Goal: Transaction & Acquisition: Book appointment/travel/reservation

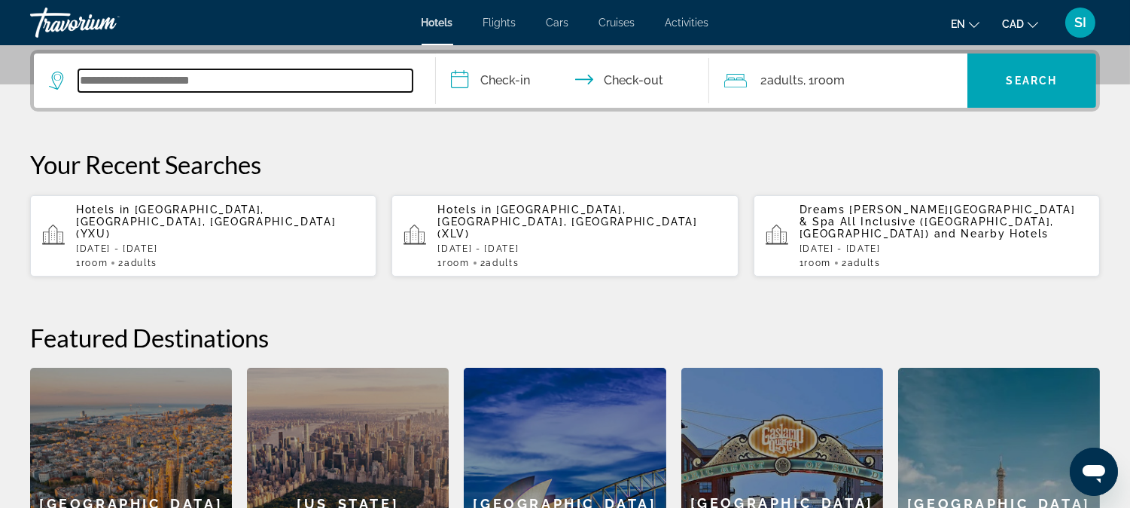
click at [236, 84] on input "Search widget" at bounding box center [245, 80] width 334 height 23
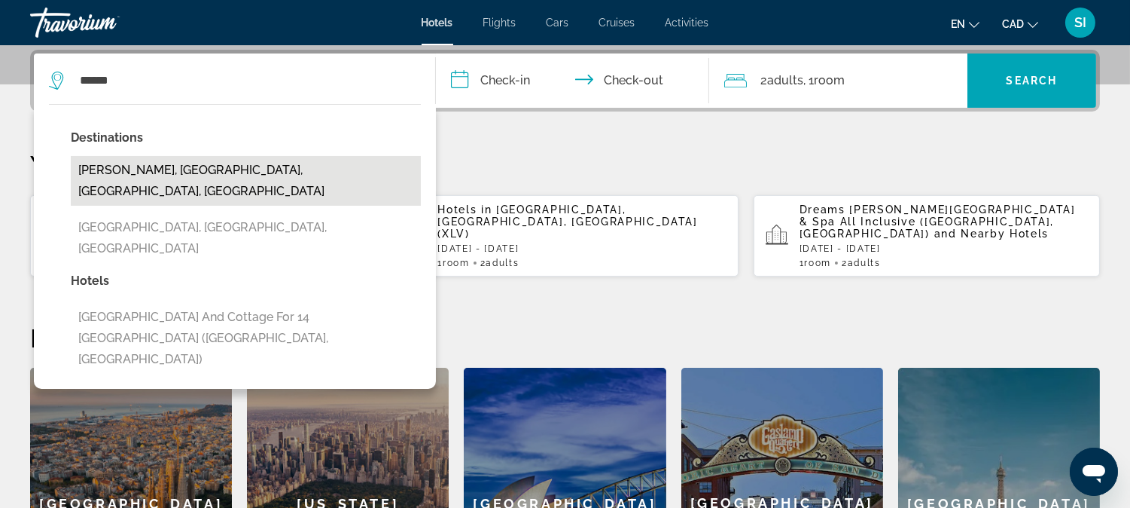
click at [178, 170] on button "[PERSON_NAME], [GEOGRAPHIC_DATA], [GEOGRAPHIC_DATA], [GEOGRAPHIC_DATA]" at bounding box center [246, 181] width 350 height 50
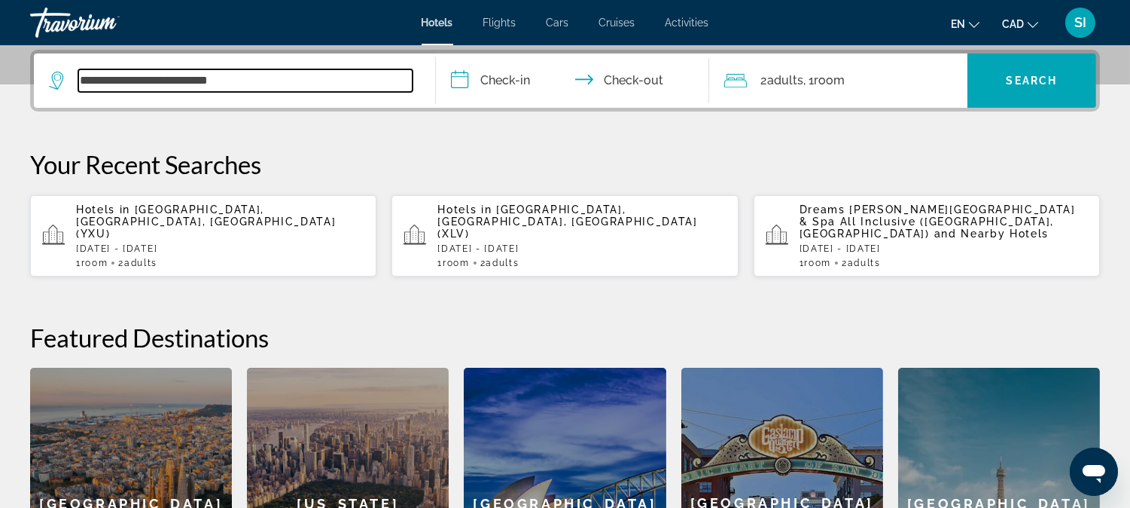
click at [194, 83] on input "**********" at bounding box center [245, 80] width 334 height 23
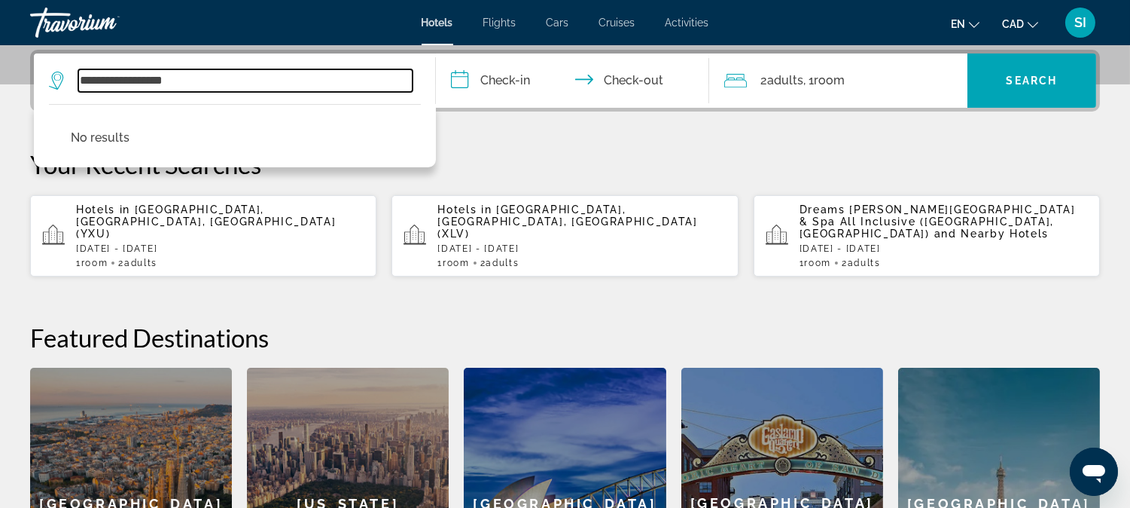
click at [193, 83] on input "**********" at bounding box center [245, 80] width 334 height 23
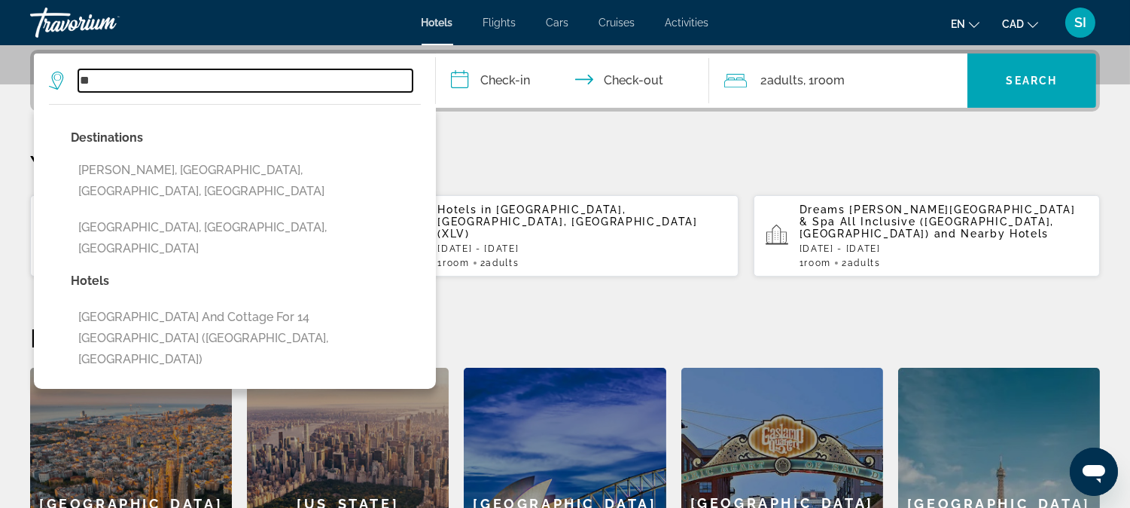
type input "*"
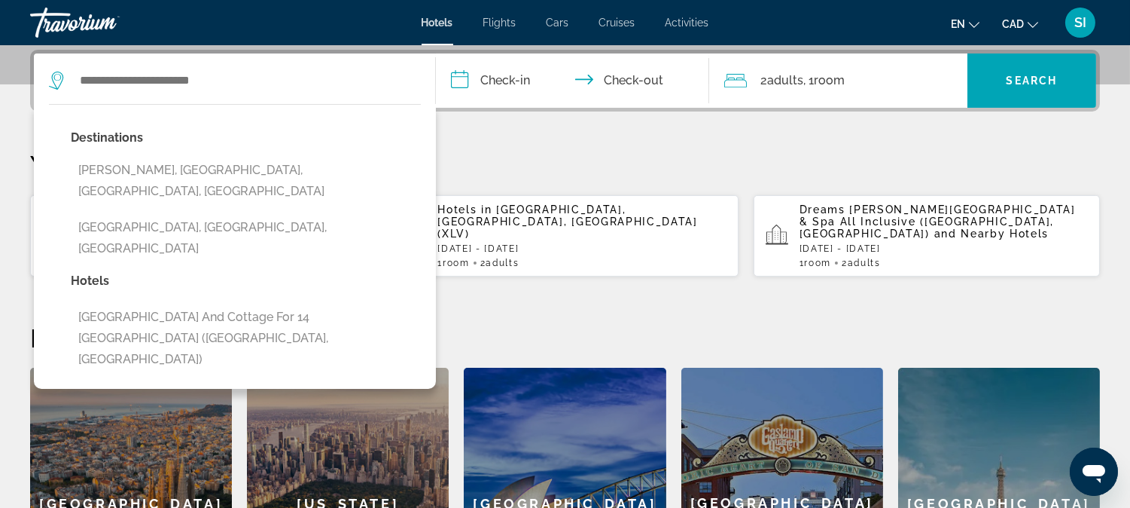
click at [607, 168] on p "Your Recent Searches" at bounding box center [565, 164] width 1070 height 30
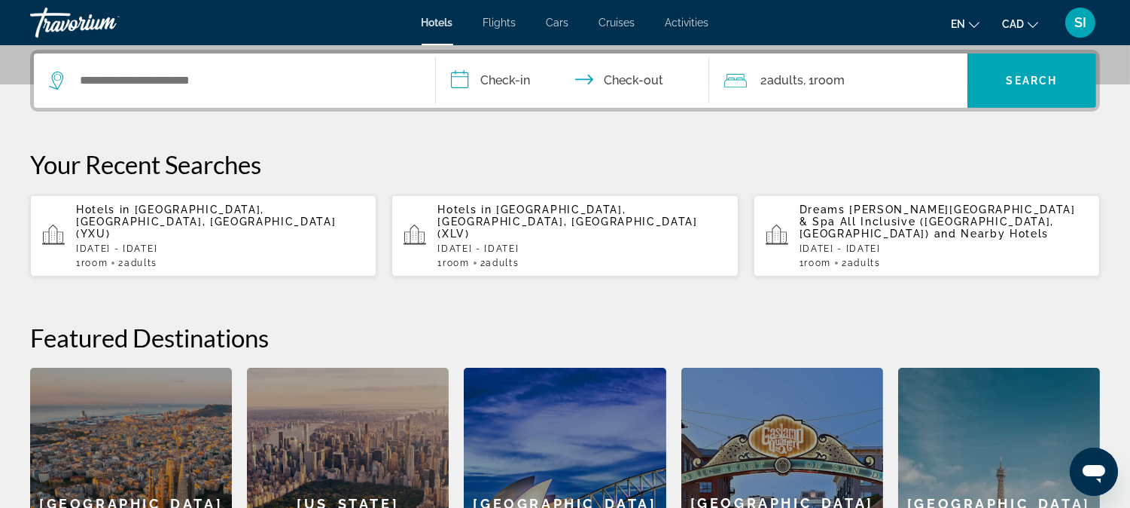
click at [130, 243] on p "[DATE] - [DATE]" at bounding box center [220, 248] width 288 height 11
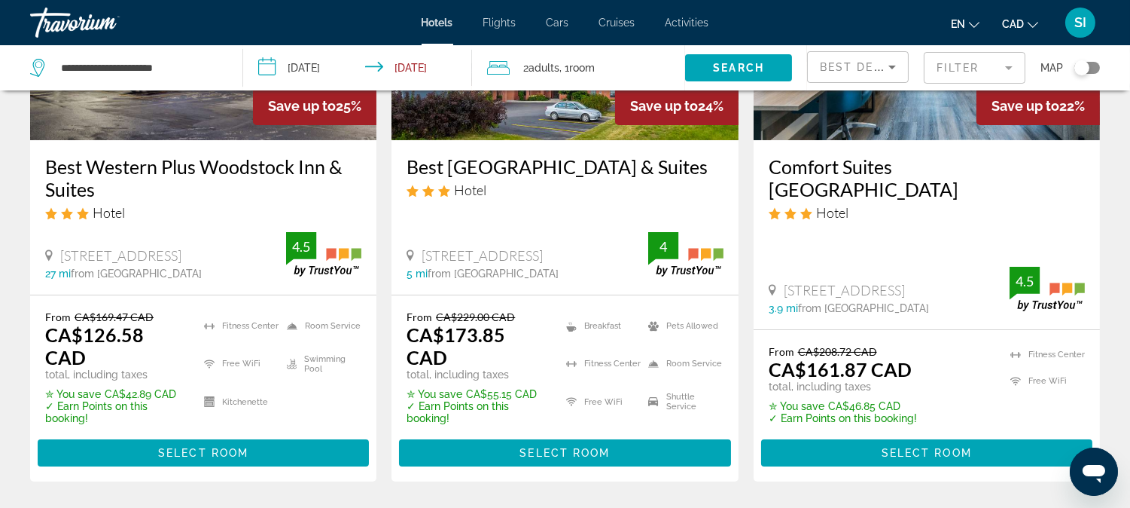
scroll to position [301, 0]
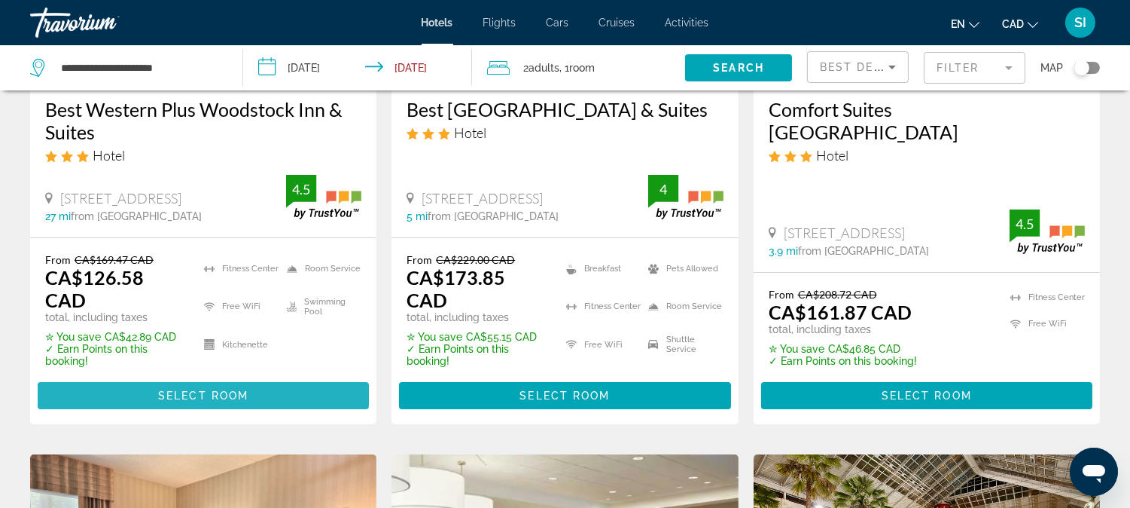
click at [175, 377] on span "Main content" at bounding box center [203, 395] width 331 height 36
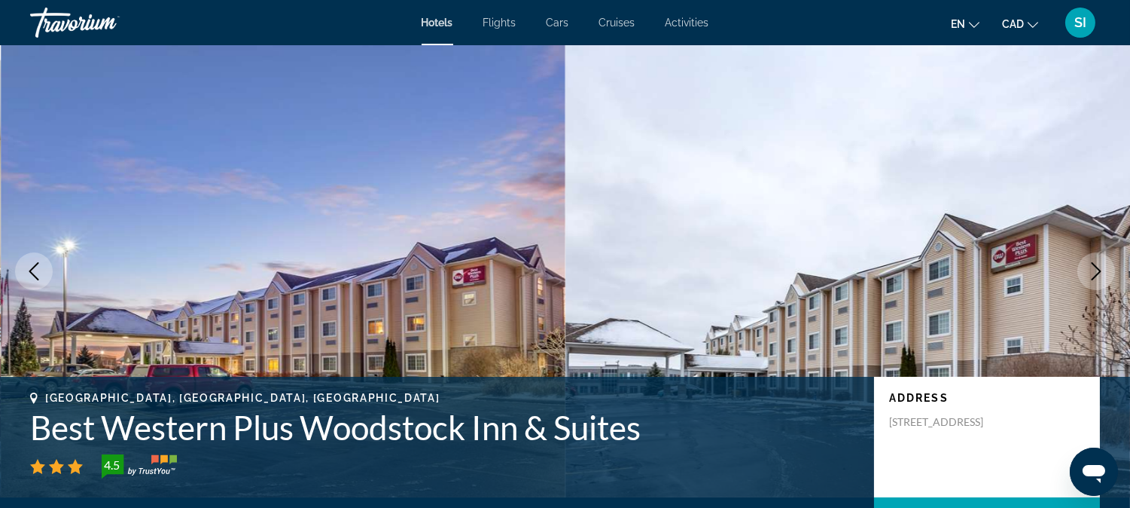
click at [630, 168] on img "Main content" at bounding box center [847, 271] width 565 height 452
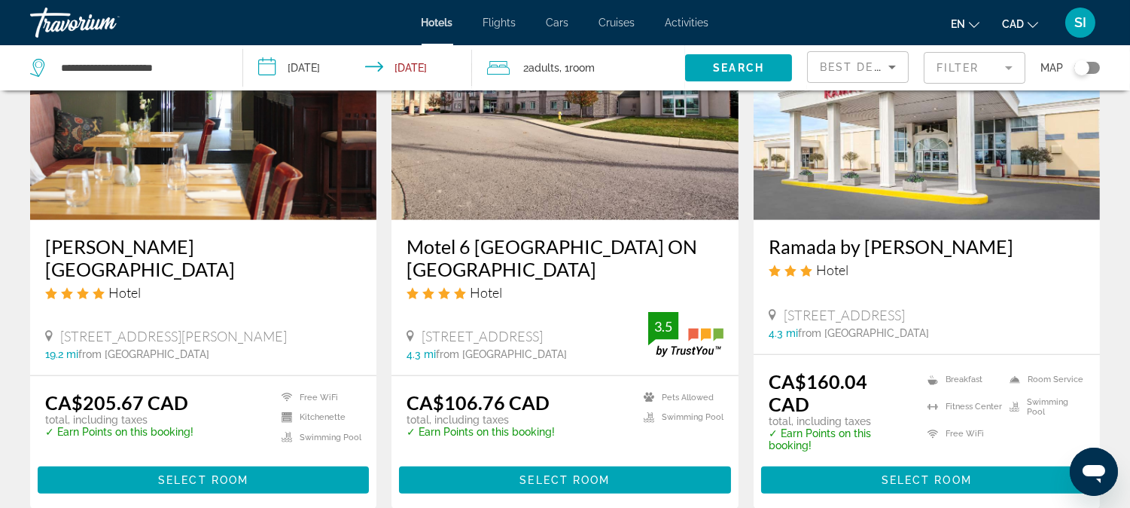
scroll to position [2041, 0]
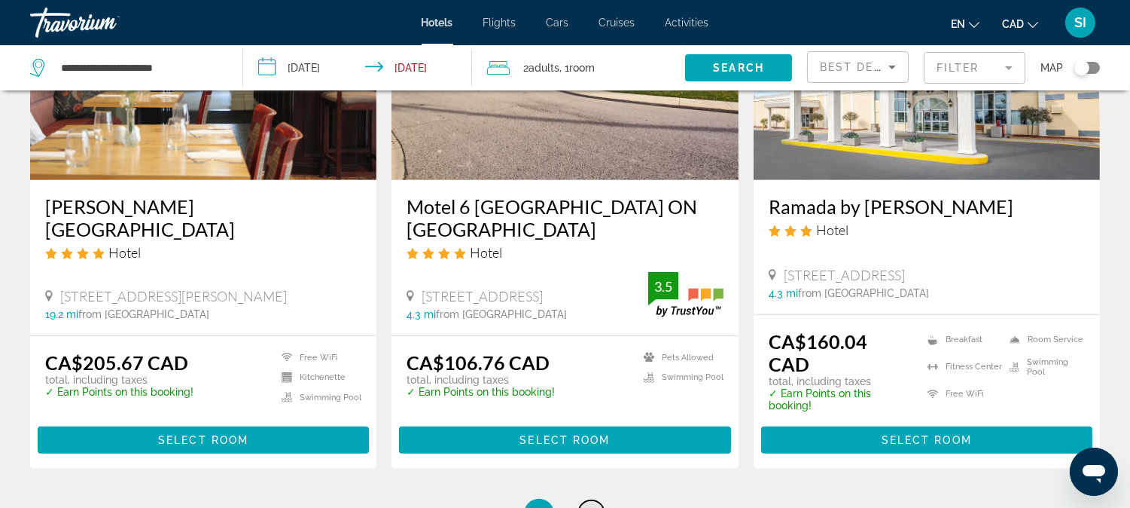
click at [588, 505] on span "2" at bounding box center [592, 513] width 8 height 17
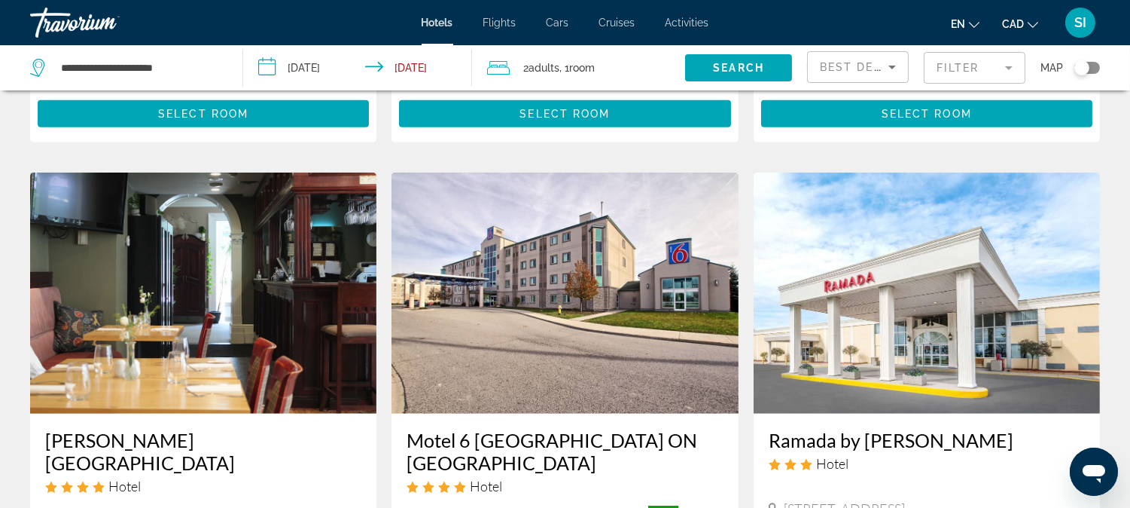
scroll to position [1974, 0]
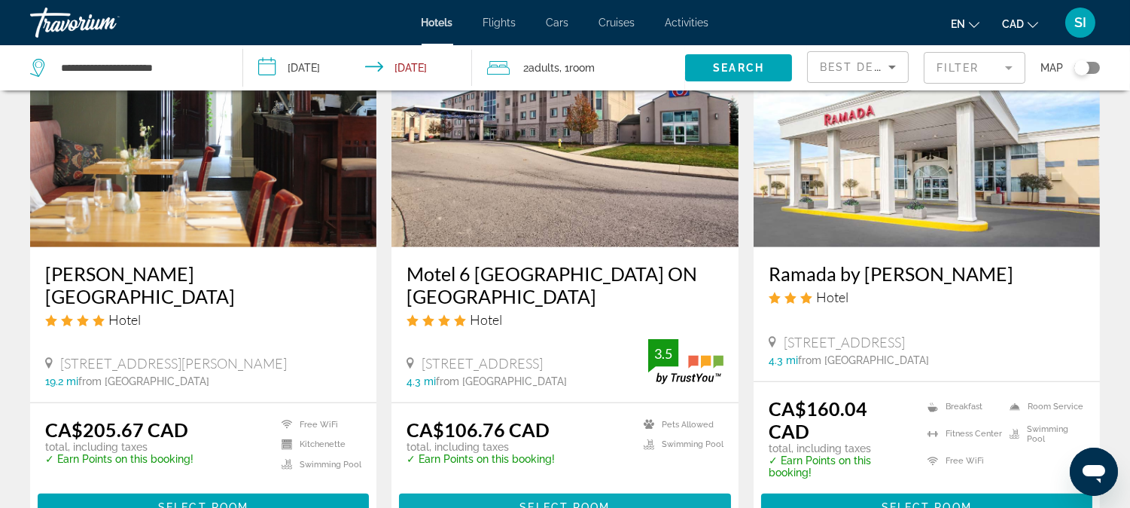
click at [556, 501] on span "Select Room" at bounding box center [565, 507] width 90 height 12
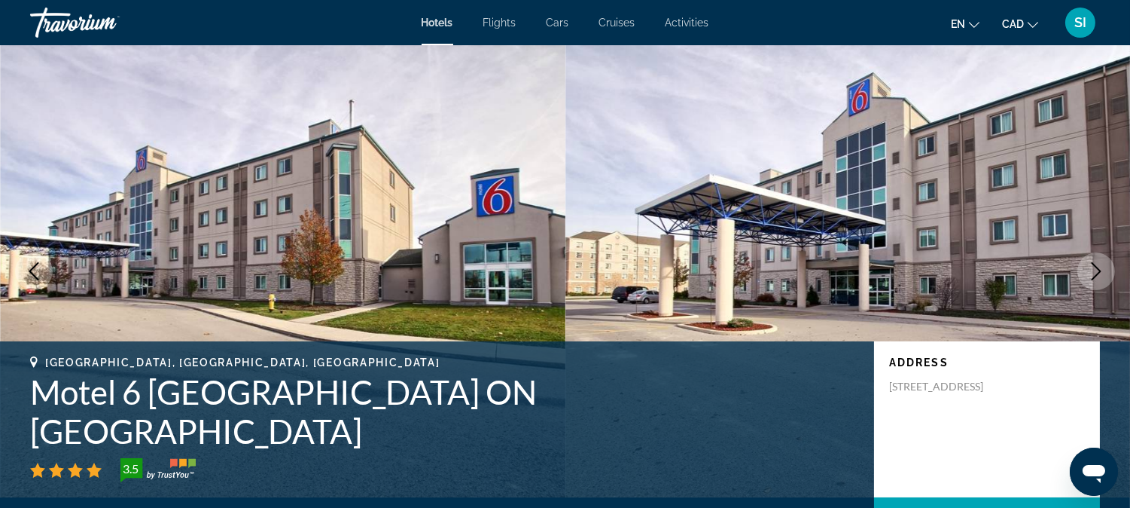
click at [1090, 270] on icon "Next image" at bounding box center [1096, 271] width 18 height 18
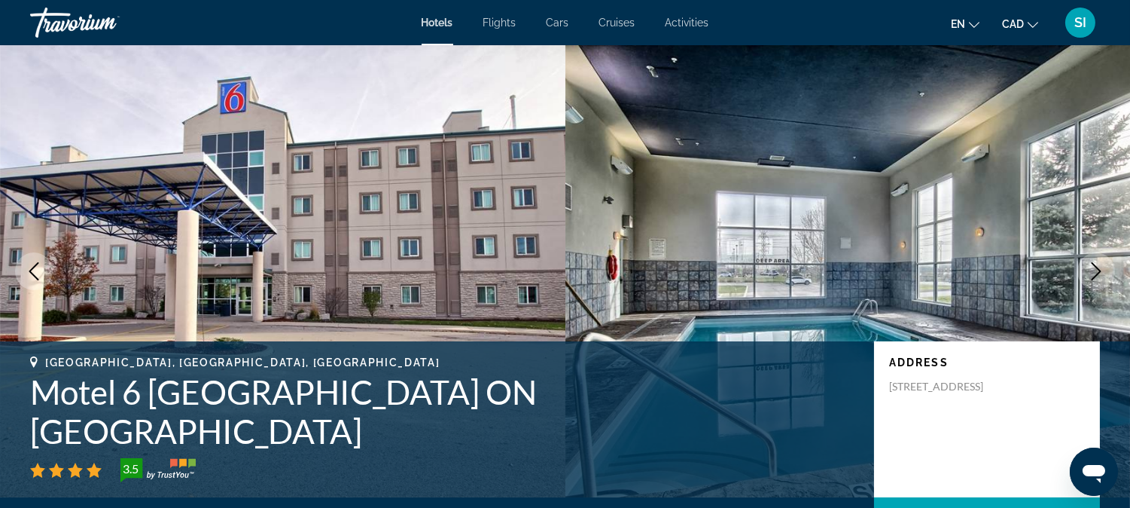
click at [1090, 270] on icon "Next image" at bounding box center [1096, 271] width 18 height 18
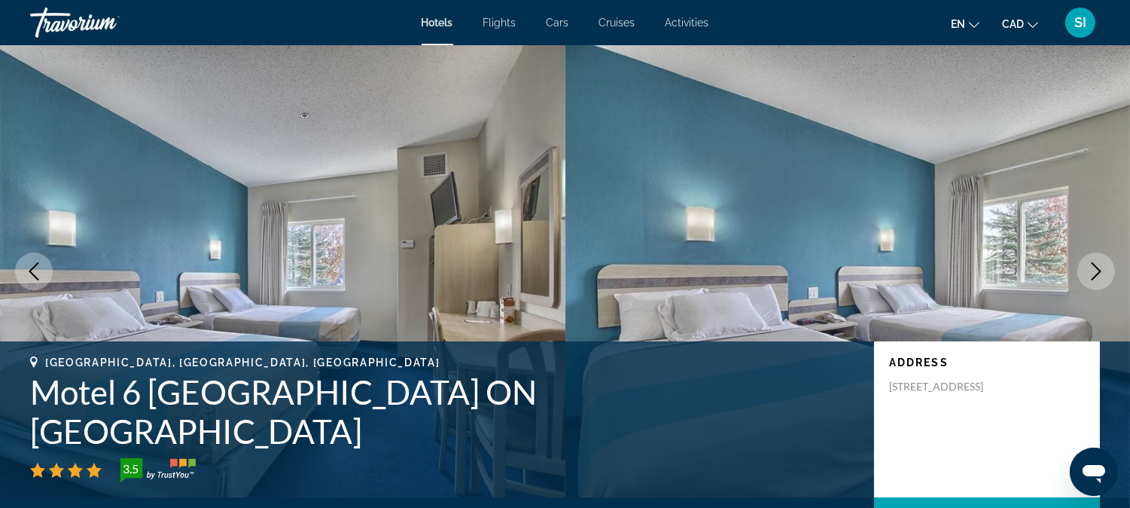
click at [1090, 270] on icon "Next image" at bounding box center [1096, 271] width 18 height 18
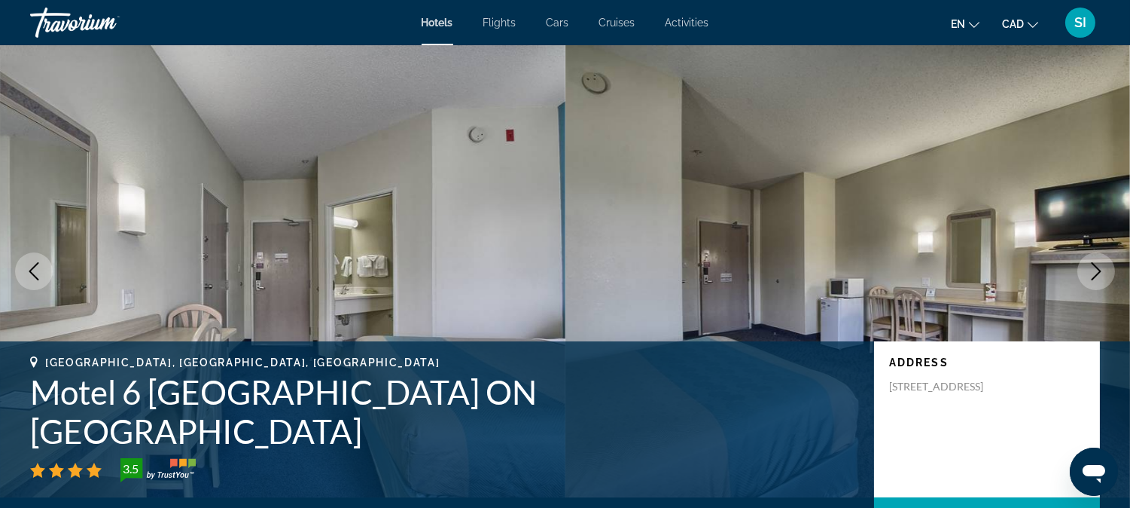
click at [1090, 270] on icon "Next image" at bounding box center [1096, 271] width 18 height 18
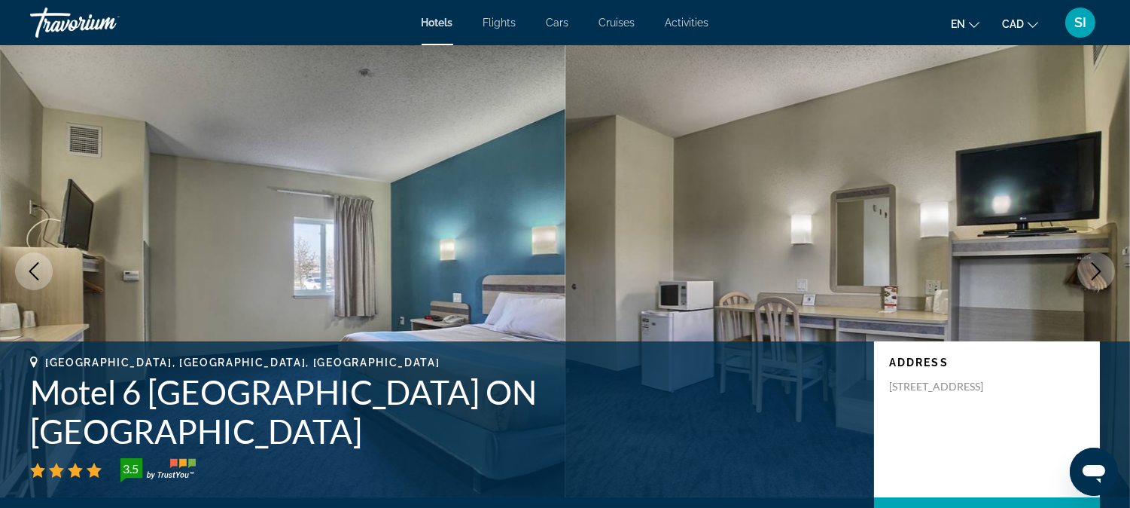
click at [1090, 270] on icon "Next image" at bounding box center [1096, 271] width 18 height 18
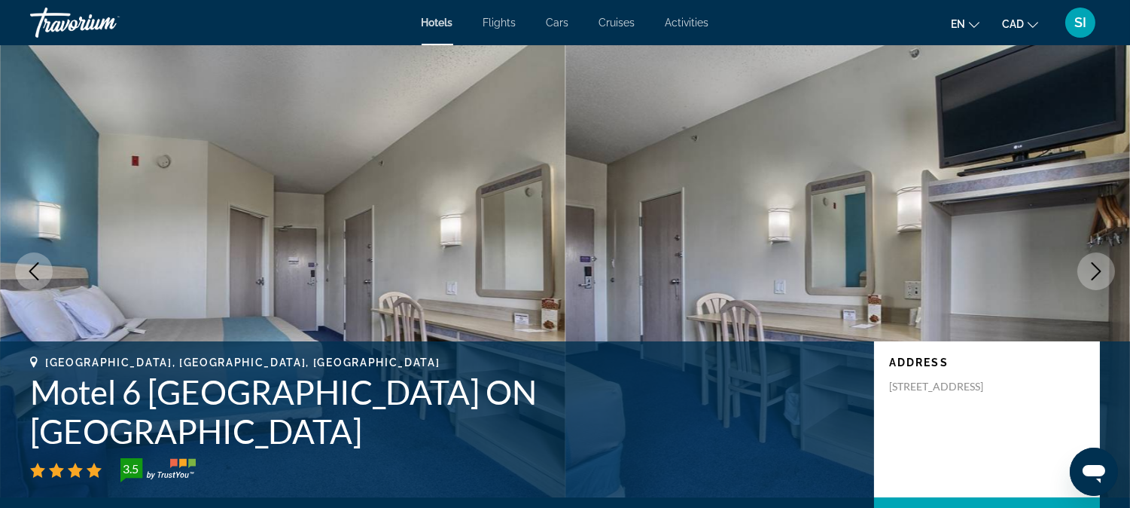
click at [1090, 270] on icon "Next image" at bounding box center [1096, 271] width 18 height 18
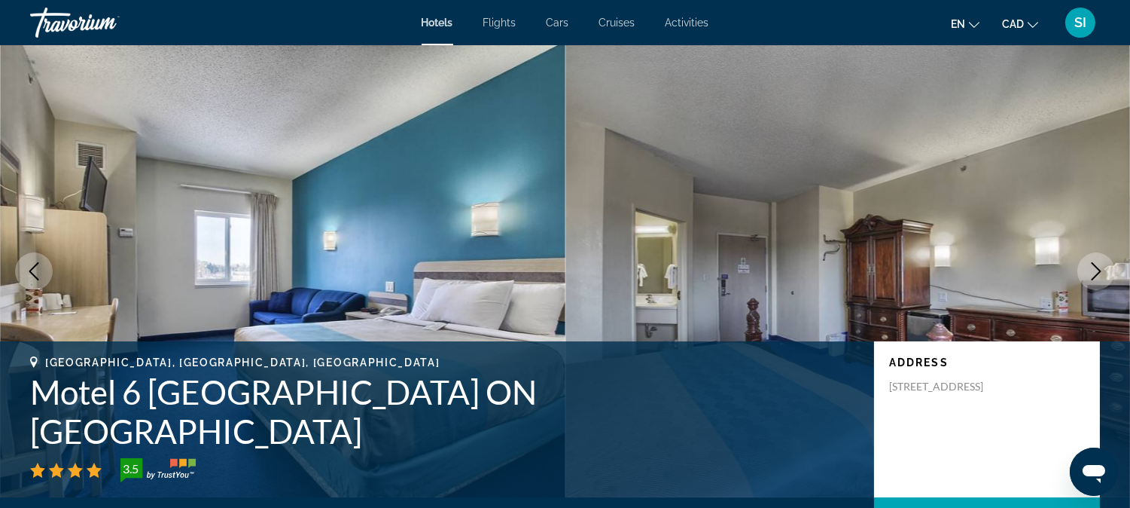
click at [1090, 270] on icon "Next image" at bounding box center [1096, 271] width 18 height 18
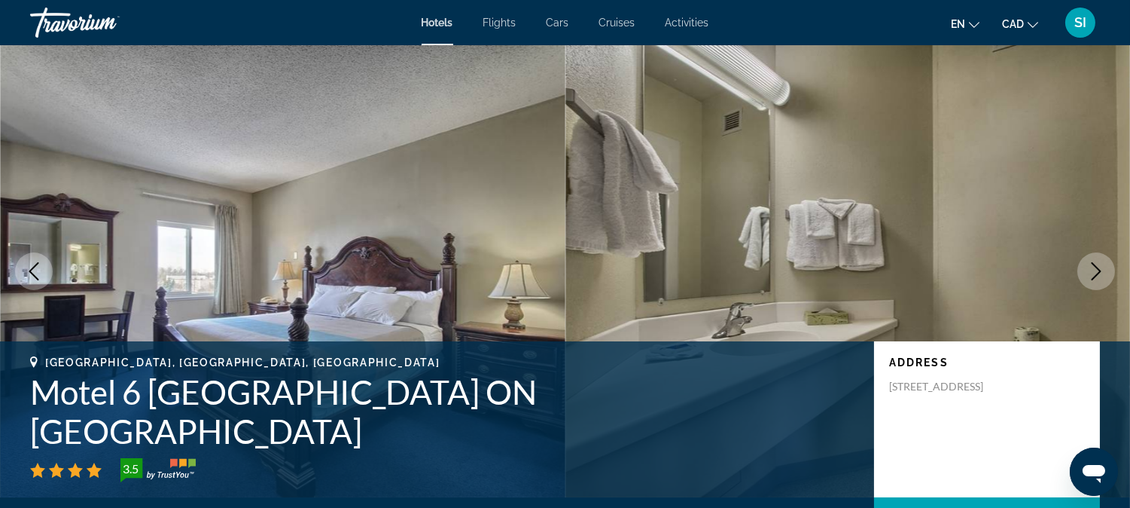
click at [1090, 270] on icon "Next image" at bounding box center [1096, 271] width 18 height 18
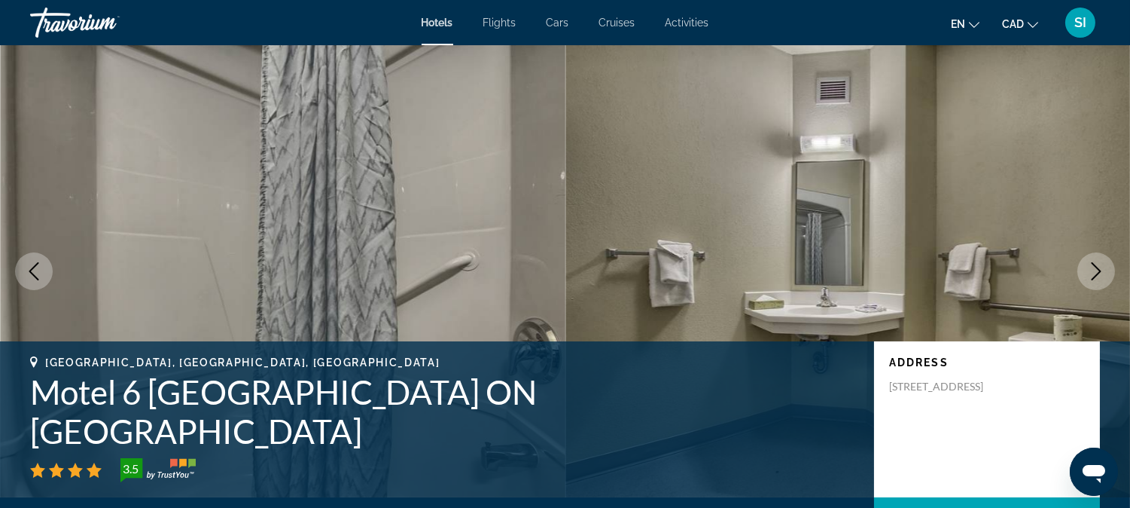
click at [1090, 270] on icon "Next image" at bounding box center [1096, 271] width 18 height 18
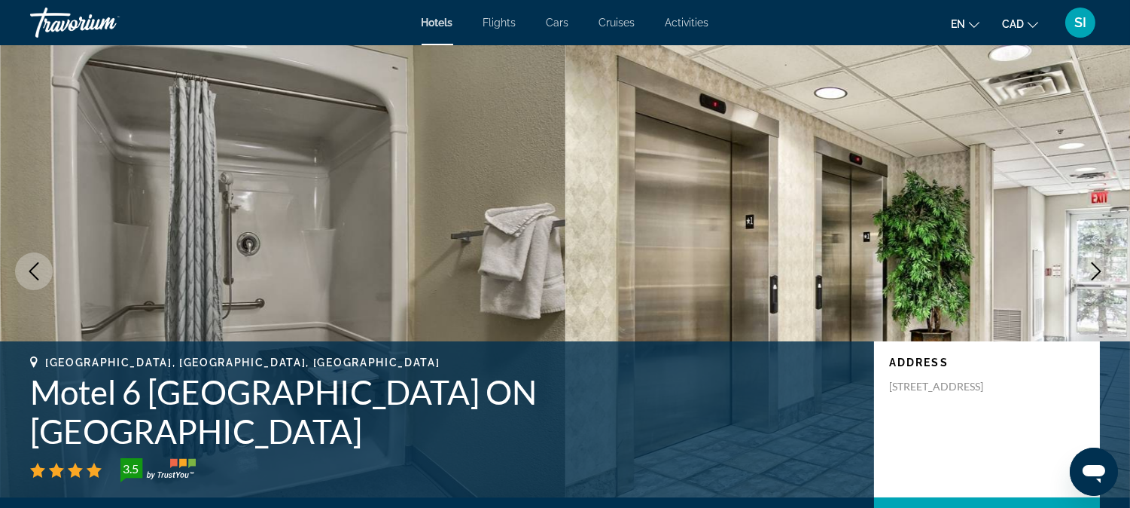
click at [1090, 270] on icon "Next image" at bounding box center [1096, 271] width 18 height 18
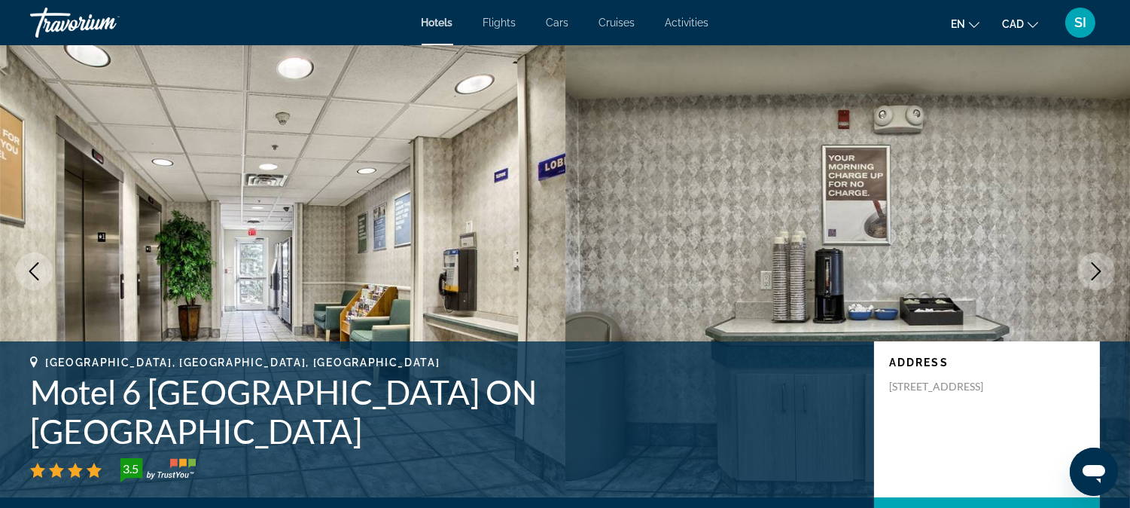
click at [1090, 270] on icon "Next image" at bounding box center [1096, 271] width 18 height 18
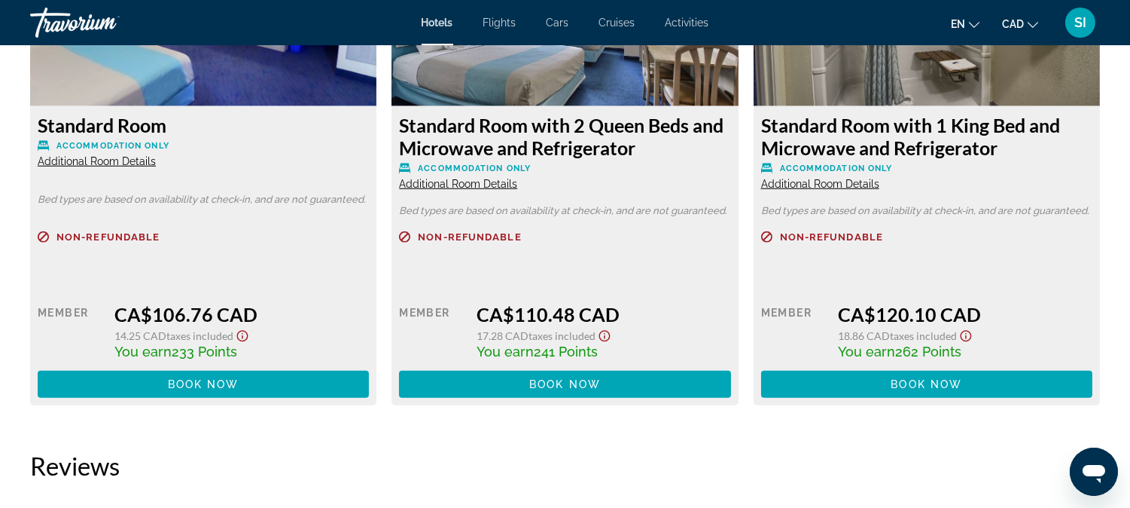
scroll to position [2141, 0]
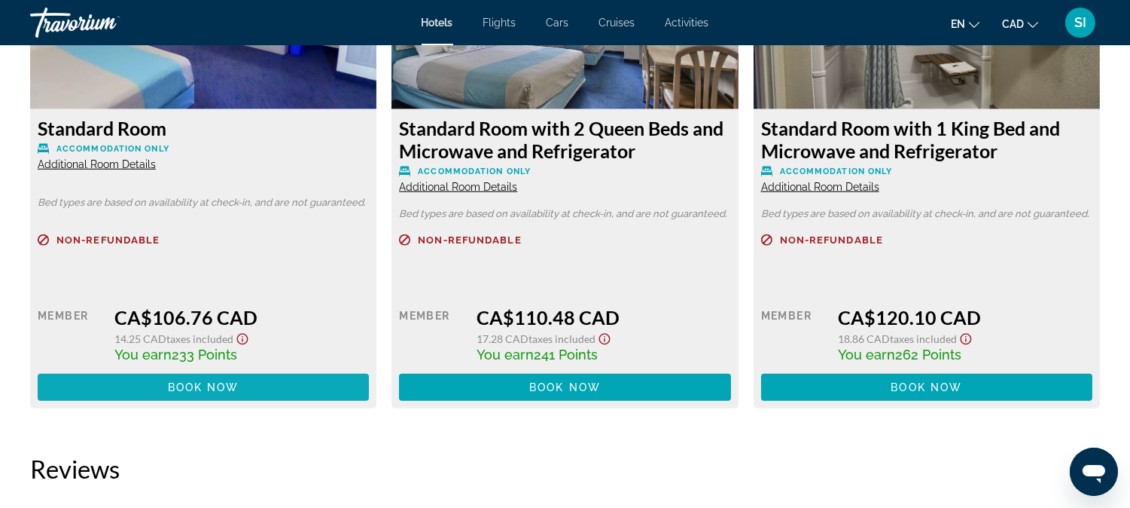
click at [262, 380] on span "Main content" at bounding box center [203, 387] width 331 height 36
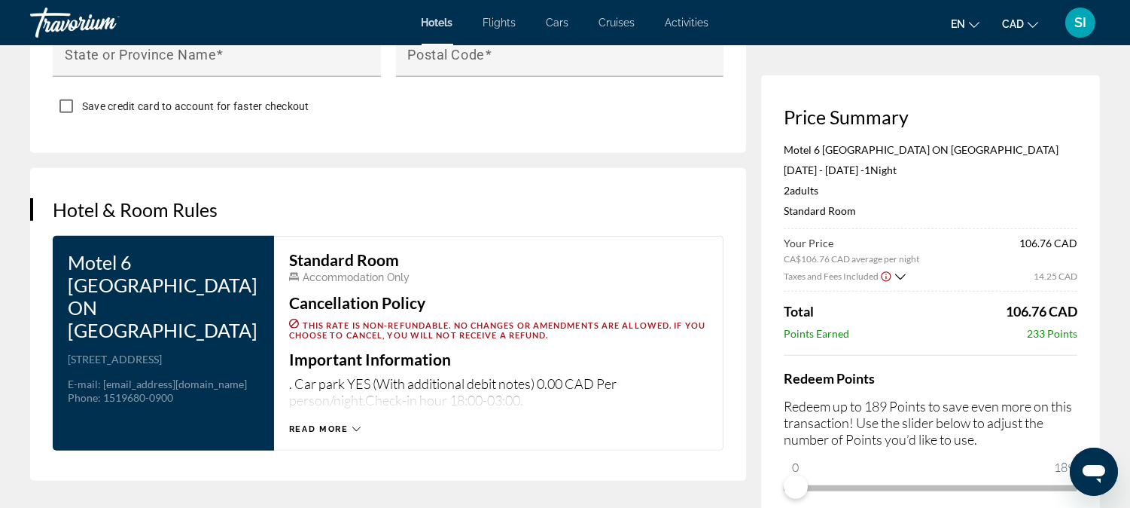
scroll to position [1840, 0]
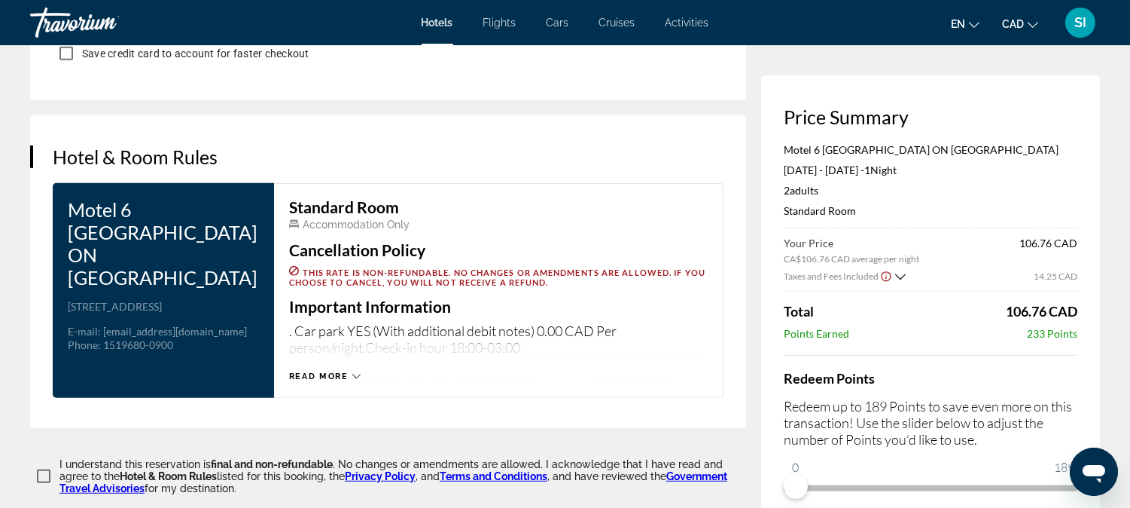
click at [349, 371] on div "Read more" at bounding box center [325, 376] width 72 height 10
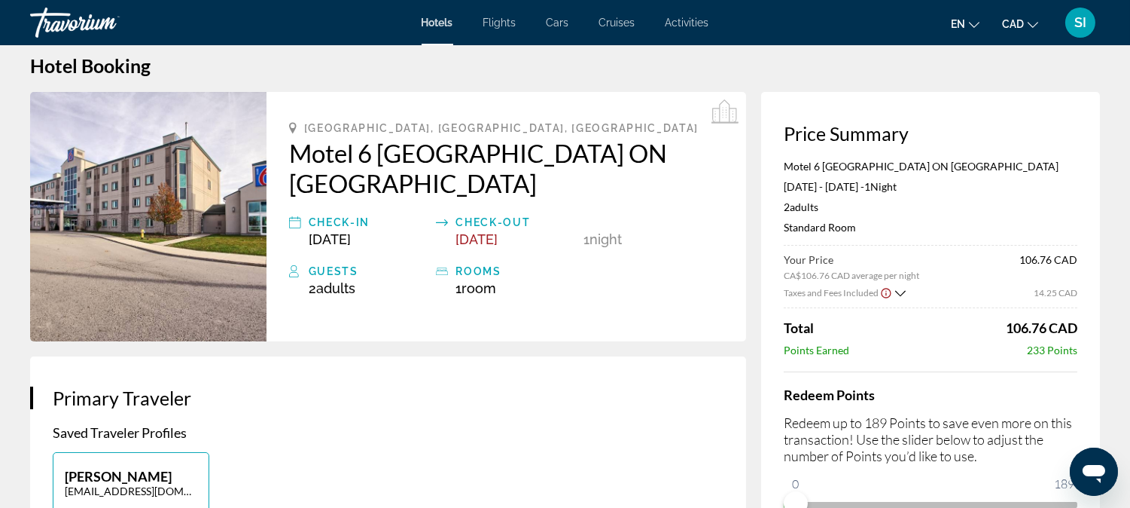
scroll to position [0, 0]
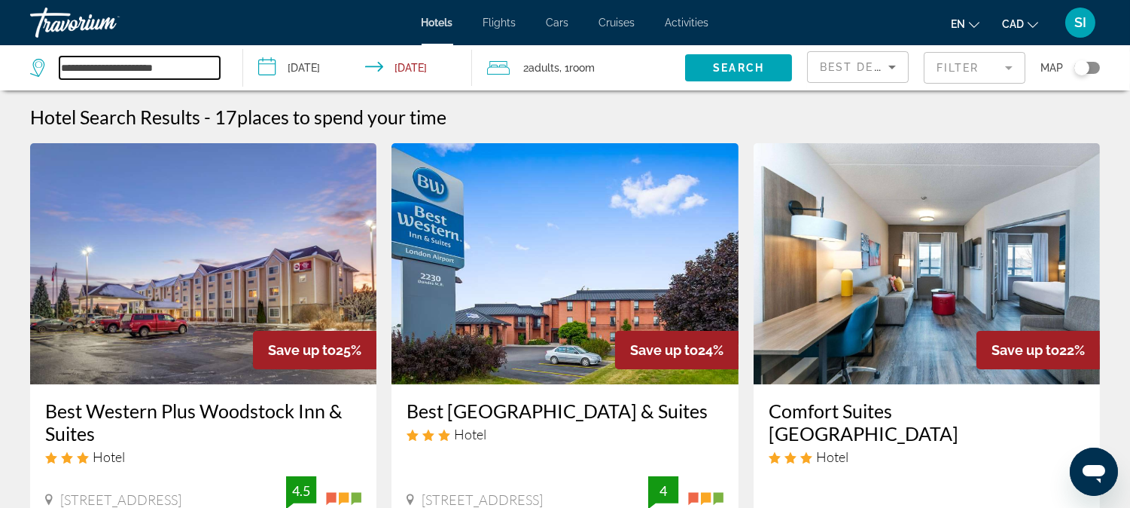
click at [197, 66] on input "**********" at bounding box center [139, 67] width 160 height 23
type input "*"
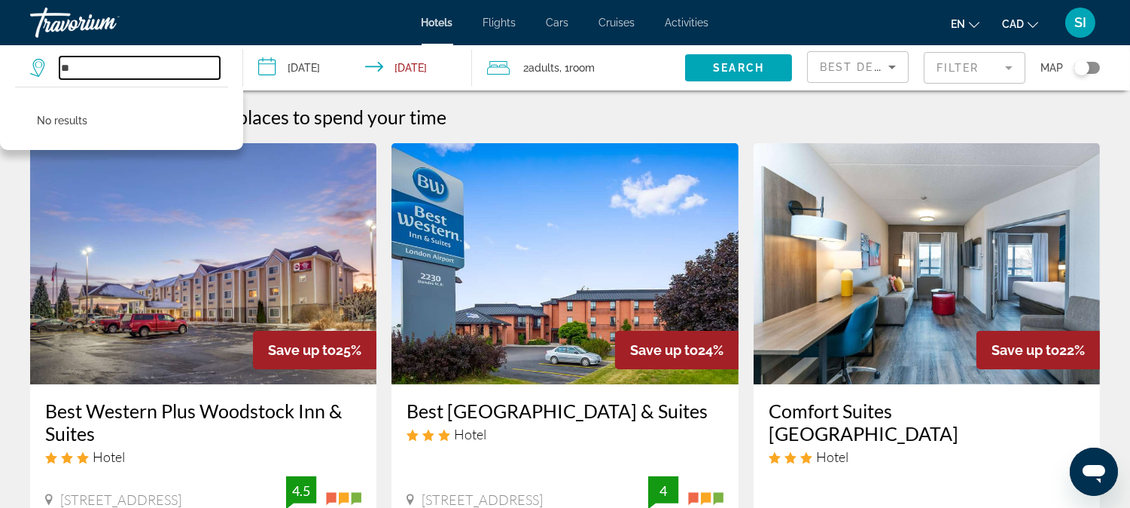
type input "*"
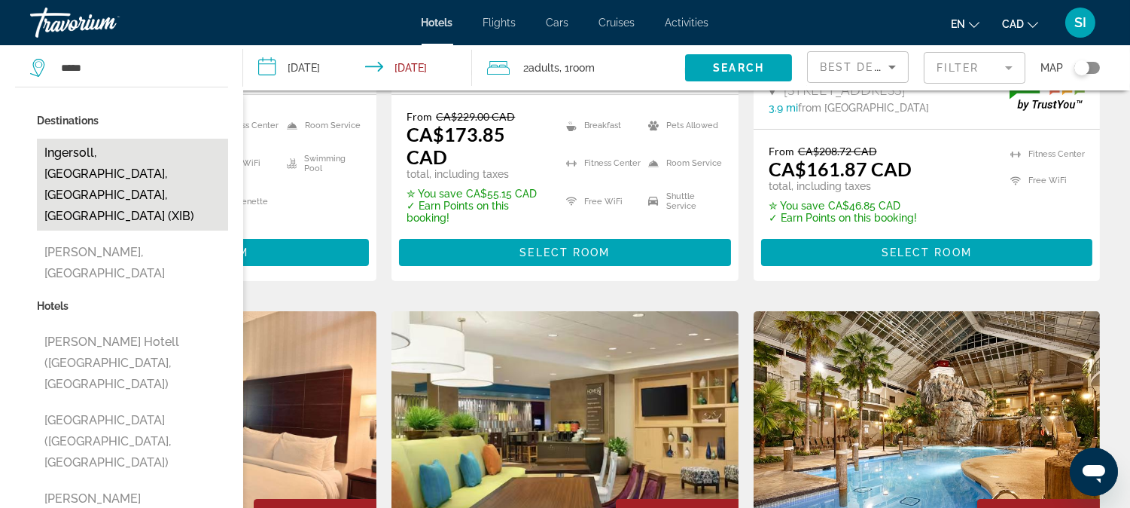
click at [147, 148] on button "Ingersoll, London, ON, Canada (XIB)" at bounding box center [132, 185] width 191 height 92
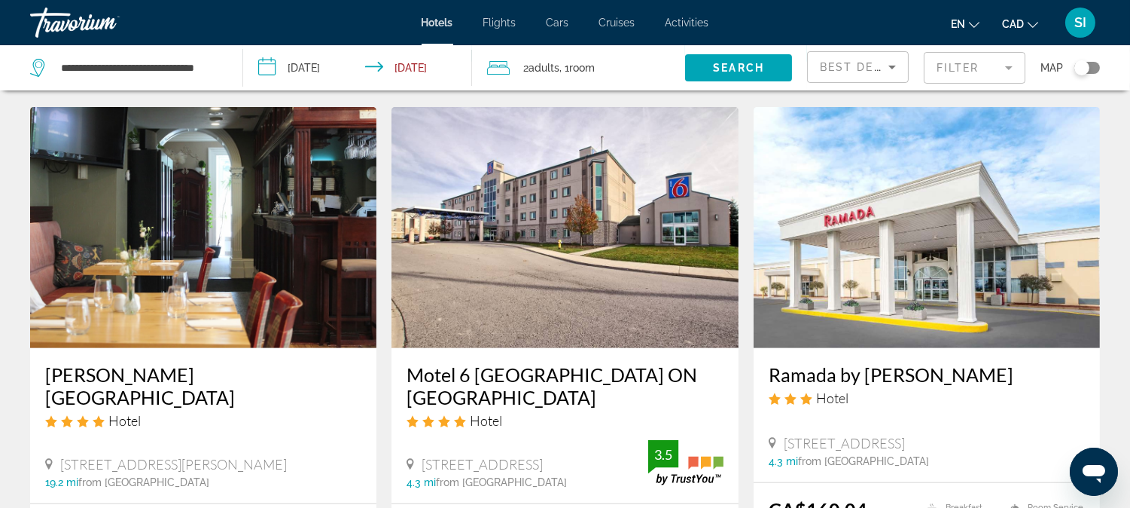
scroll to position [1974, 0]
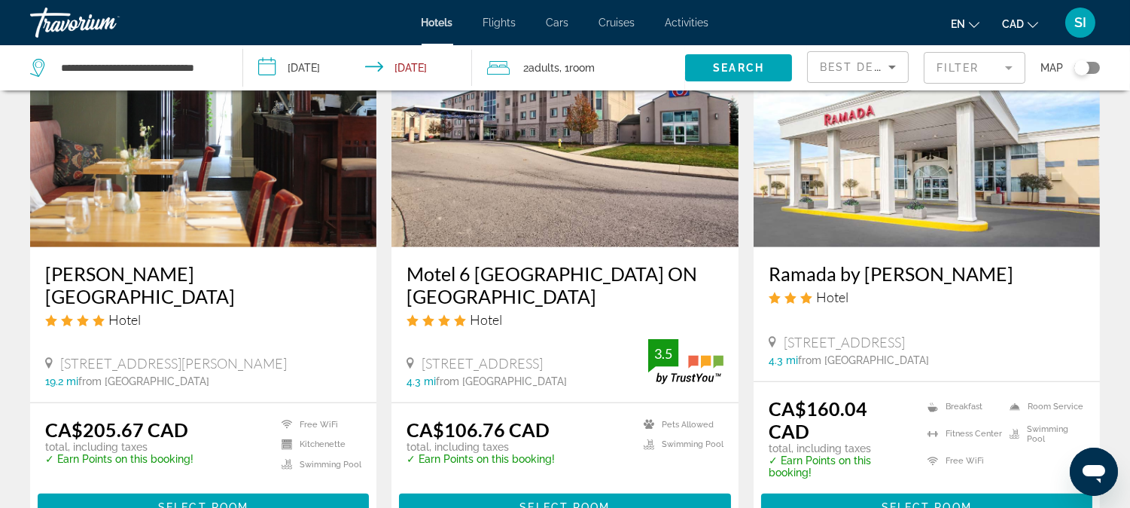
click at [224, 65] on div "**********" at bounding box center [128, 67] width 197 height 45
click at [215, 64] on input "**********" at bounding box center [139, 67] width 160 height 23
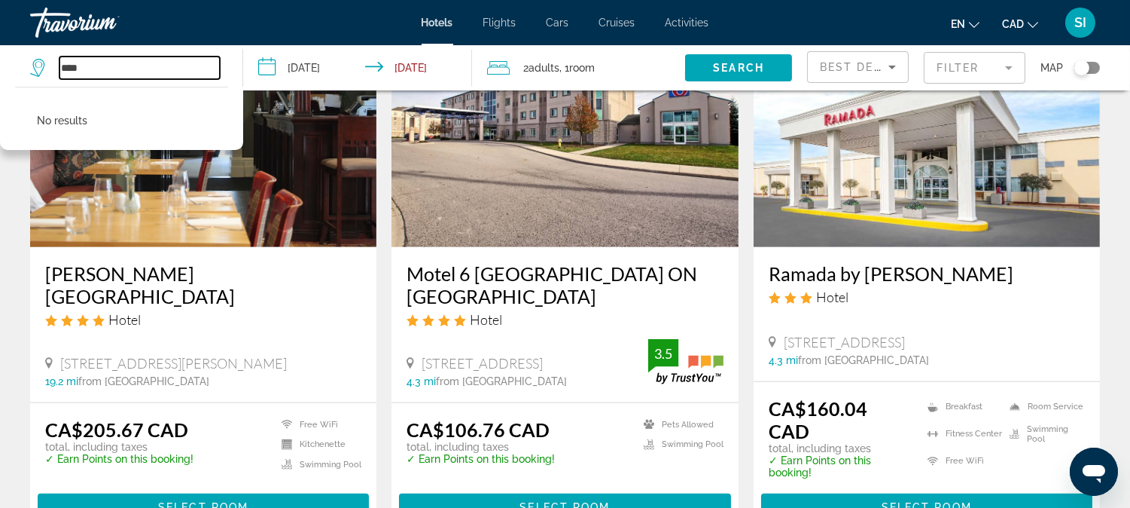
click at [197, 65] on input "****" at bounding box center [139, 67] width 160 height 23
type input "*"
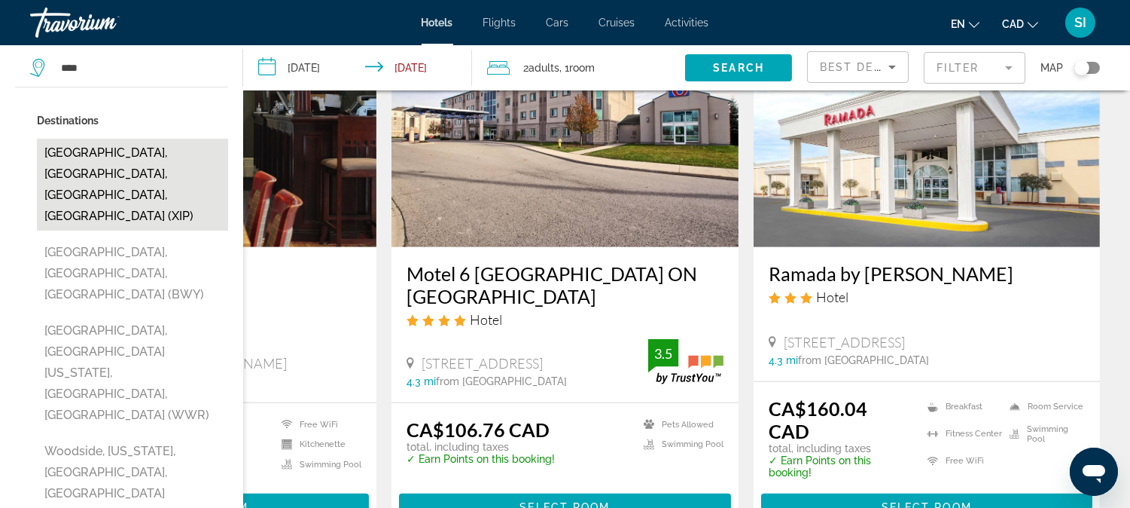
click at [80, 161] on button "Woodstock, London, ON, Canada (XIP)" at bounding box center [132, 185] width 191 height 92
type input "**********"
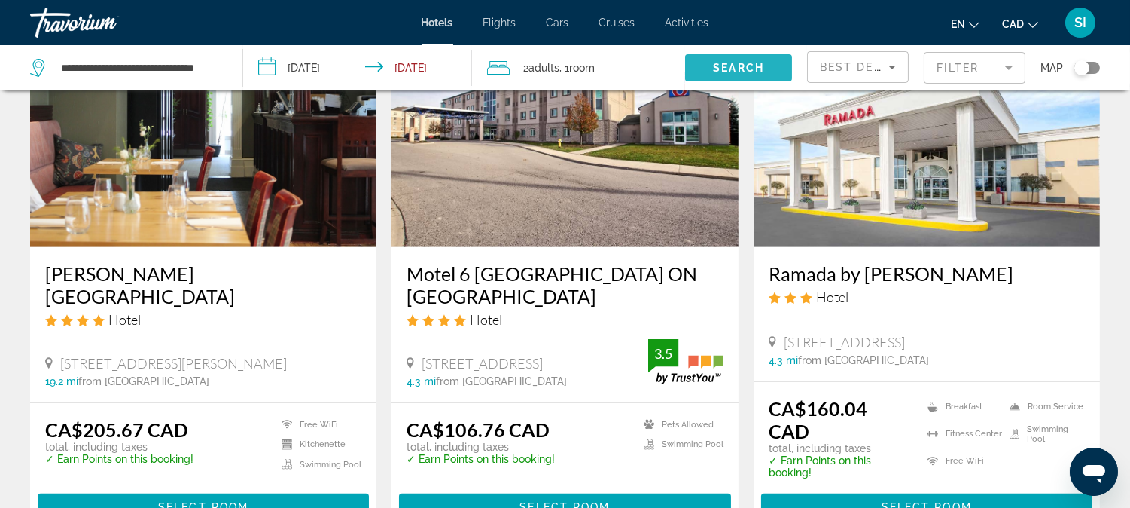
click at [716, 64] on span "Search" at bounding box center [738, 68] width 51 height 12
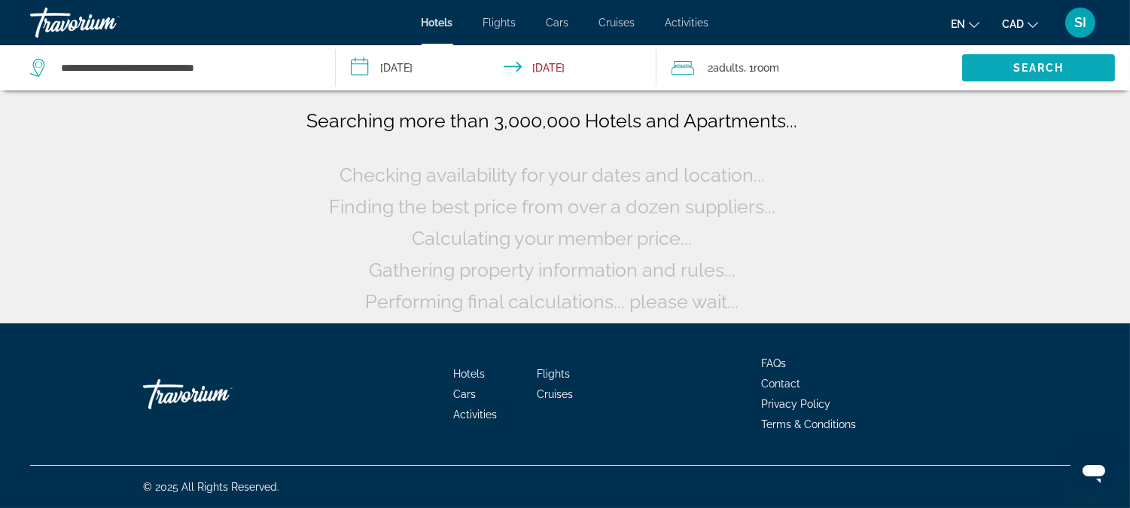
scroll to position [0, 0]
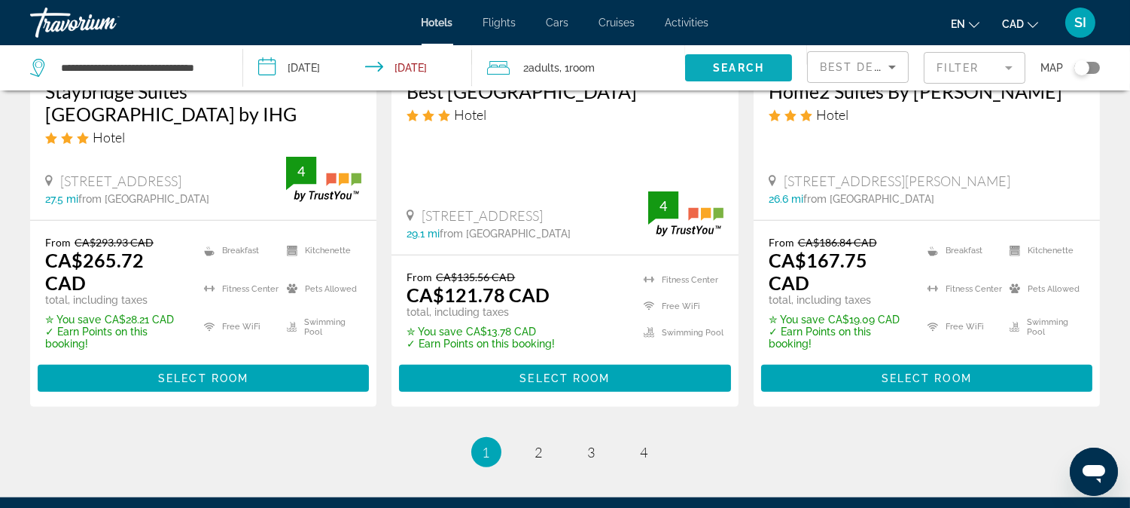
scroll to position [2218, 0]
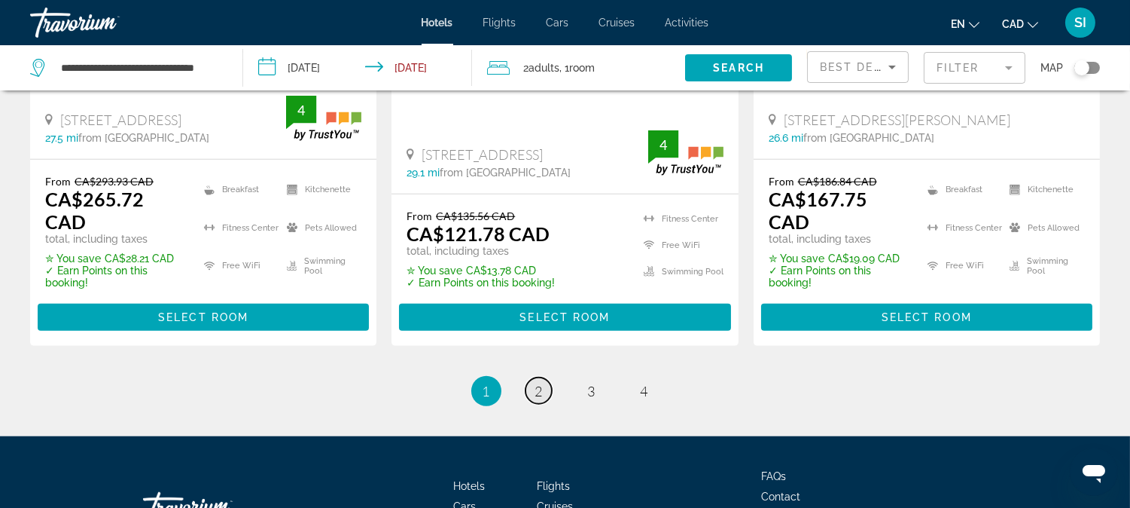
click at [529, 377] on link "page 2" at bounding box center [539, 390] width 26 height 26
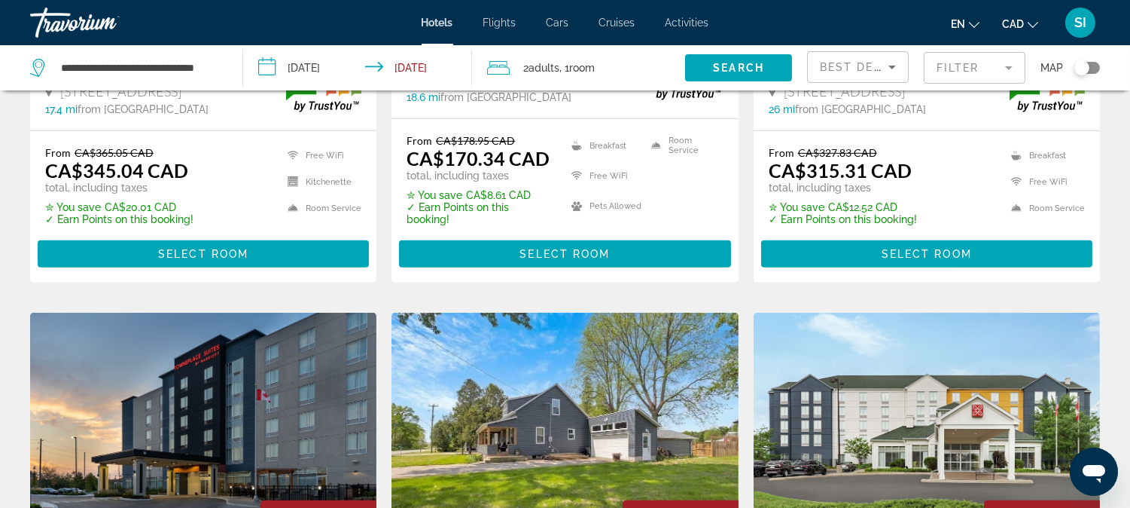
scroll to position [1606, 0]
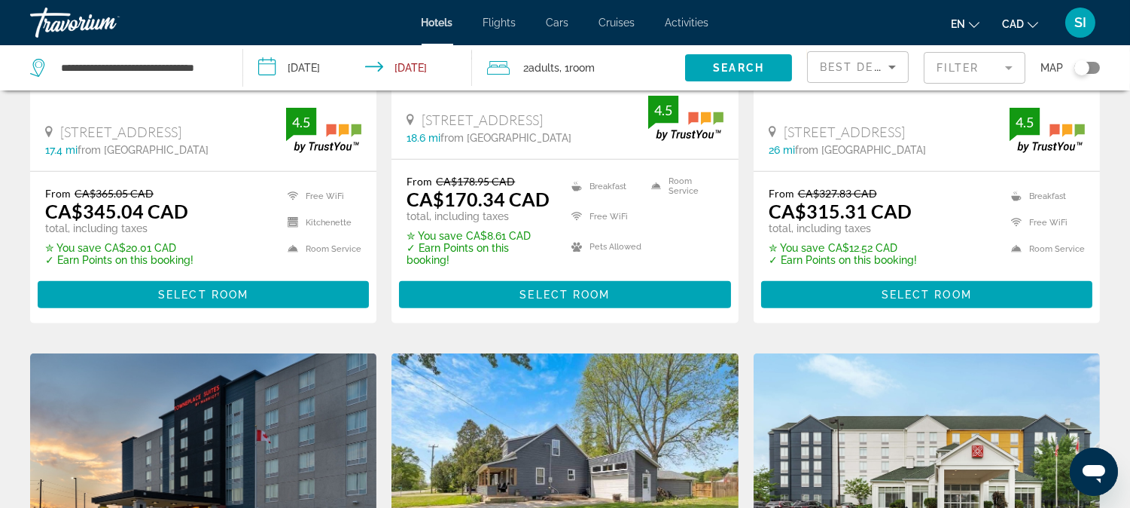
click at [221, 66] on div "**********" at bounding box center [128, 67] width 197 height 45
click at [221, 68] on div "**********" at bounding box center [128, 67] width 197 height 45
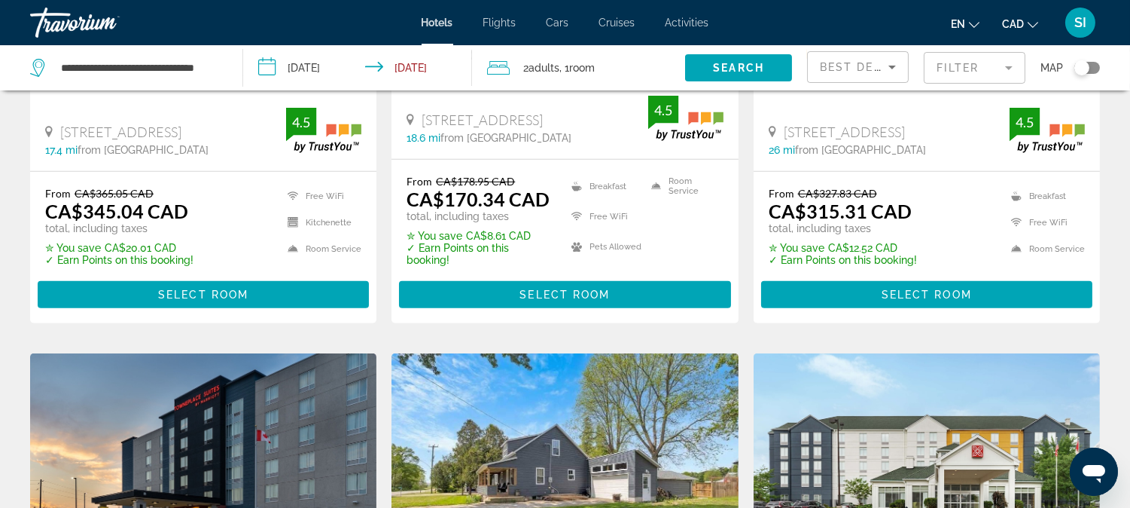
click at [221, 68] on div "**********" at bounding box center [128, 67] width 197 height 45
click at [205, 65] on input "**********" at bounding box center [139, 67] width 160 height 23
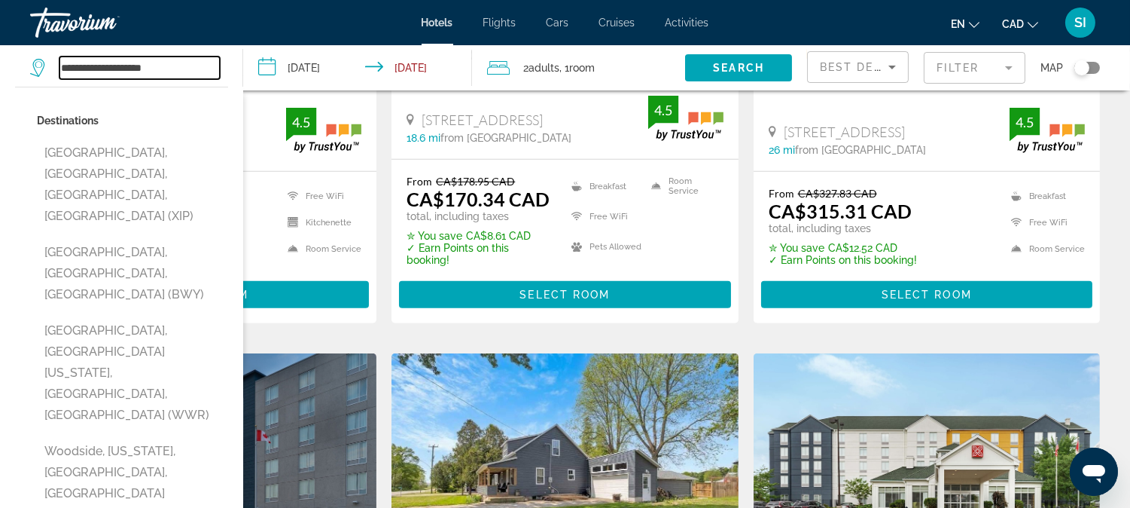
click at [205, 65] on input "**********" at bounding box center [139, 67] width 160 height 23
type input "*"
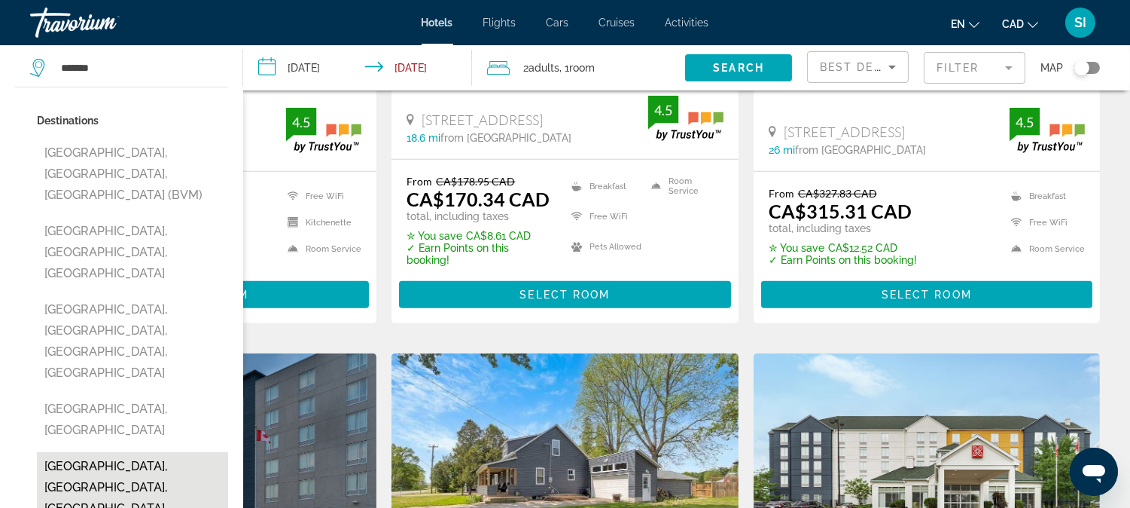
click at [132, 452] on button "Belmont, Ontario, ON, Canada" at bounding box center [132, 498] width 191 height 92
type input "**********"
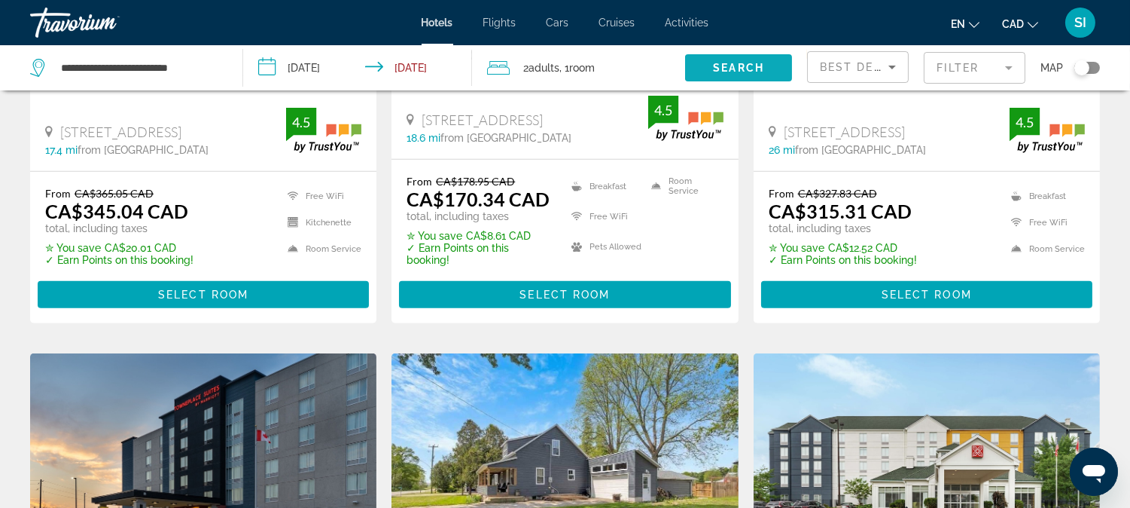
click at [769, 64] on span "Search widget" at bounding box center [738, 68] width 107 height 36
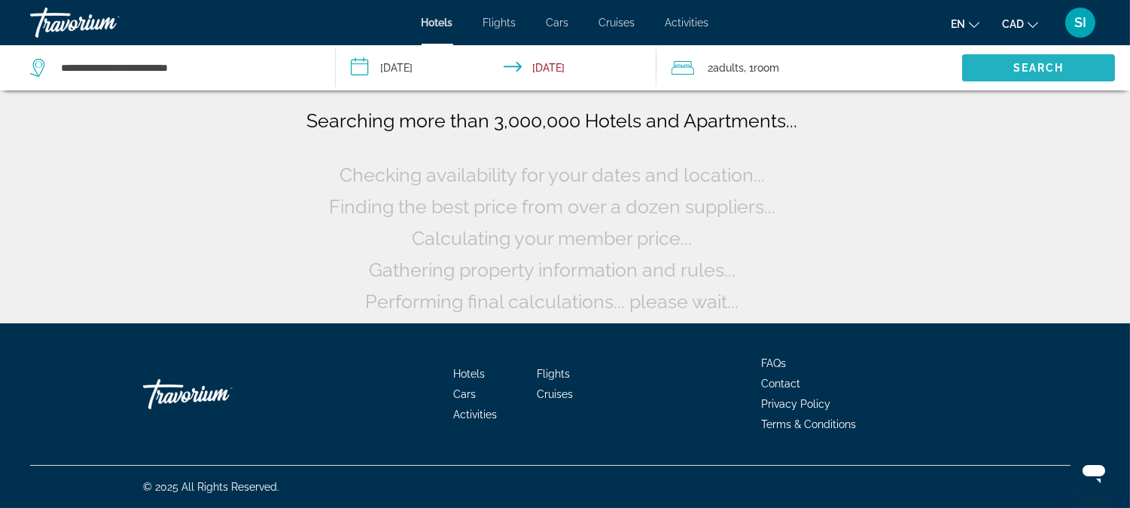
scroll to position [0, 0]
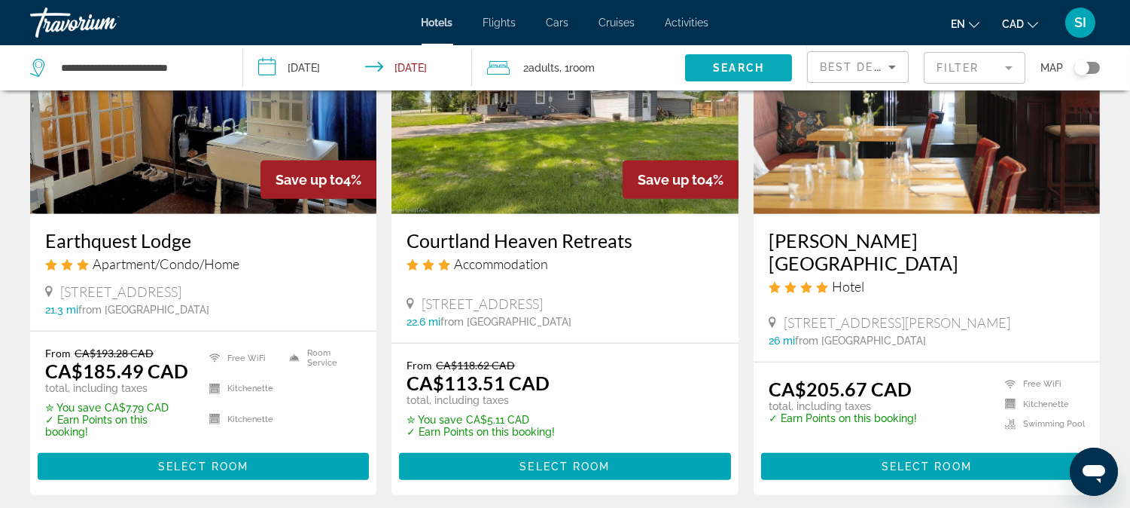
scroll to position [2041, 0]
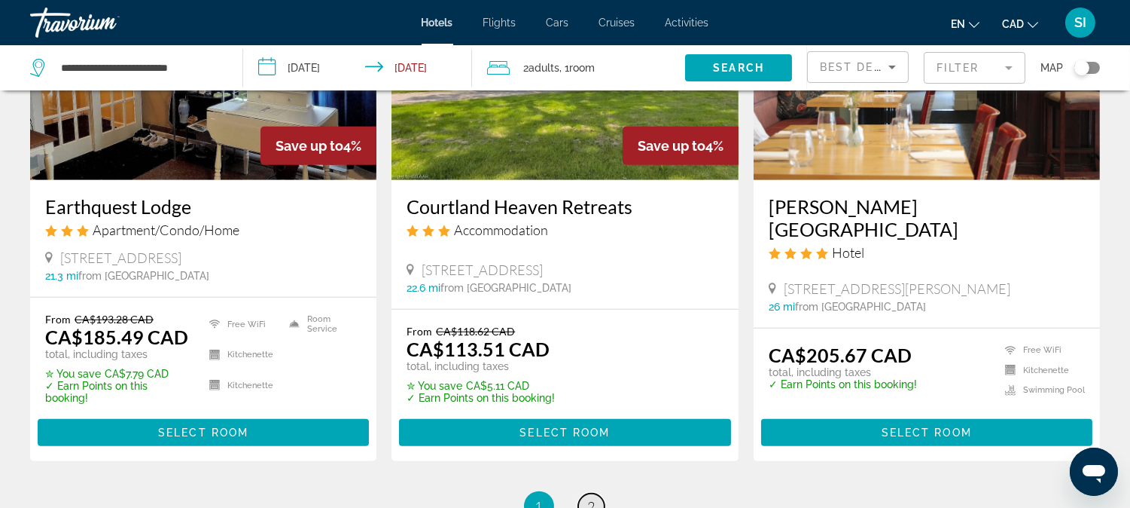
click at [588, 498] on span "2" at bounding box center [592, 506] width 8 height 17
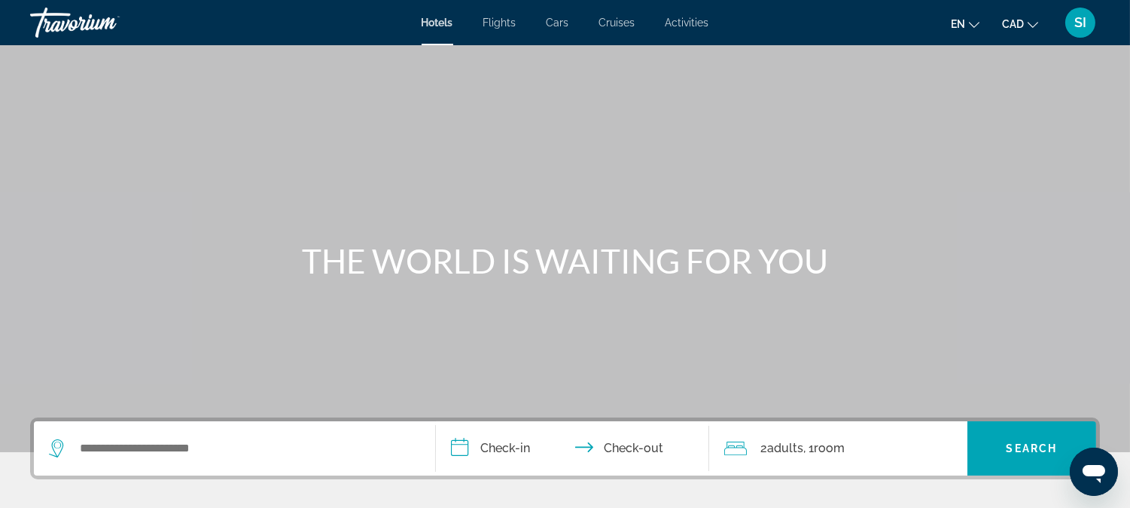
click at [297, 426] on div "Search widget" at bounding box center [234, 448] width 371 height 54
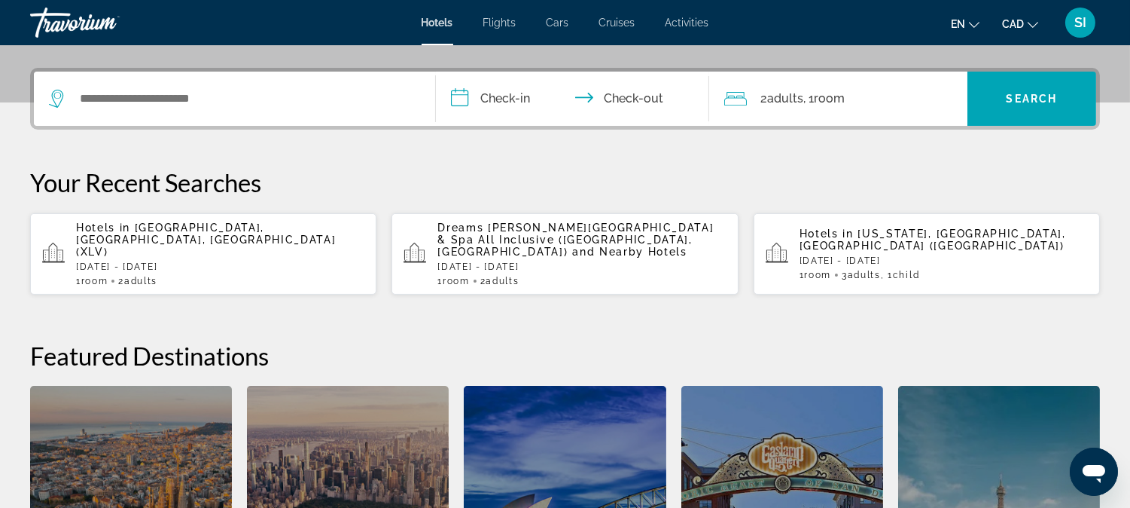
scroll to position [367, 0]
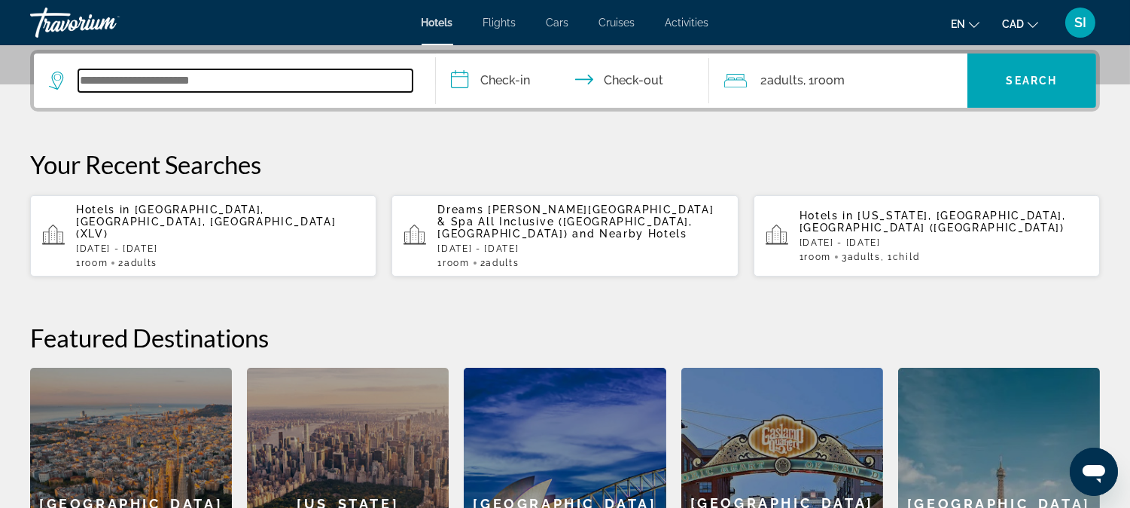
click at [386, 73] on input "Search widget" at bounding box center [245, 80] width 334 height 23
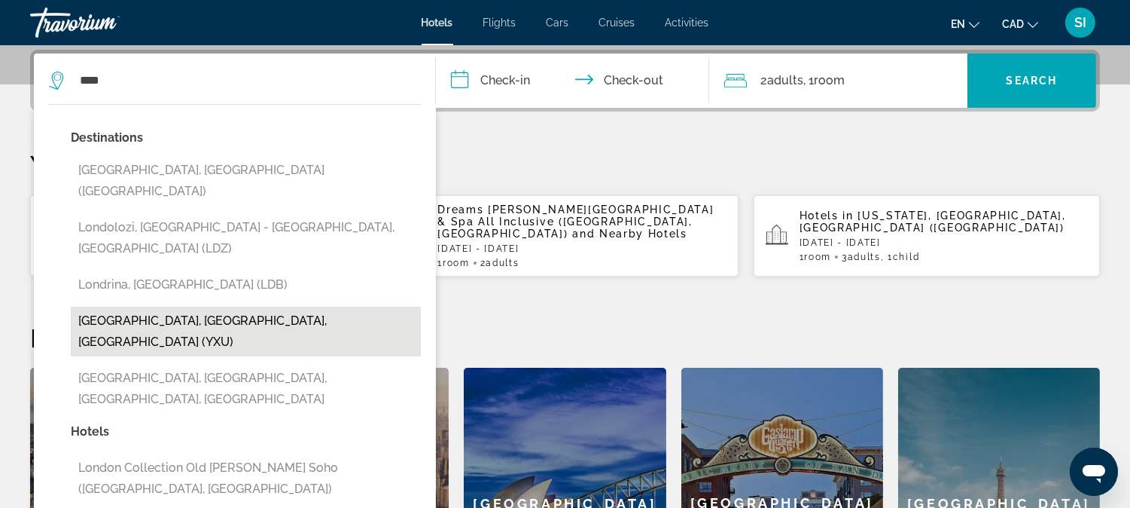
click at [142, 306] on button "[GEOGRAPHIC_DATA], [GEOGRAPHIC_DATA], [GEOGRAPHIC_DATA] (YXU)" at bounding box center [246, 331] width 350 height 50
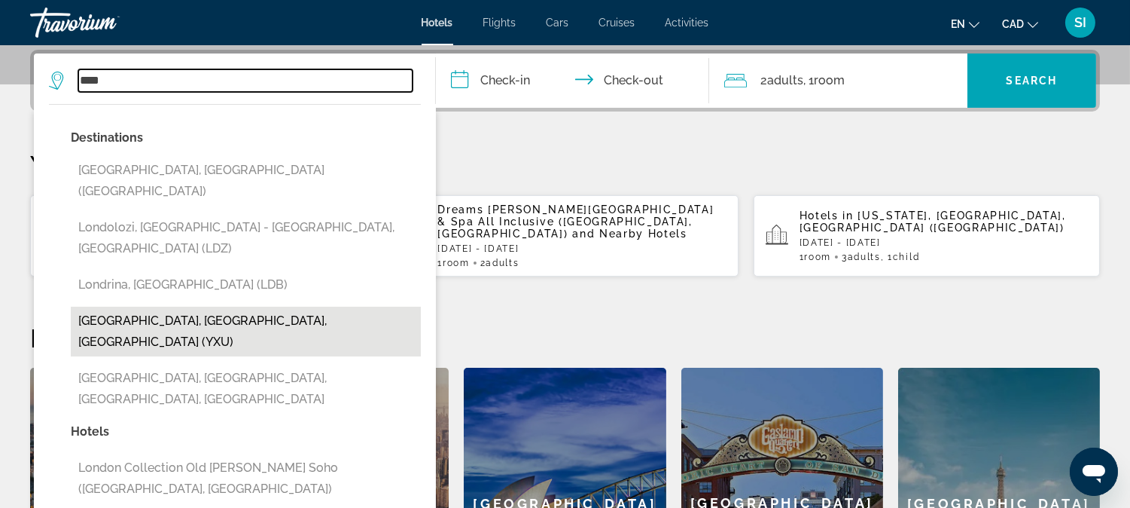
type input "**********"
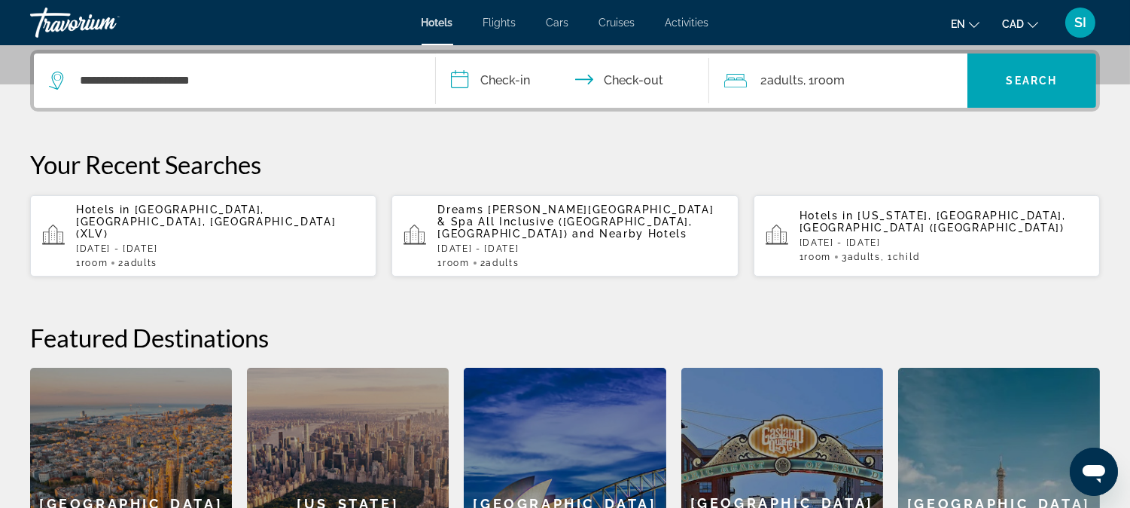
click at [499, 62] on input "**********" at bounding box center [575, 82] width 279 height 59
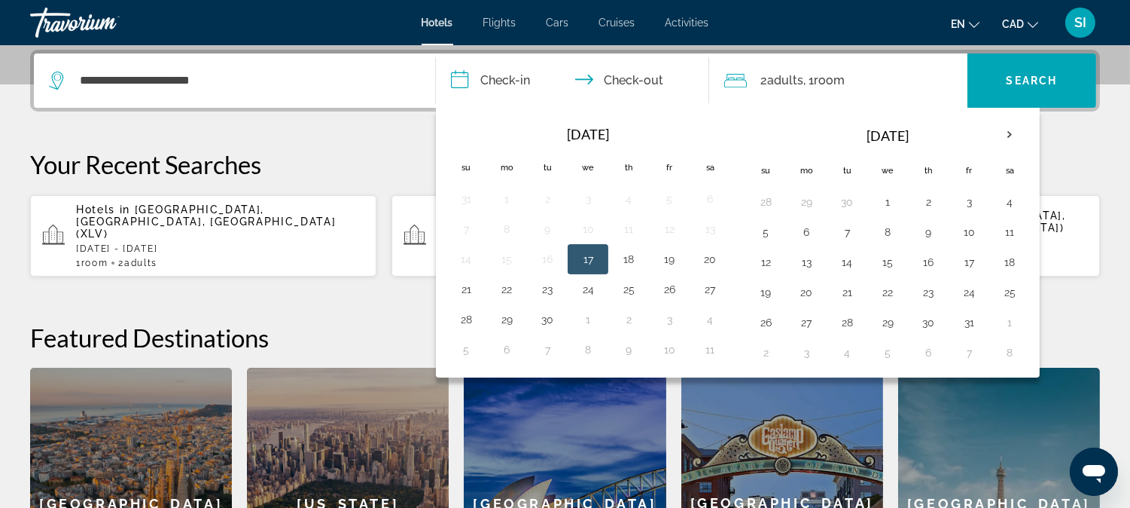
click at [581, 261] on button "17" at bounding box center [588, 258] width 24 height 21
click at [628, 261] on button "18" at bounding box center [629, 258] width 24 height 21
type input "**********"
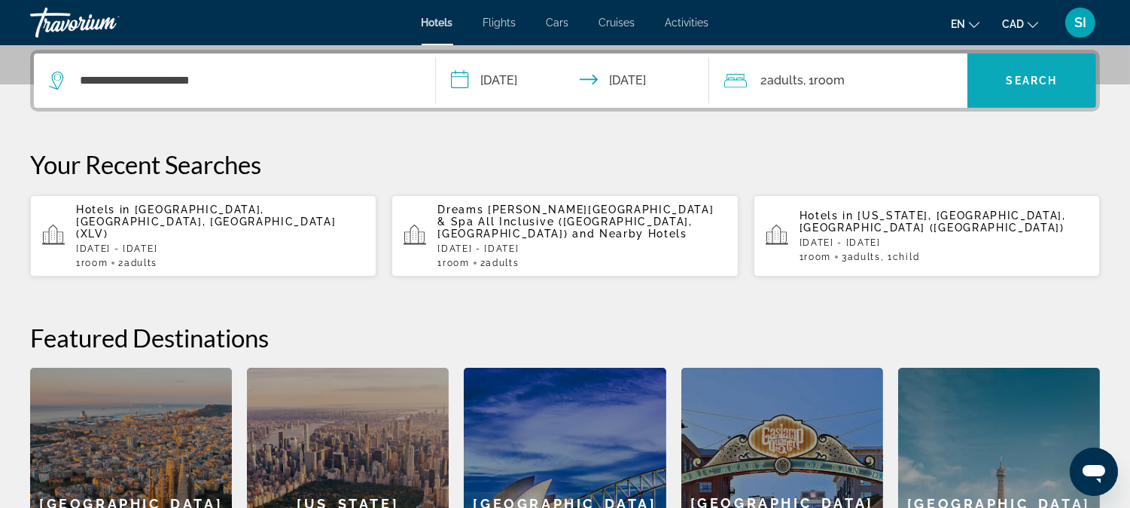
click at [1036, 68] on span "Search widget" at bounding box center [1032, 80] width 129 height 36
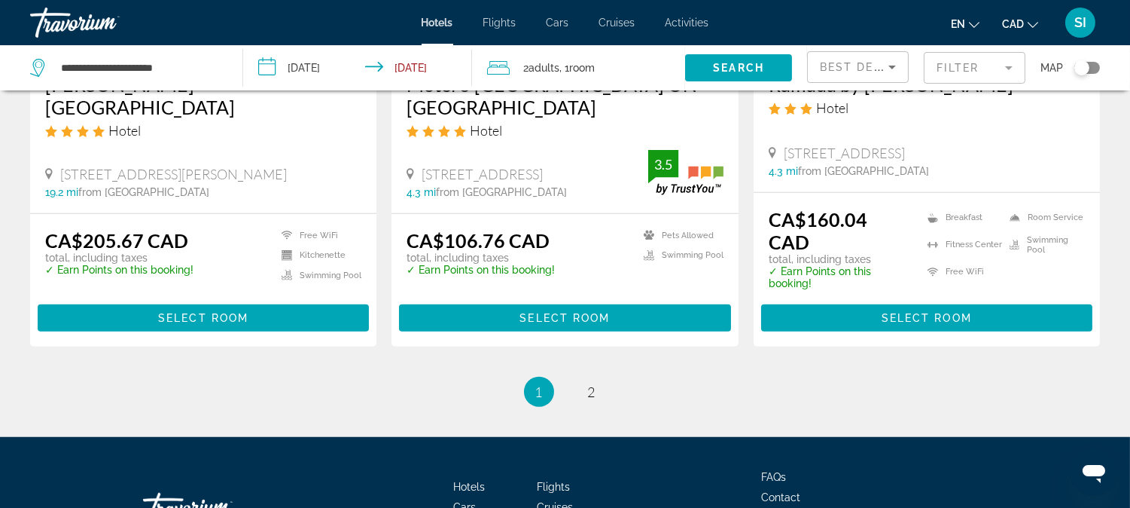
scroll to position [2193, 0]
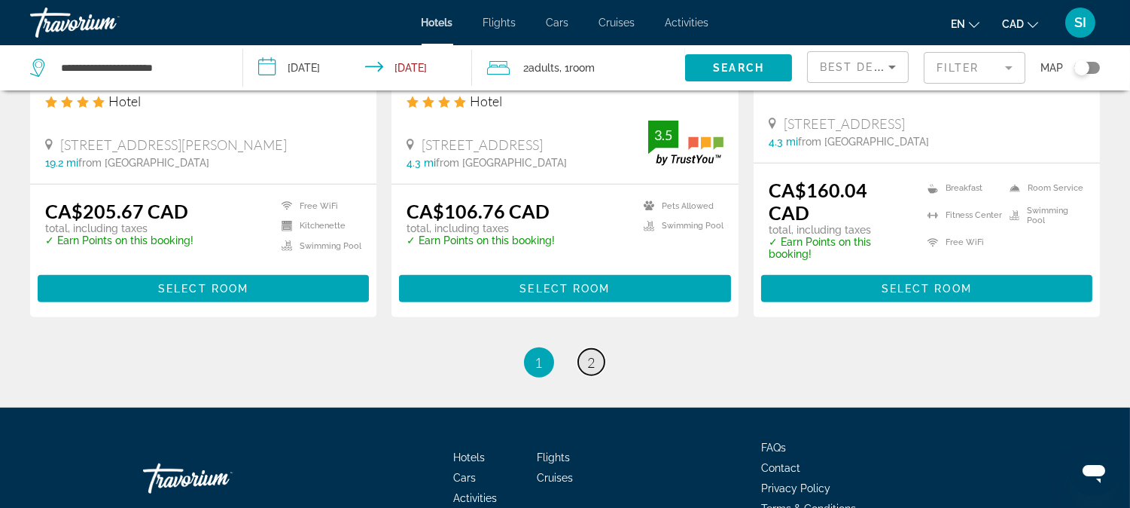
click at [584, 349] on link "page 2" at bounding box center [591, 362] width 26 height 26
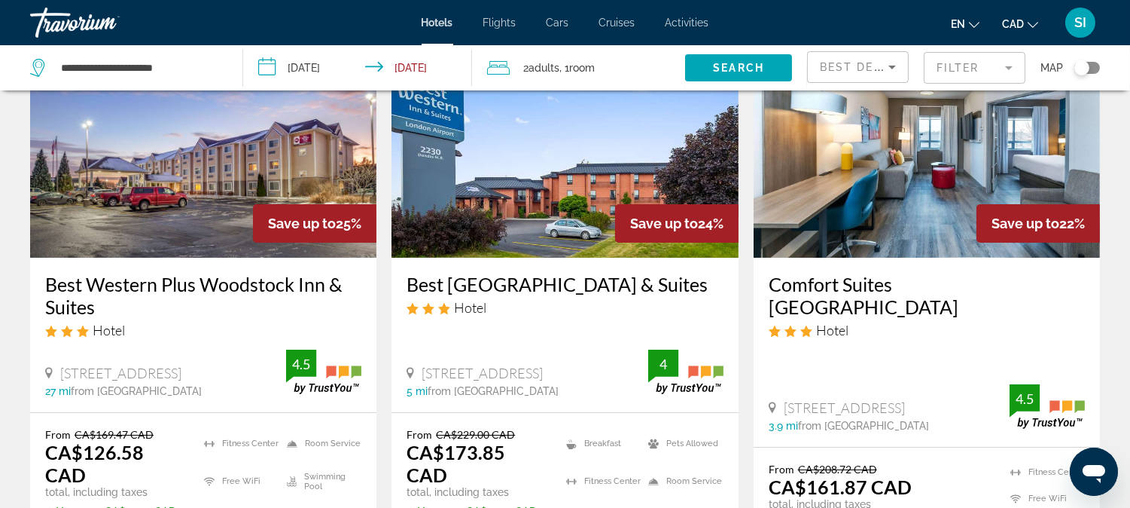
scroll to position [200, 0]
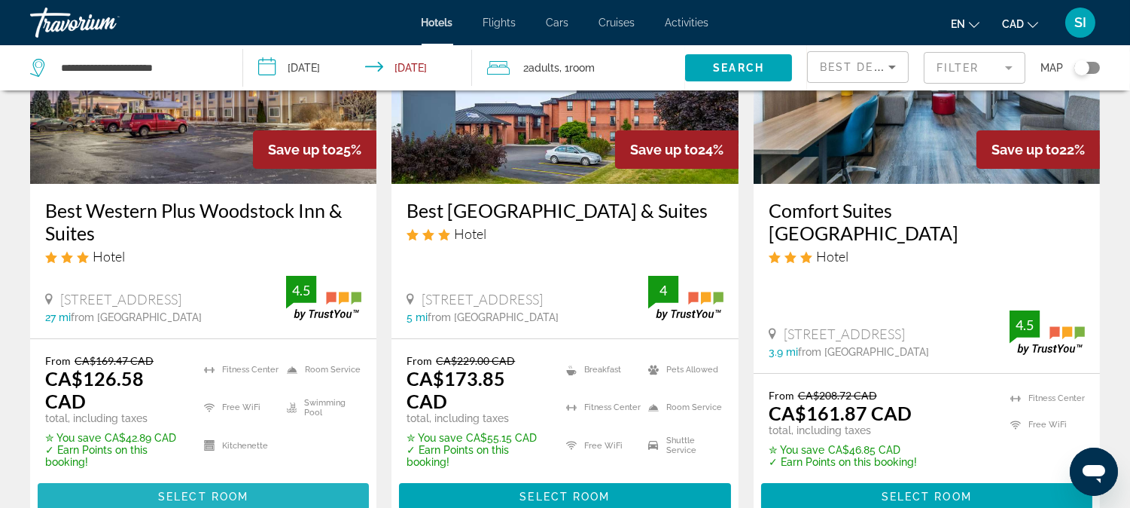
click at [254, 478] on span "Main content" at bounding box center [203, 496] width 331 height 36
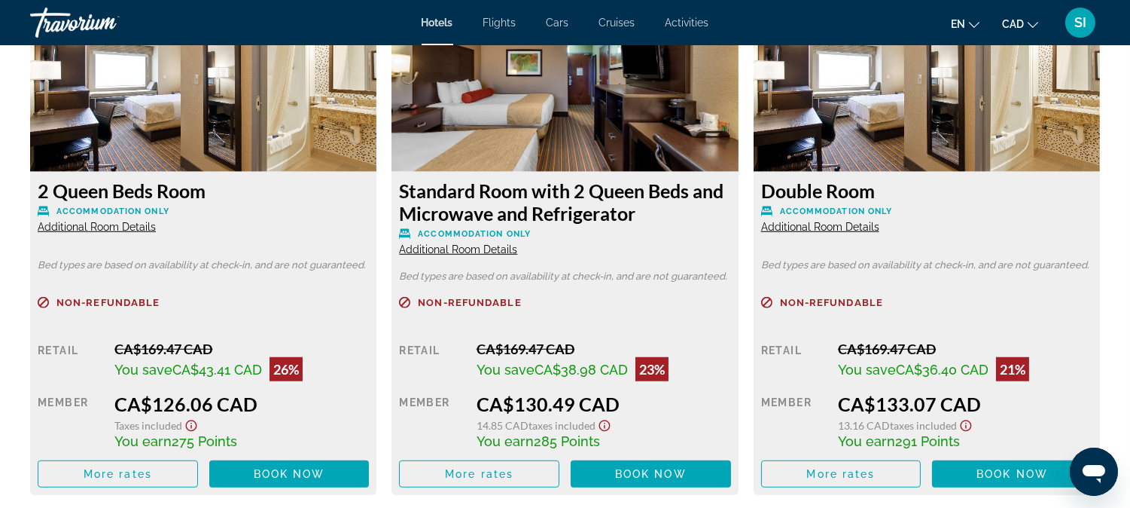
scroll to position [2215, 0]
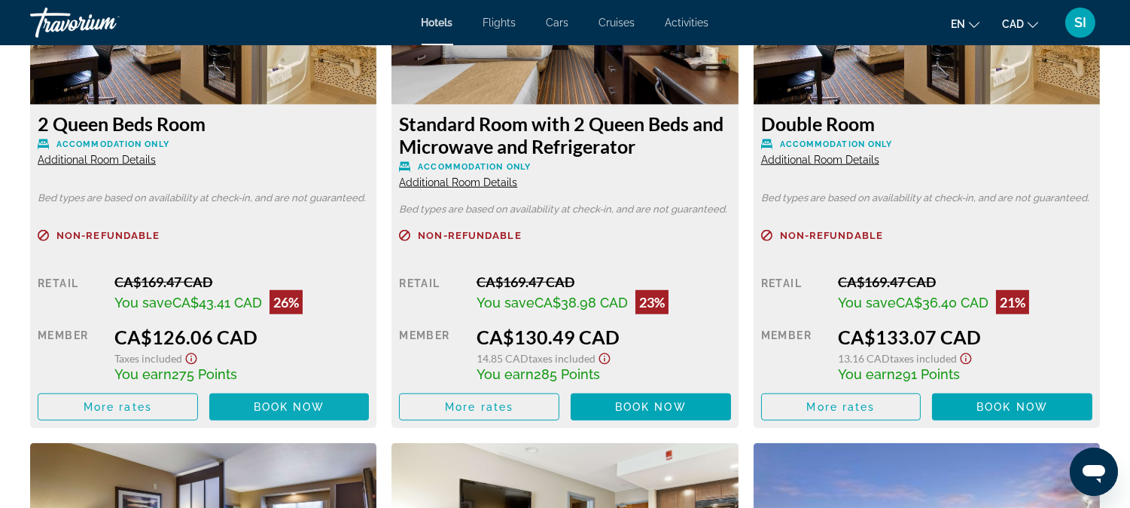
click at [317, 400] on span "Main content" at bounding box center [289, 407] width 160 height 36
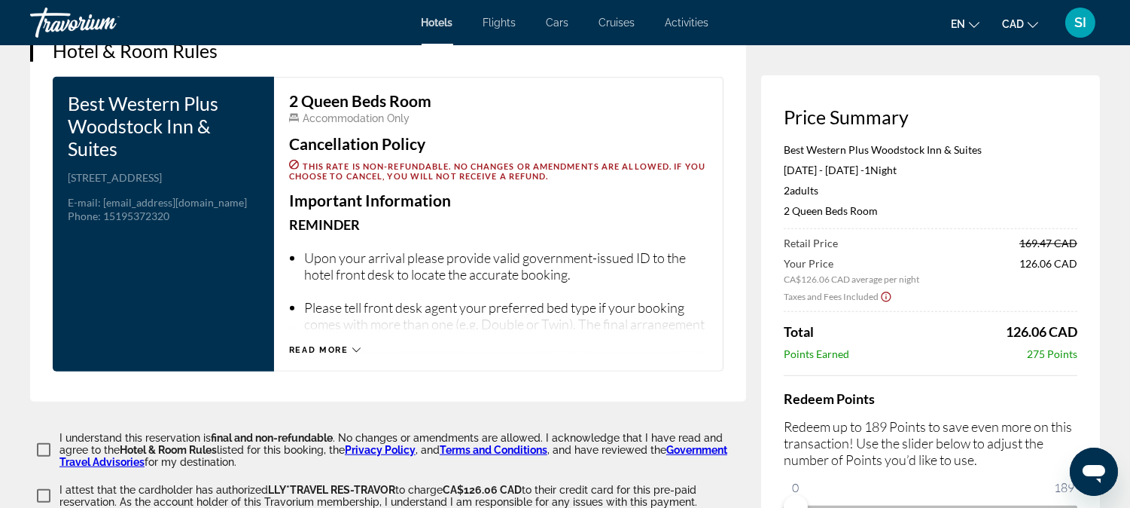
scroll to position [1940, 0]
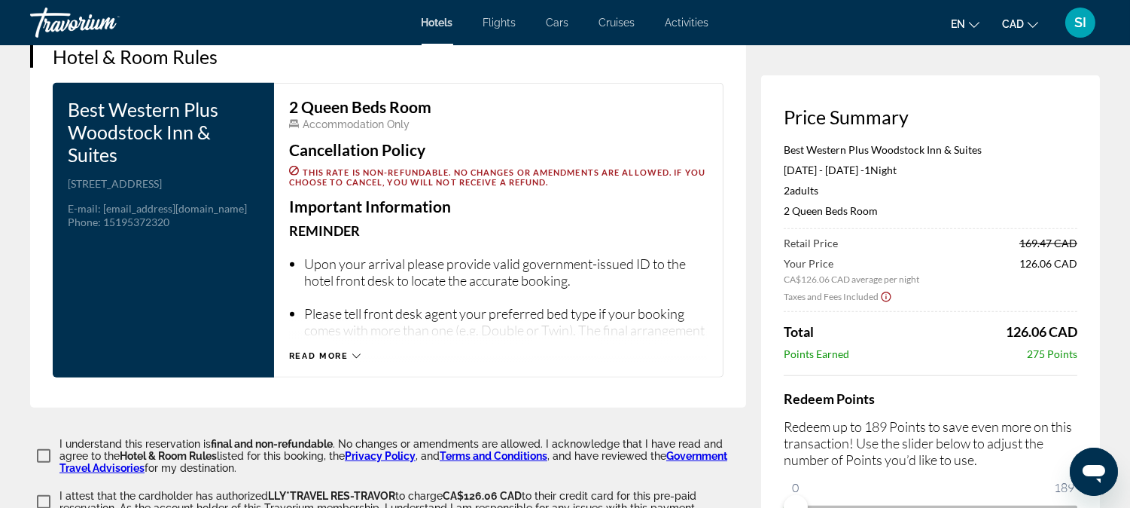
click at [354, 352] on icon "Main content" at bounding box center [356, 356] width 8 height 8
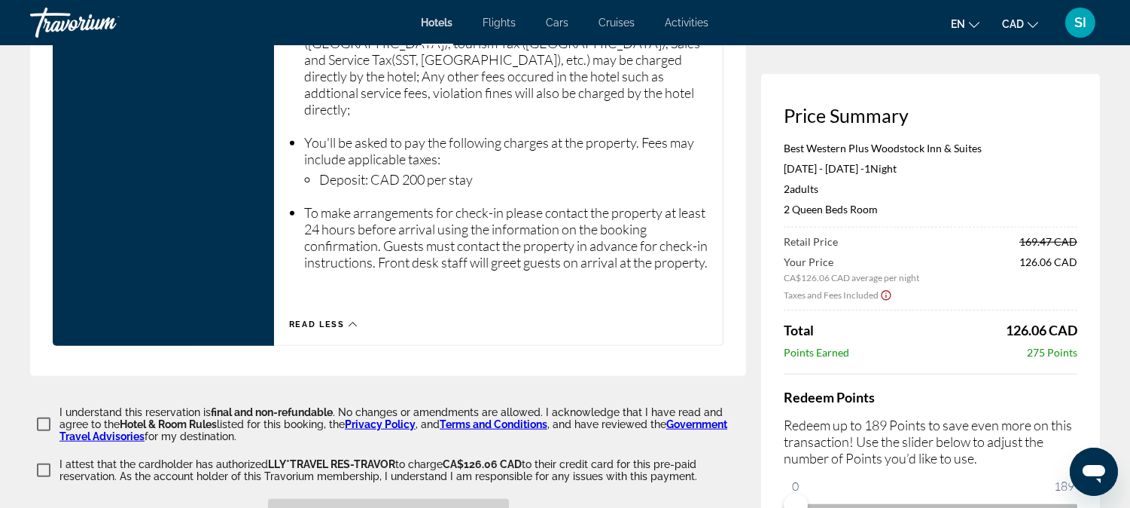
scroll to position [2744, 0]
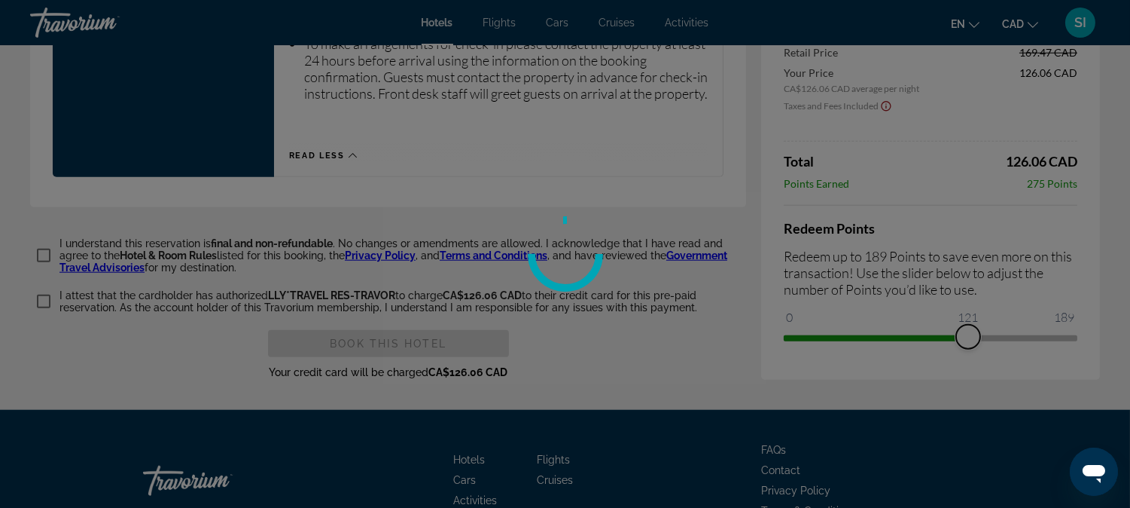
drag, startPoint x: 797, startPoint y: 320, endPoint x: 1062, endPoint y: 303, distance: 266.4
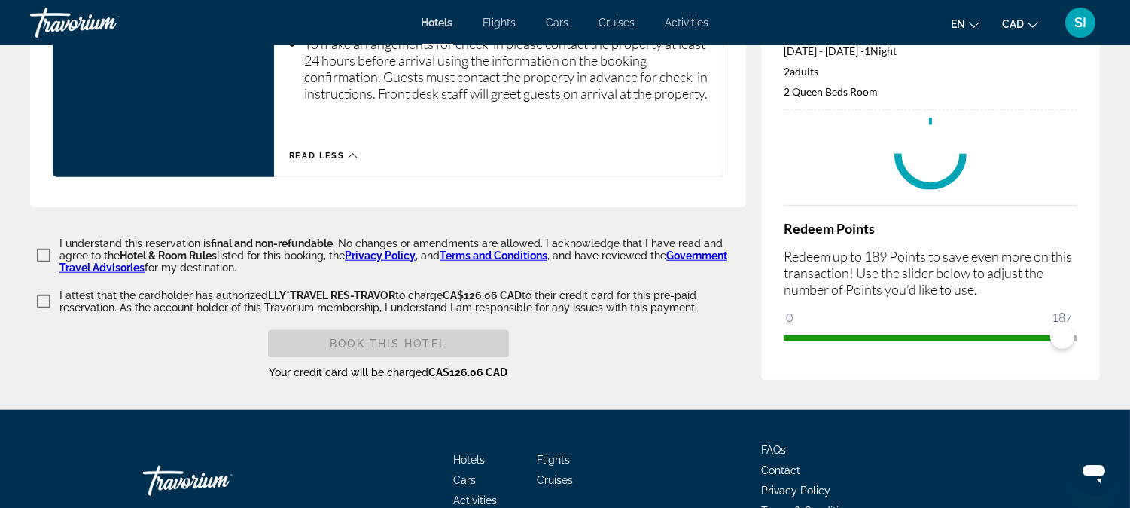
scroll to position [1946, 0]
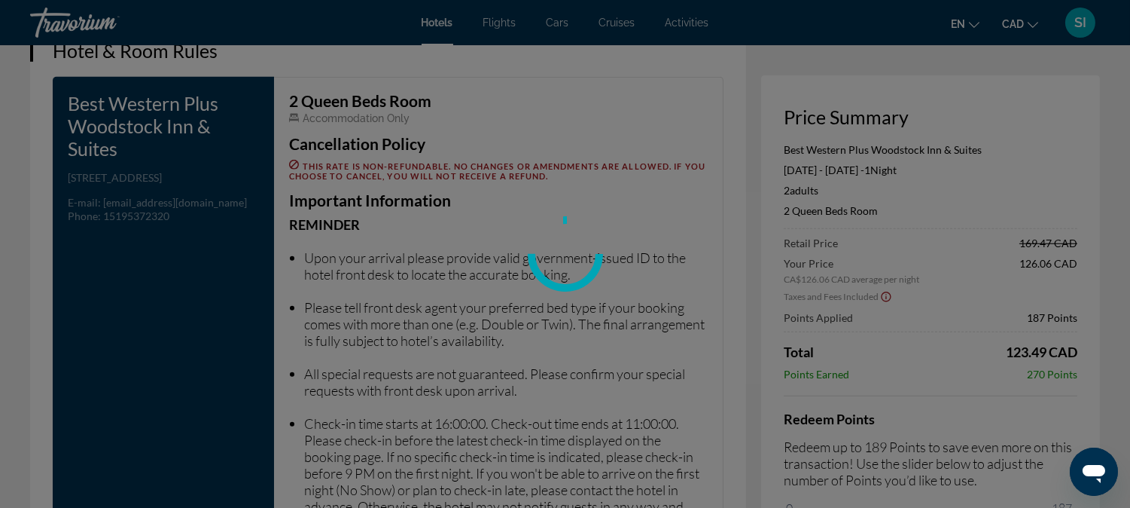
drag, startPoint x: 1059, startPoint y: 313, endPoint x: 1077, endPoint y: 315, distance: 18.1
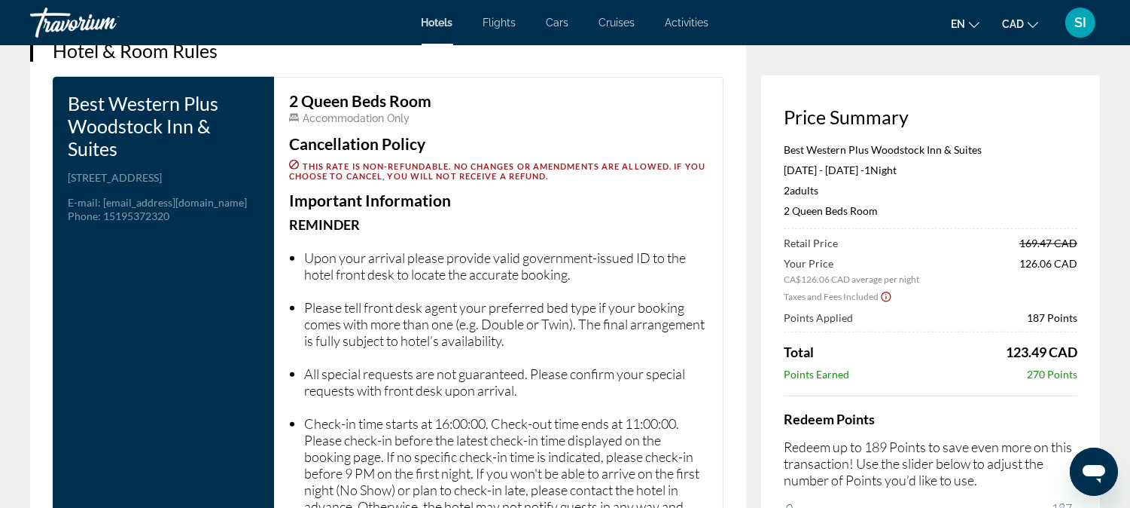
click at [1089, 321] on div "Price Summary Best Western Plus Woodstock Inn & Suites [DATE] - [DATE] - 1 Nigh…" at bounding box center [930, 322] width 339 height 495
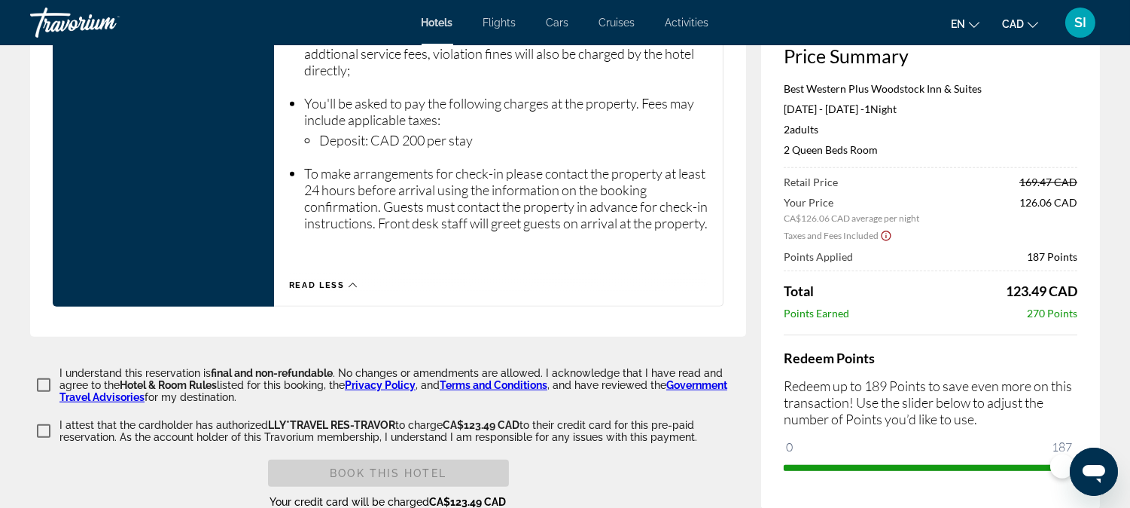
scroll to position [2701, 0]
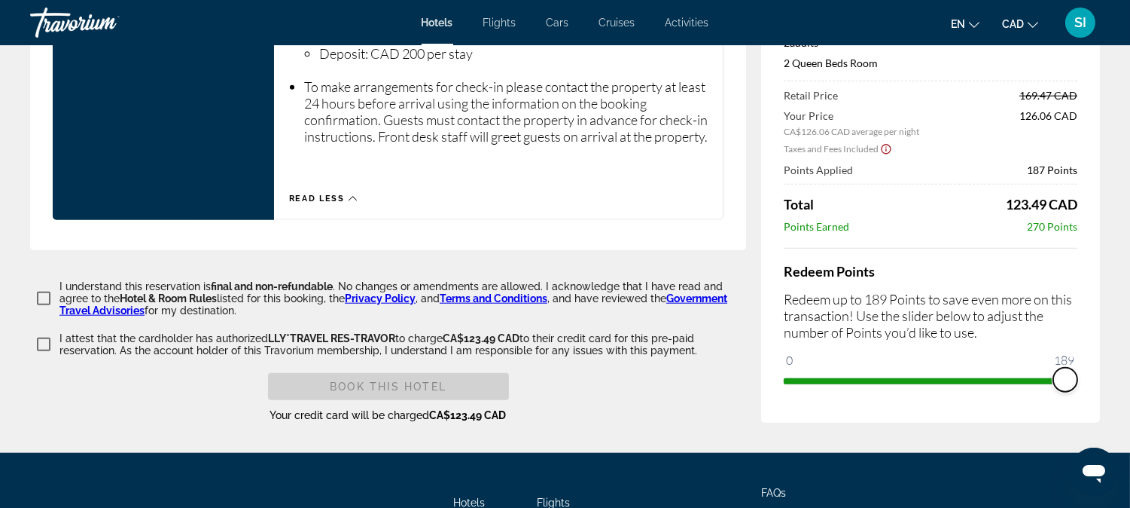
drag, startPoint x: 1056, startPoint y: 360, endPoint x: 1096, endPoint y: 360, distance: 39.9
click at [1096, 360] on div "Price Summary Best Western Plus Woodstock Inn & Suites [DATE] - [DATE] - 1 Nigh…" at bounding box center [930, 175] width 339 height 495
click at [1052, 378] on div "Price Summary Best Western Plus Woodstock Inn & Suites [DATE] - [DATE] - 1 Nigh…" at bounding box center [930, 175] width 339 height 495
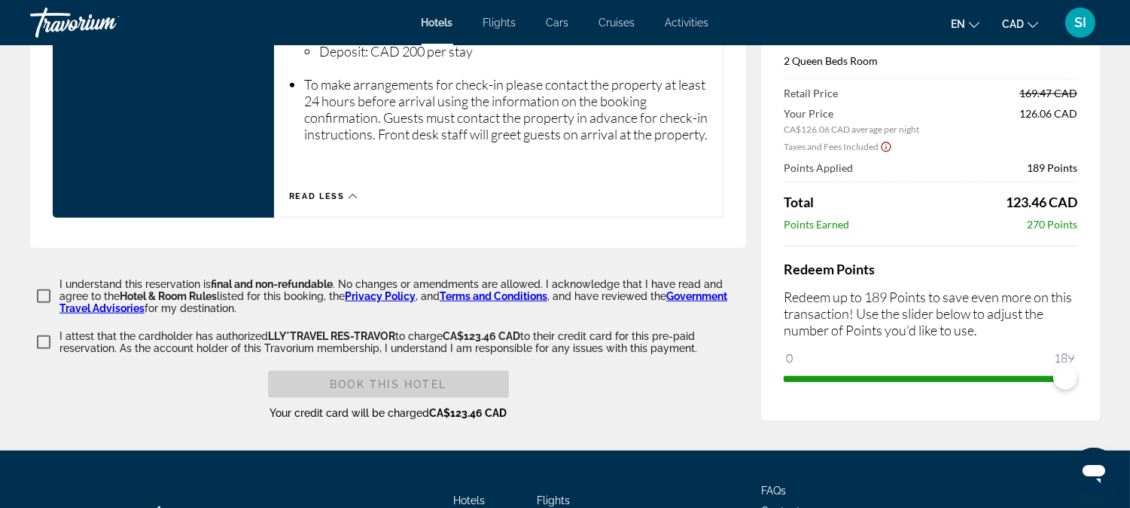
scroll to position [2768, 0]
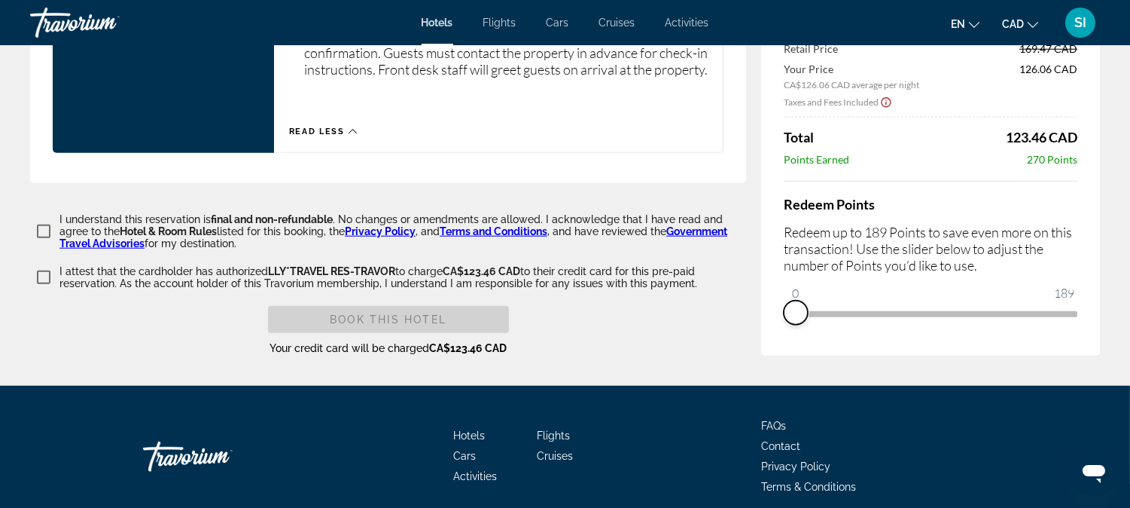
drag, startPoint x: 1069, startPoint y: 292, endPoint x: 715, endPoint y: 306, distance: 354.2
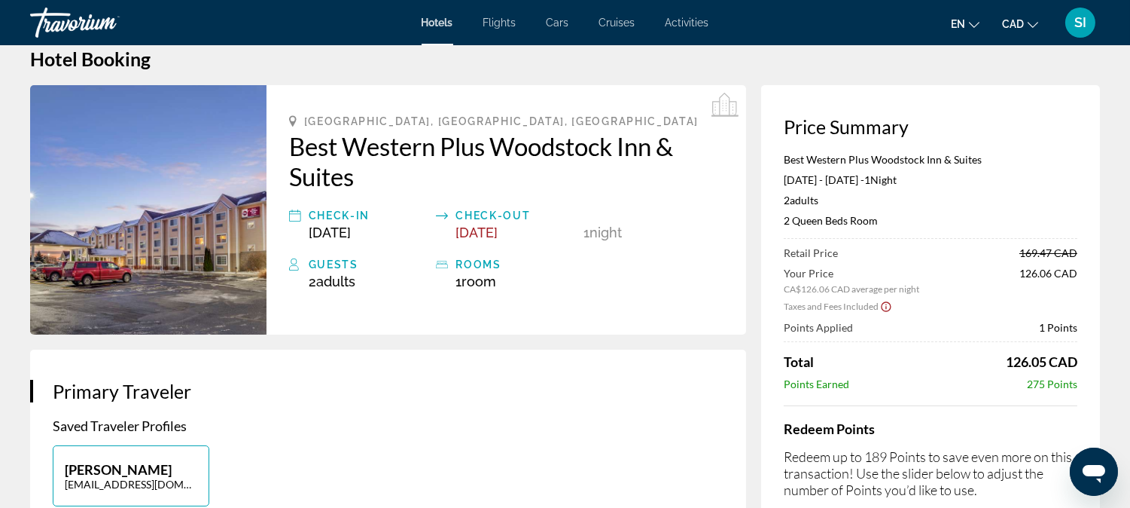
scroll to position [0, 0]
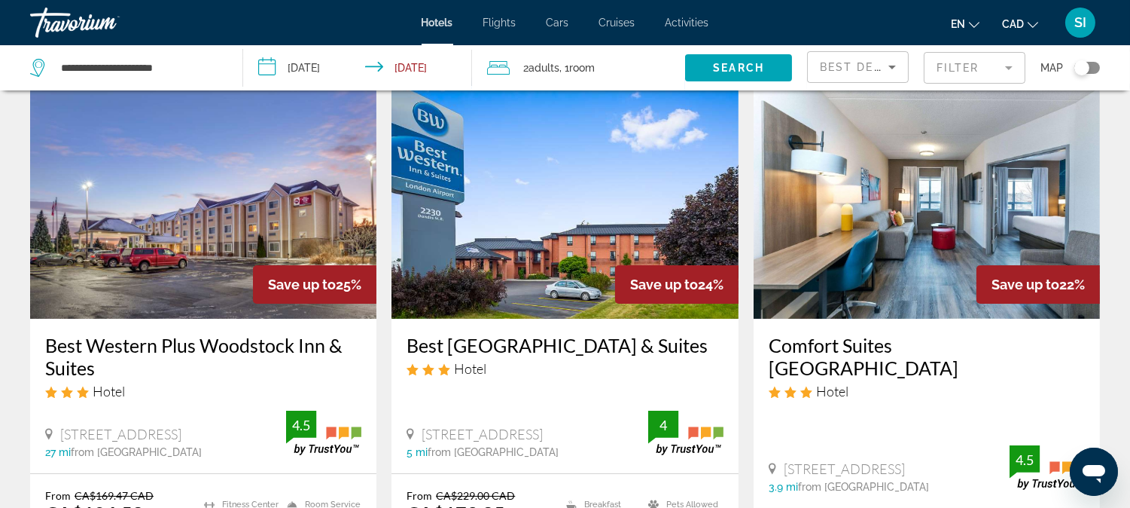
scroll to position [66, 0]
click at [167, 348] on h3 "Best Western Plus Woodstock Inn & Suites" at bounding box center [203, 355] width 316 height 45
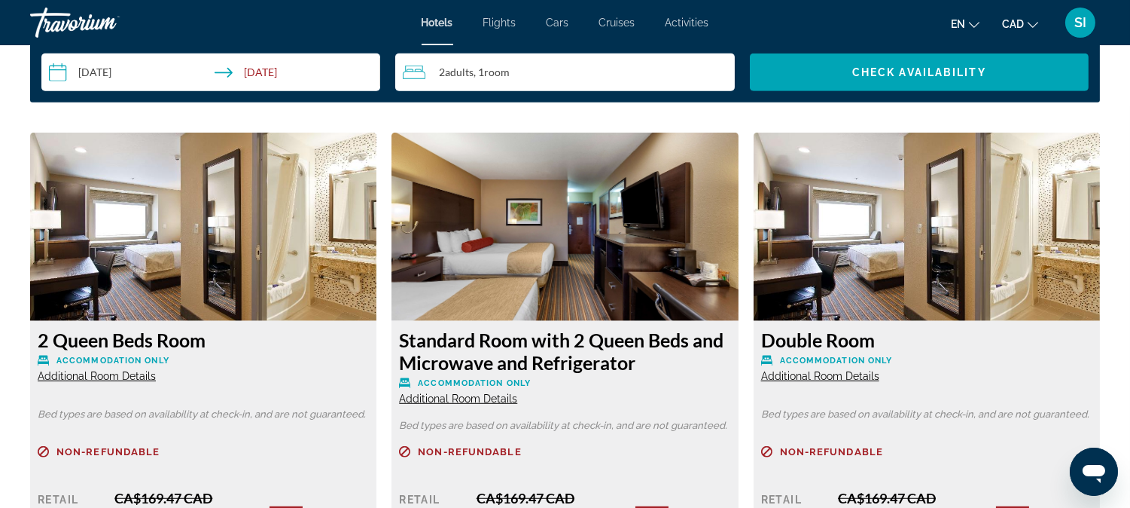
scroll to position [2074, 0]
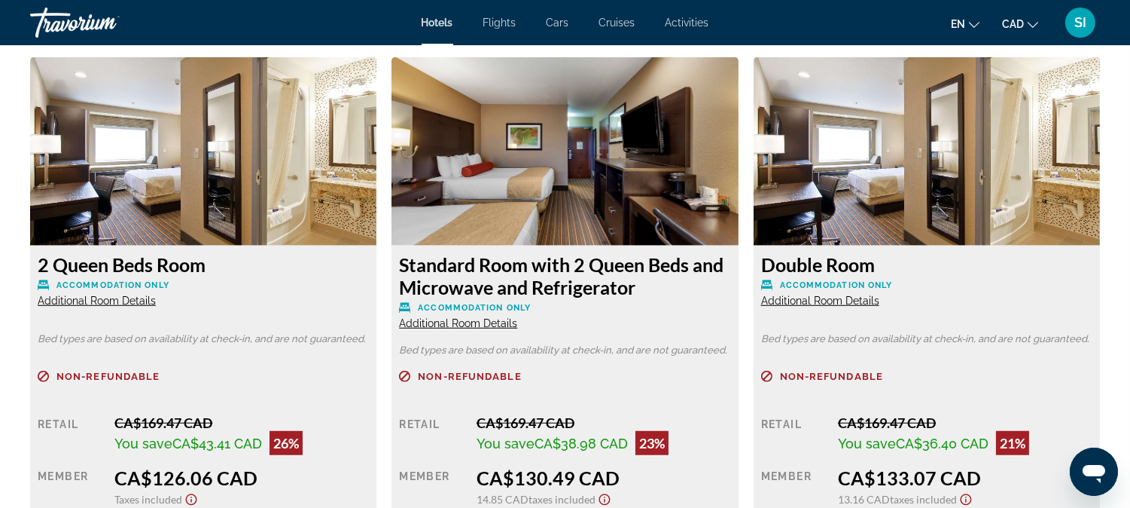
click at [358, 199] on img "Main content" at bounding box center [203, 151] width 346 height 188
click at [212, 128] on img "Main content" at bounding box center [203, 151] width 346 height 188
click at [90, 298] on span "Additional Room Details" at bounding box center [97, 300] width 118 height 12
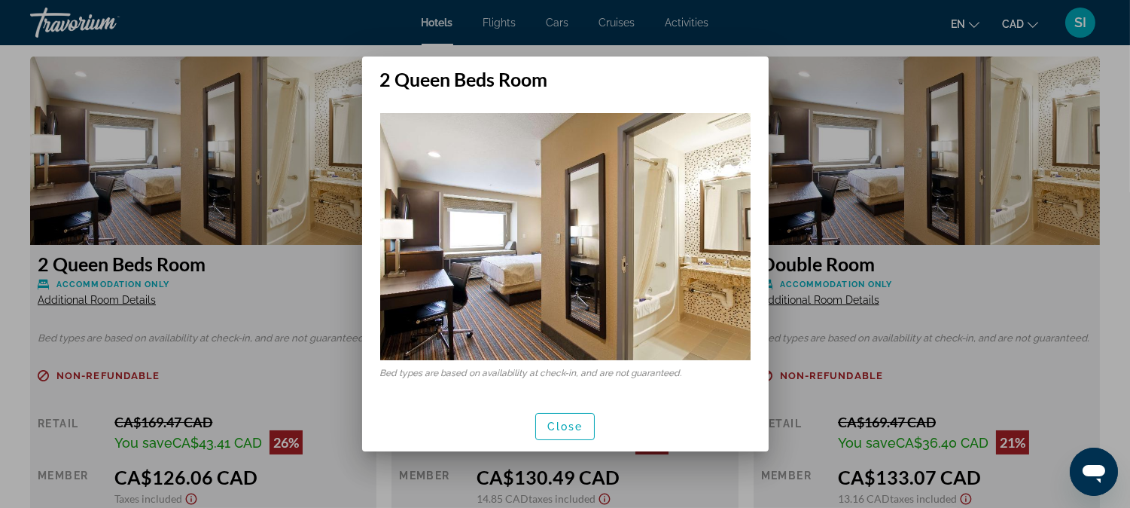
scroll to position [0, 0]
click at [575, 429] on span "Close" at bounding box center [565, 426] width 36 height 12
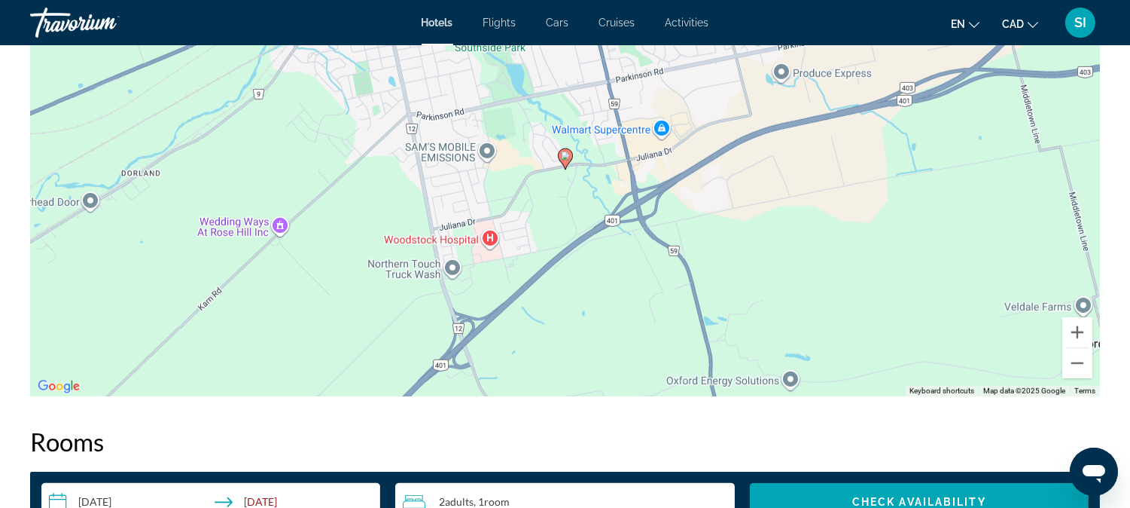
scroll to position [1572, 0]
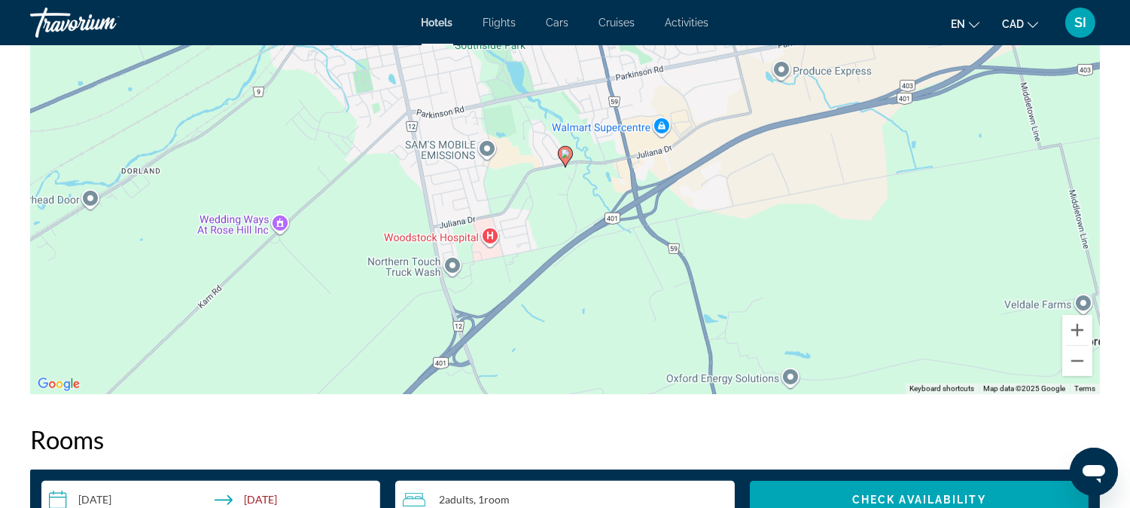
click at [556, 191] on div "To activate drag with keyboard, press Alt + Enter. Once in keyboard drag state,…" at bounding box center [565, 168] width 1070 height 452
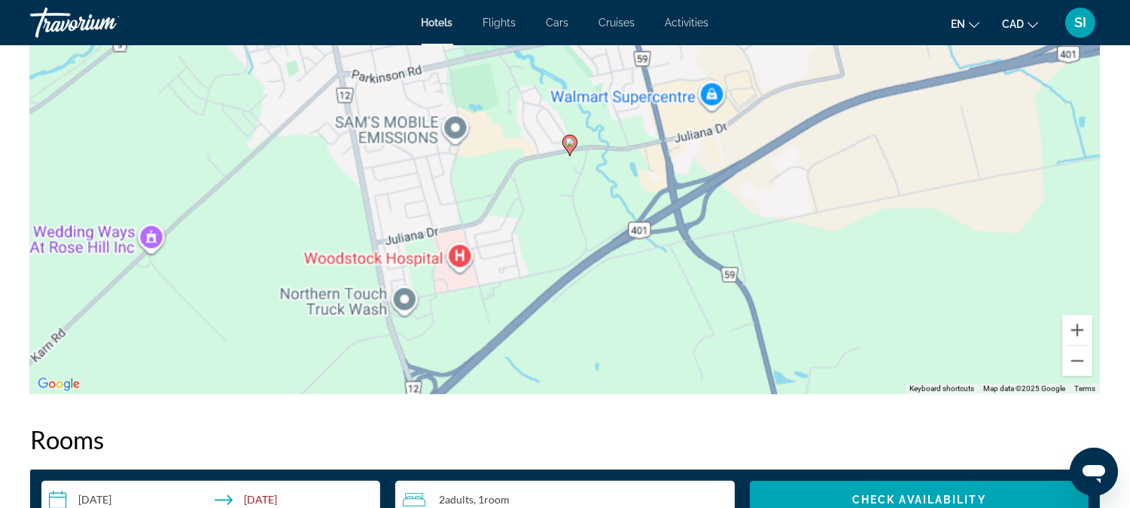
click at [556, 191] on div "To activate drag with keyboard, press Alt + Enter. Once in keyboard drag state,…" at bounding box center [565, 168] width 1070 height 452
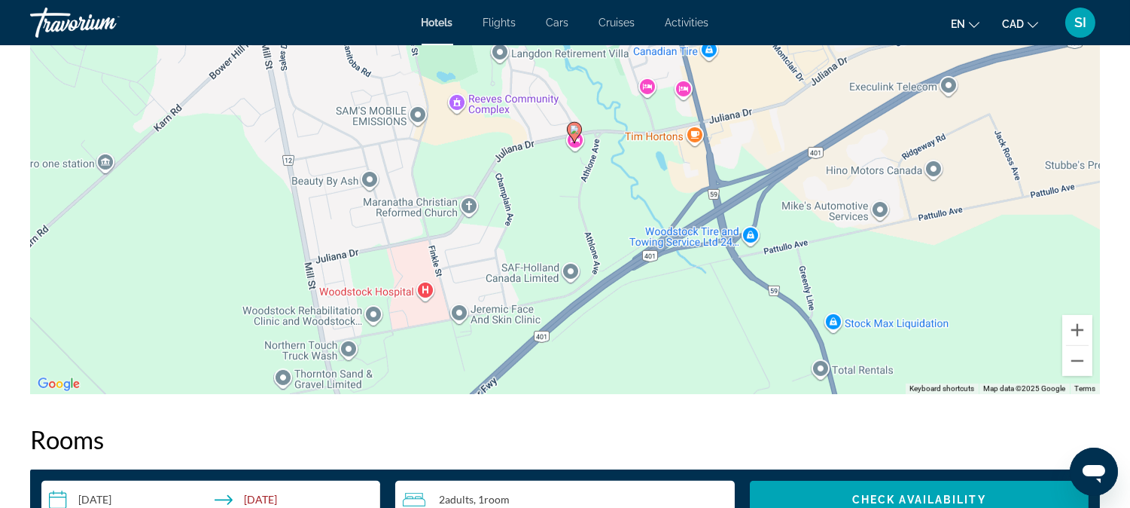
click at [556, 191] on div "To activate drag with keyboard, press Alt + Enter. Once in keyboard drag state,…" at bounding box center [565, 168] width 1070 height 452
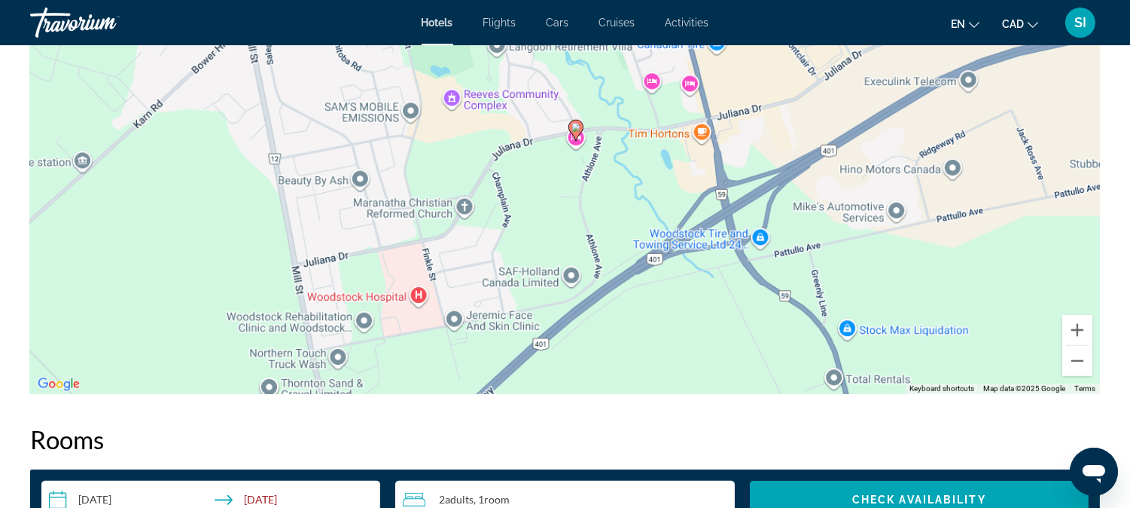
click at [556, 191] on div "To activate drag with keyboard, press Alt + Enter. Once in keyboard drag state,…" at bounding box center [565, 168] width 1070 height 452
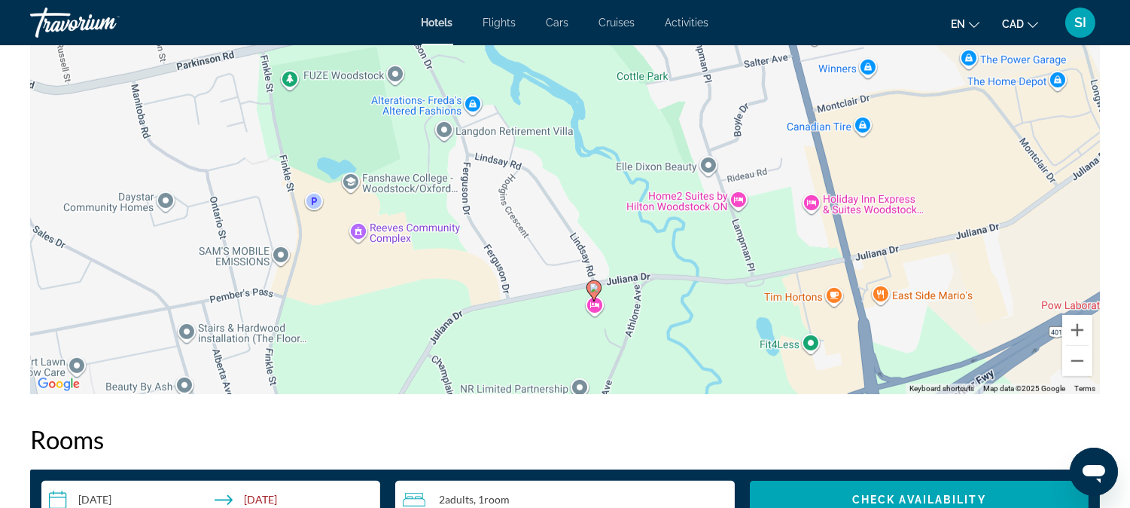
click at [599, 310] on div "To activate drag with keyboard, press Alt + Enter. Once in keyboard drag state,…" at bounding box center [565, 168] width 1070 height 452
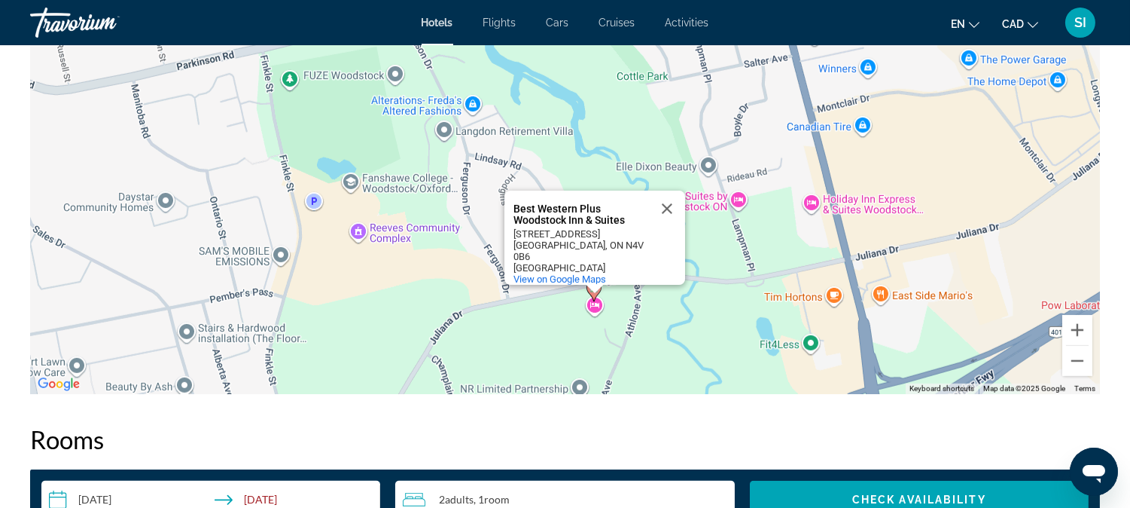
click at [599, 310] on div "To activate drag with keyboard, press Alt + Enter. Once in keyboard drag state,…" at bounding box center [565, 168] width 1070 height 452
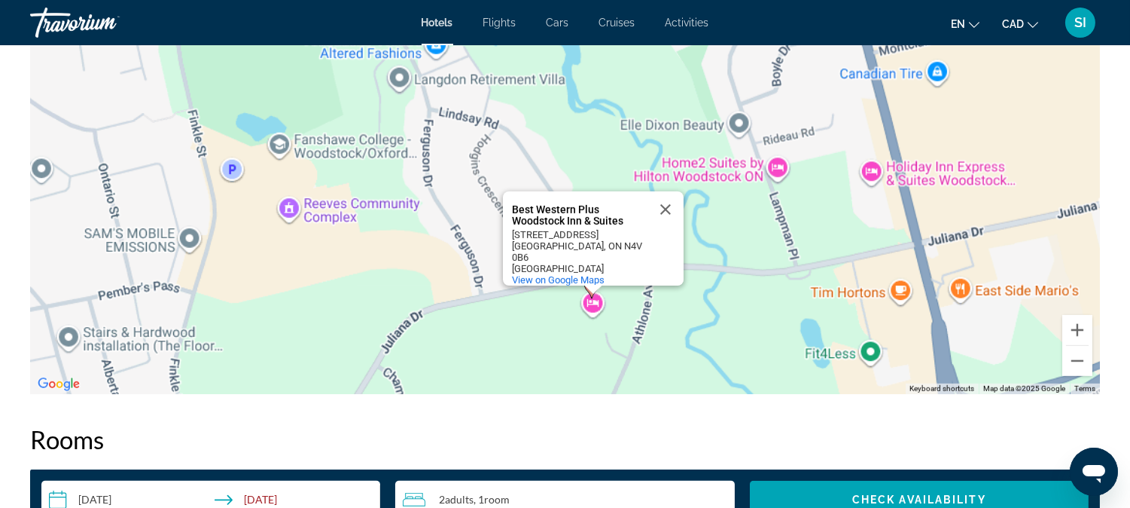
click at [599, 310] on div "To activate drag with keyboard, press Alt + Enter. Once in keyboard drag state,…" at bounding box center [565, 168] width 1070 height 452
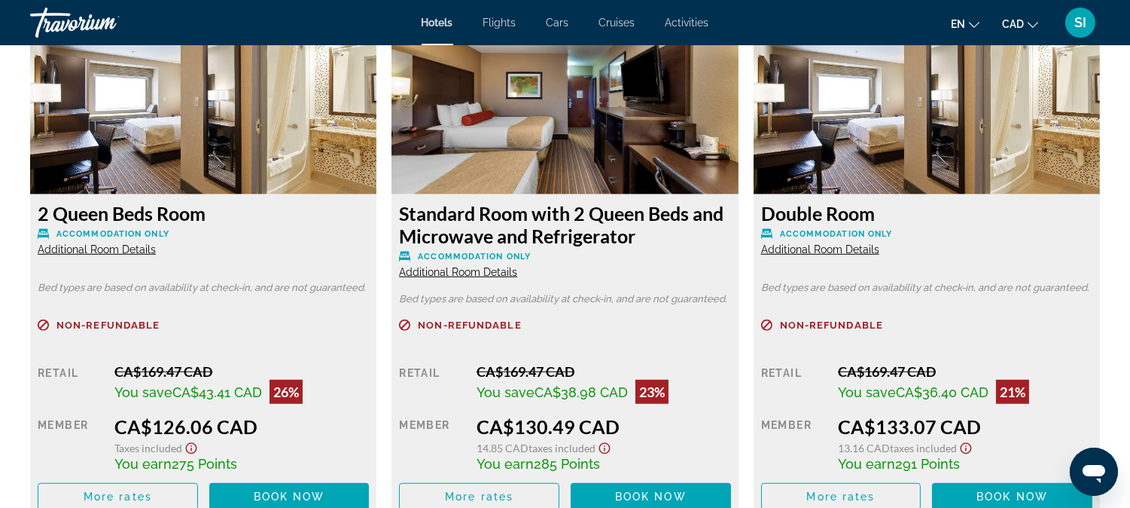
scroll to position [2141, 0]
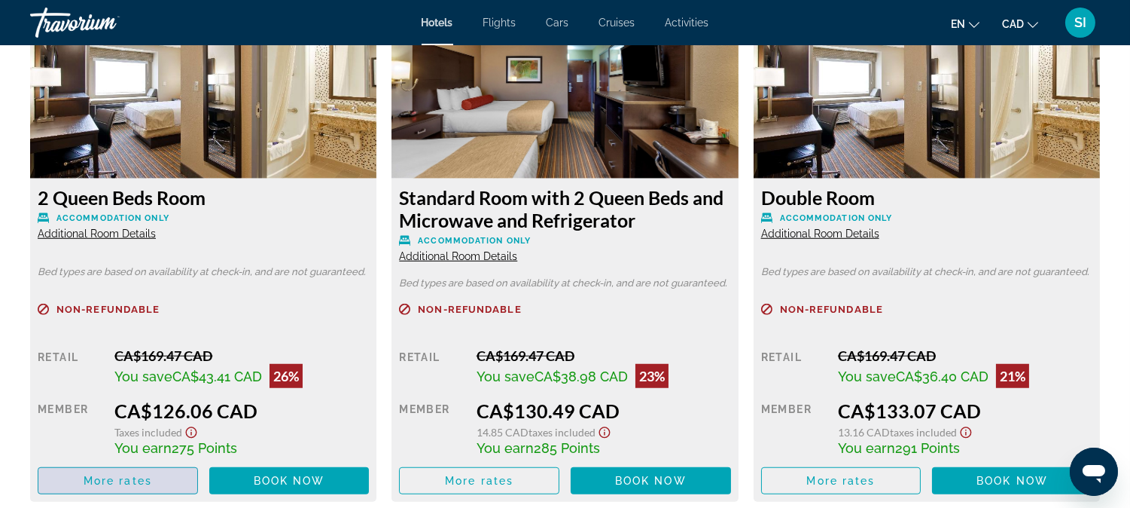
click at [152, 469] on span "Main content" at bounding box center [117, 480] width 159 height 36
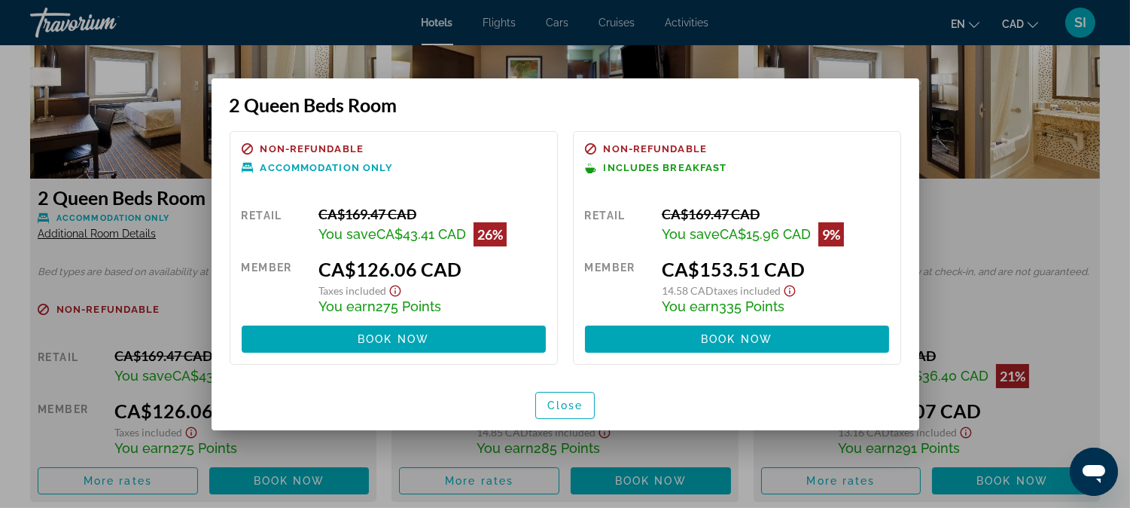
click at [410, 388] on div "Close" at bounding box center [566, 405] width 708 height 50
click at [895, 86] on div "2 Queen Beds Room" at bounding box center [566, 97] width 708 height 38
click at [1109, 249] on div at bounding box center [565, 254] width 1130 height 508
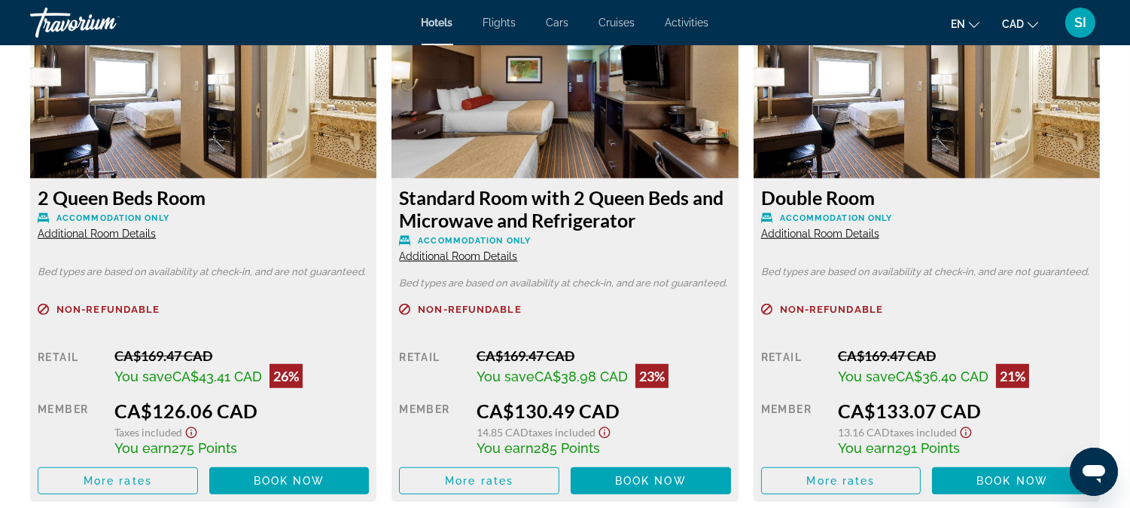
scroll to position [2175, 0]
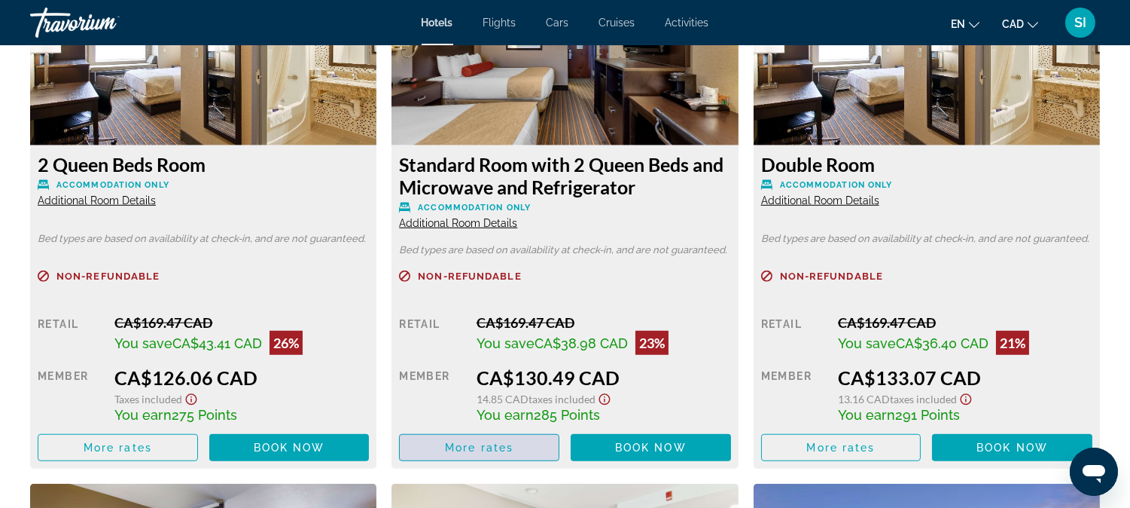
click at [439, 447] on span "Main content" at bounding box center [479, 447] width 159 height 36
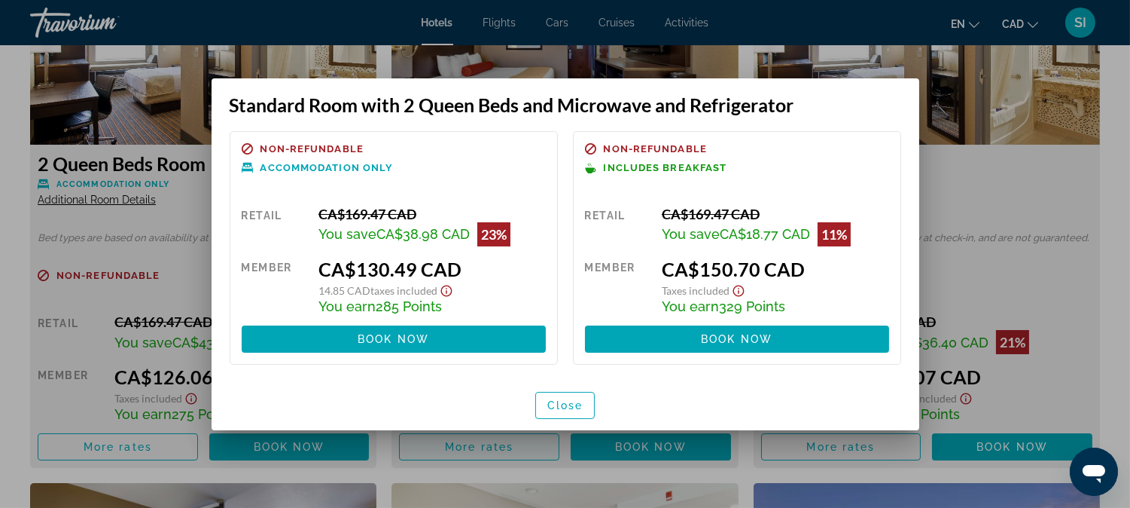
scroll to position [0, 0]
click at [386, 465] on div at bounding box center [565, 254] width 1130 height 508
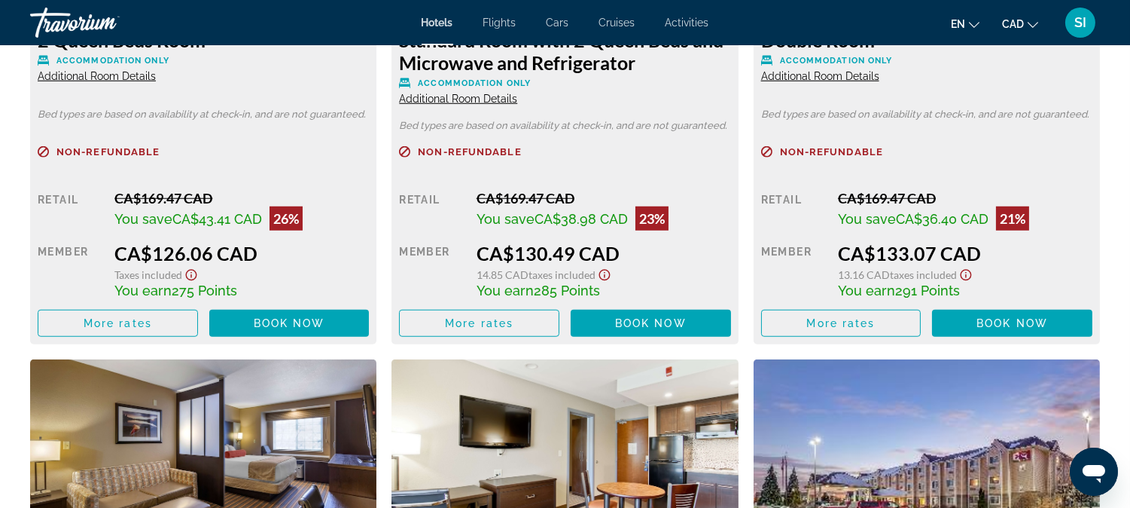
scroll to position [2343, 0]
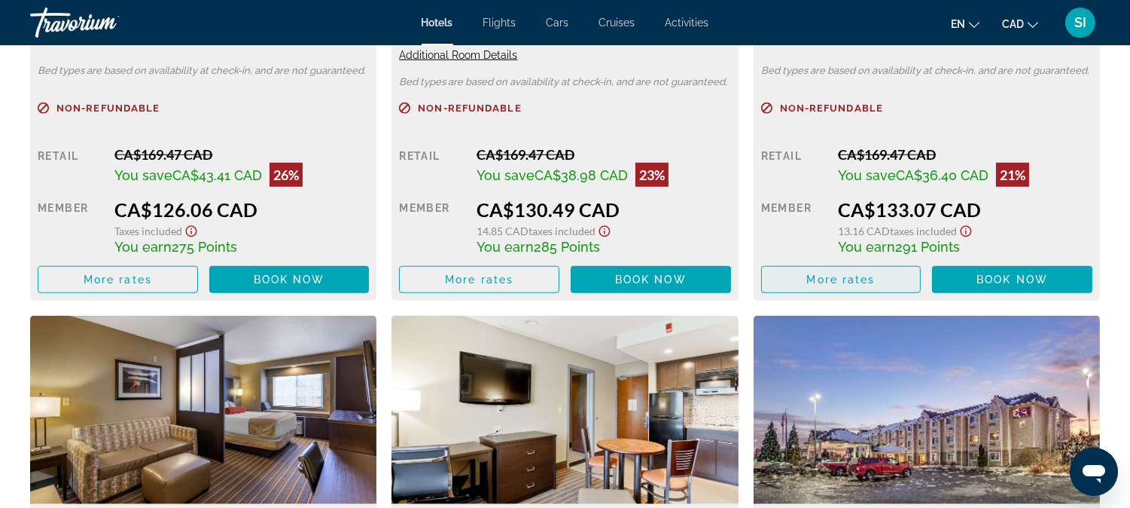
click at [883, 277] on span "Main content" at bounding box center [841, 279] width 159 height 36
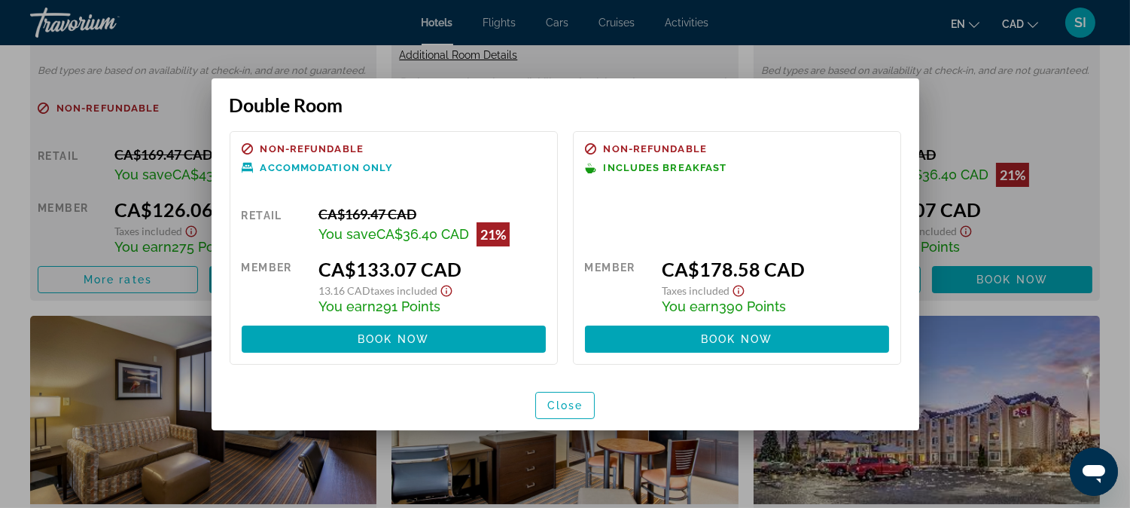
scroll to position [0, 0]
click at [581, 409] on span "Close" at bounding box center [565, 405] width 36 height 12
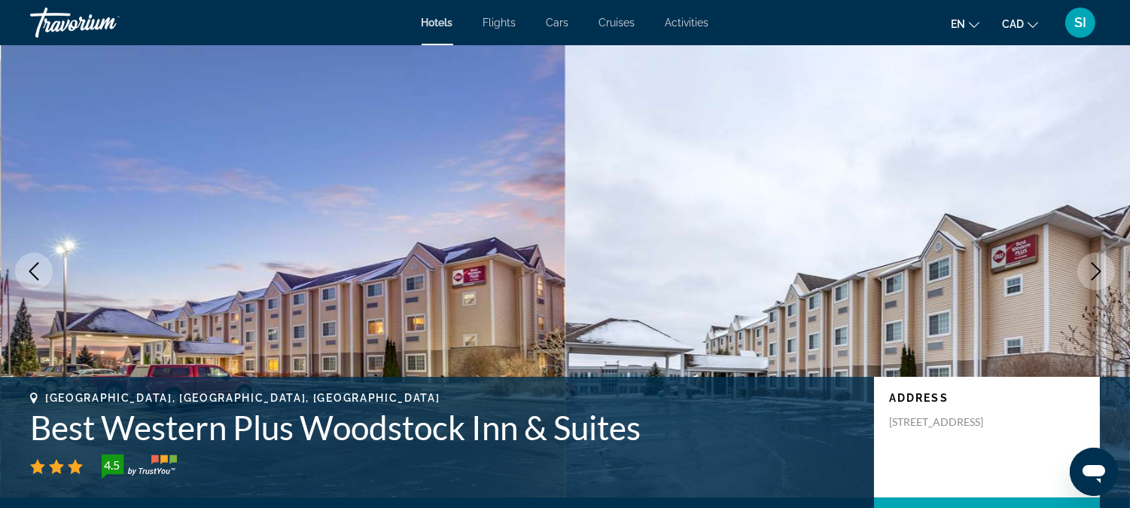
scroll to position [2343, 0]
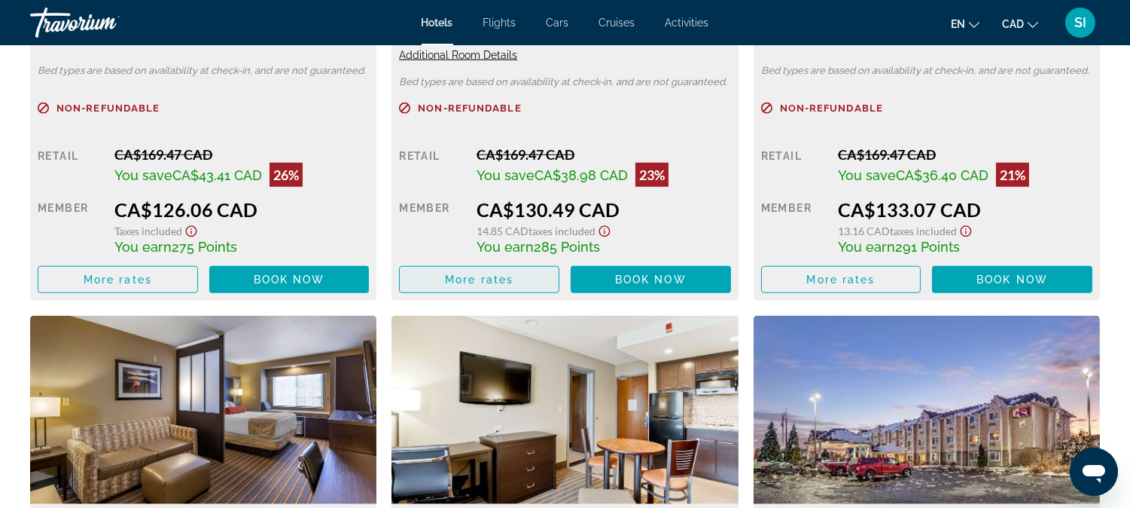
click at [431, 277] on span "Main content" at bounding box center [479, 279] width 159 height 36
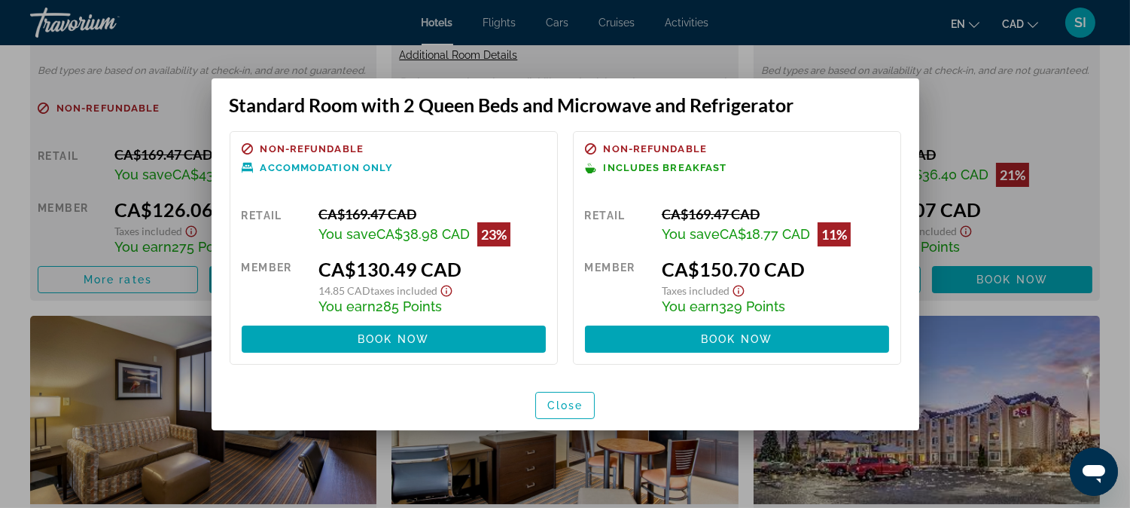
scroll to position [0, 0]
click at [98, 276] on div at bounding box center [565, 254] width 1130 height 508
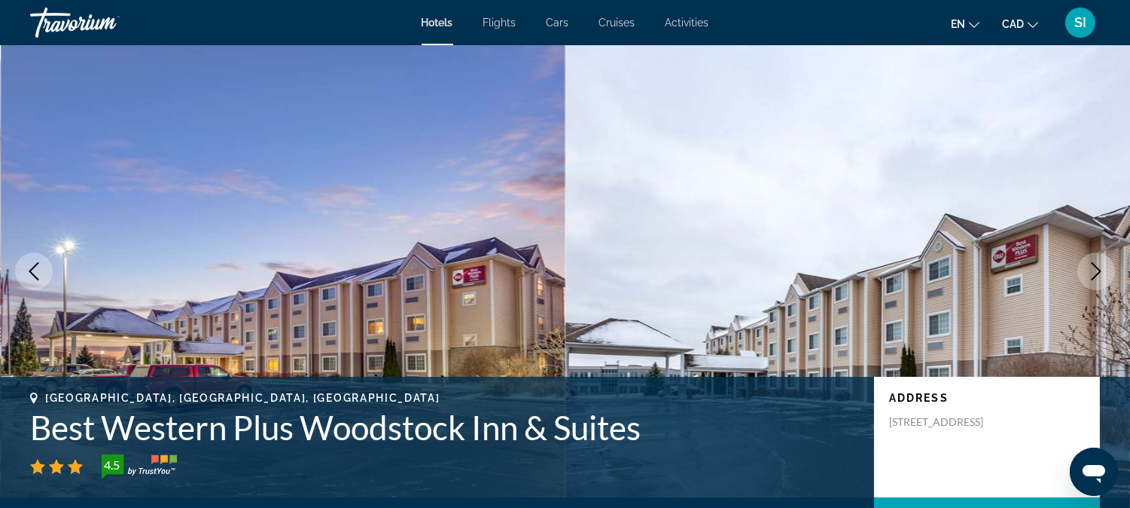
scroll to position [2343, 0]
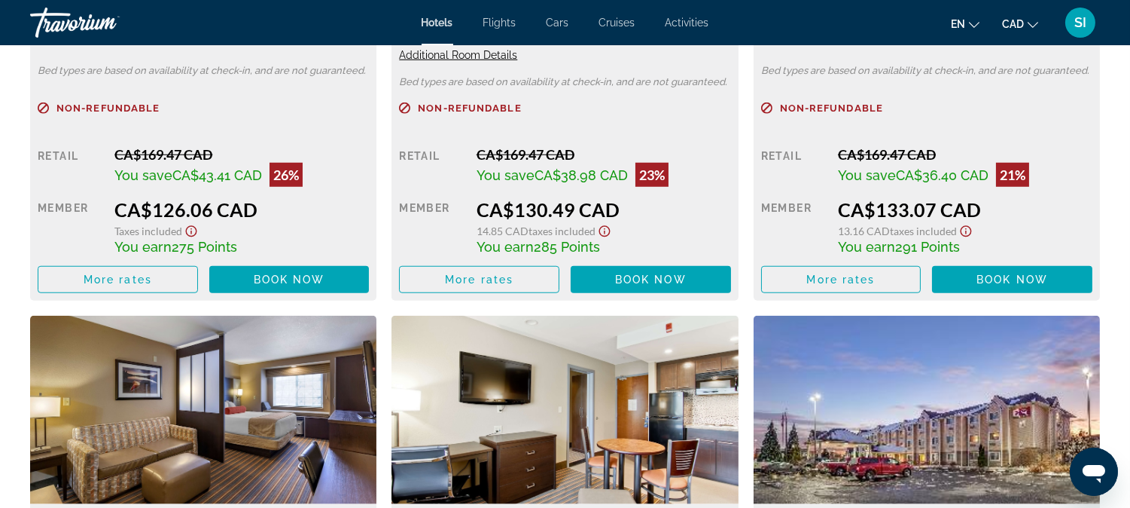
click at [98, 276] on span "More rates" at bounding box center [118, 279] width 69 height 12
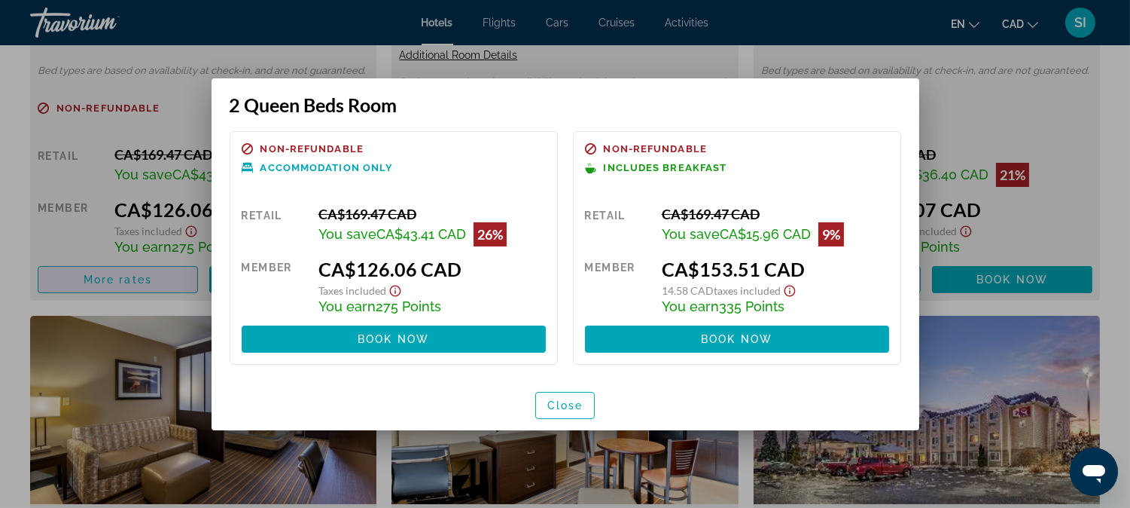
scroll to position [0, 0]
click at [98, 276] on div at bounding box center [565, 254] width 1130 height 508
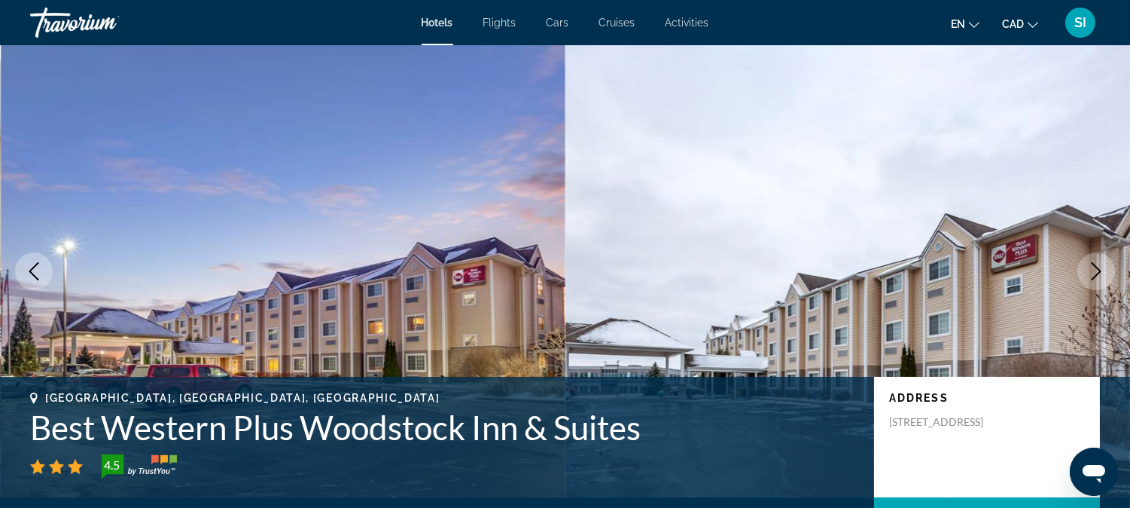
scroll to position [2343, 0]
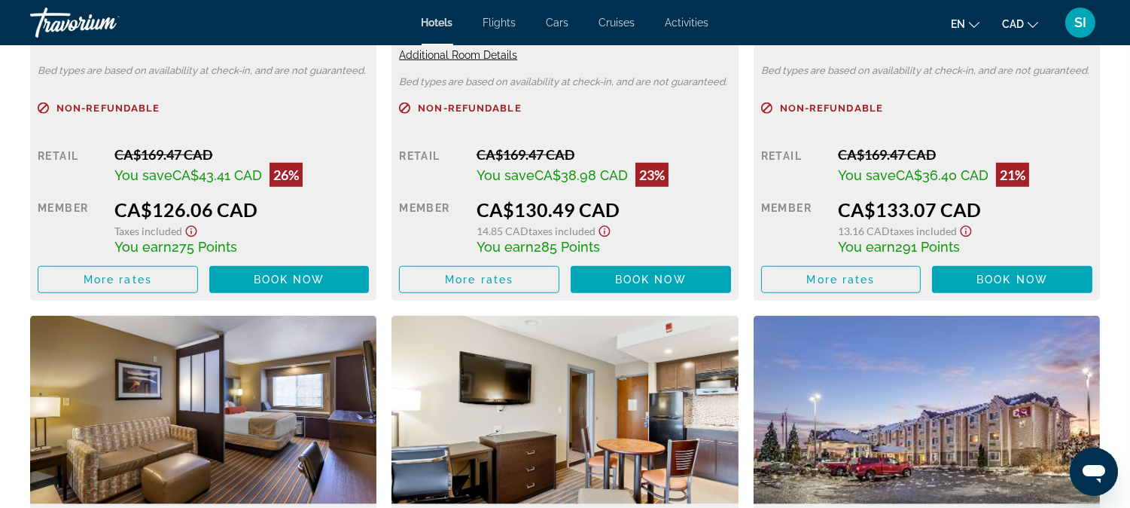
click at [672, 232] on div "14.85 CAD Taxes included" at bounding box center [604, 229] width 255 height 17
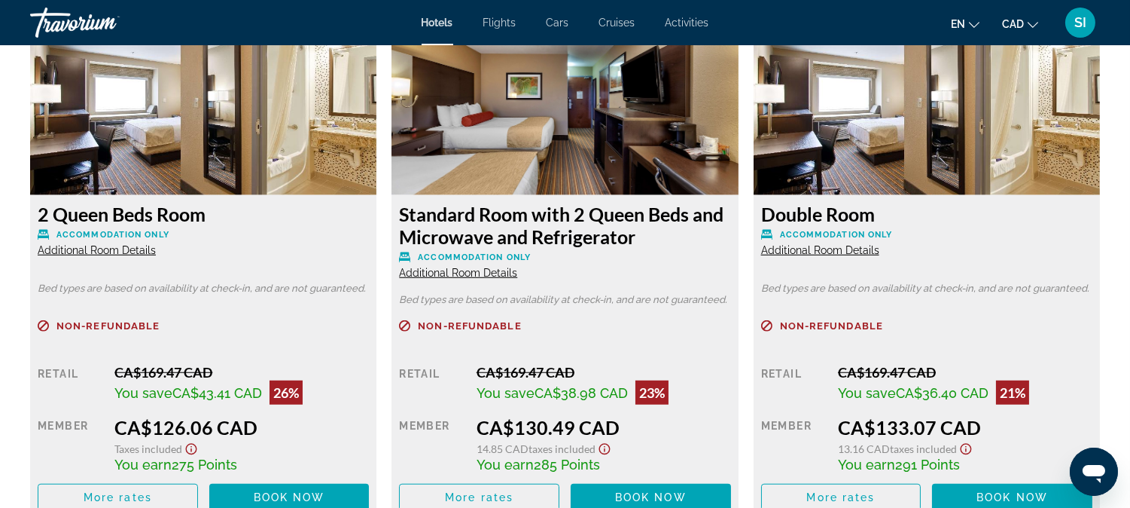
scroll to position [2108, 0]
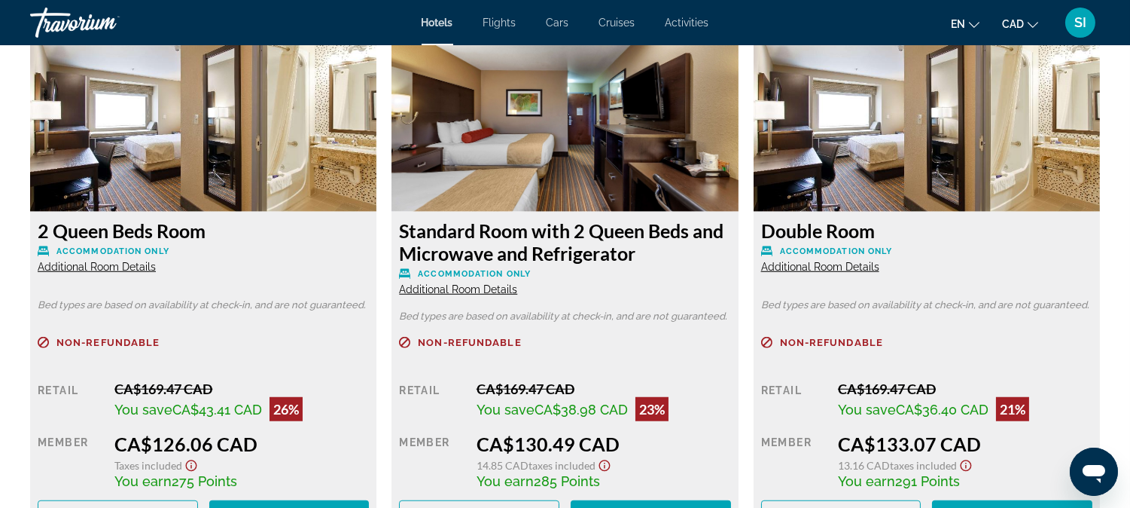
click at [459, 291] on span "Additional Room Details" at bounding box center [458, 289] width 118 height 12
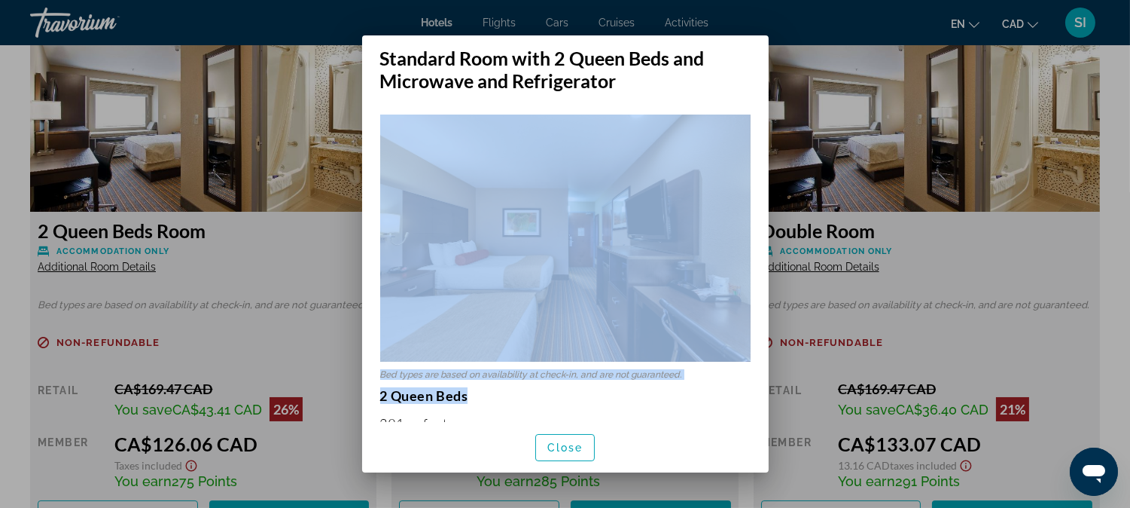
drag, startPoint x: 776, startPoint y: 286, endPoint x: 764, endPoint y: 402, distance: 116.5
click at [764, 402] on div "Standard Room with 2 Queen Beds and Microwave and Refrigerator Bed types are ba…" at bounding box center [566, 253] width 422 height 437
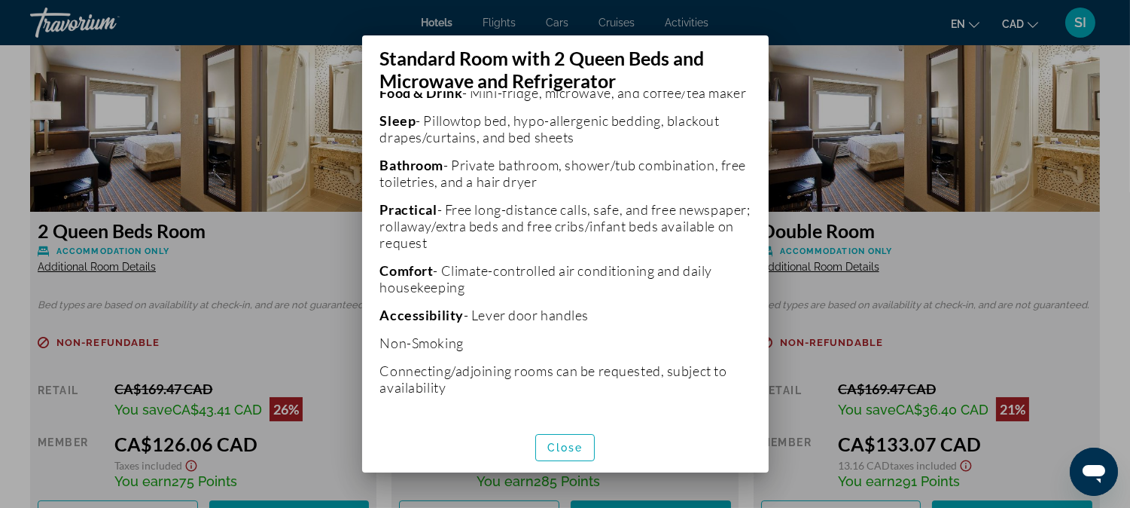
scroll to position [438, 0]
click at [759, 89] on h2 "Standard Room with 2 Queen Beds and Microwave and Refrigerator" at bounding box center [565, 63] width 407 height 56
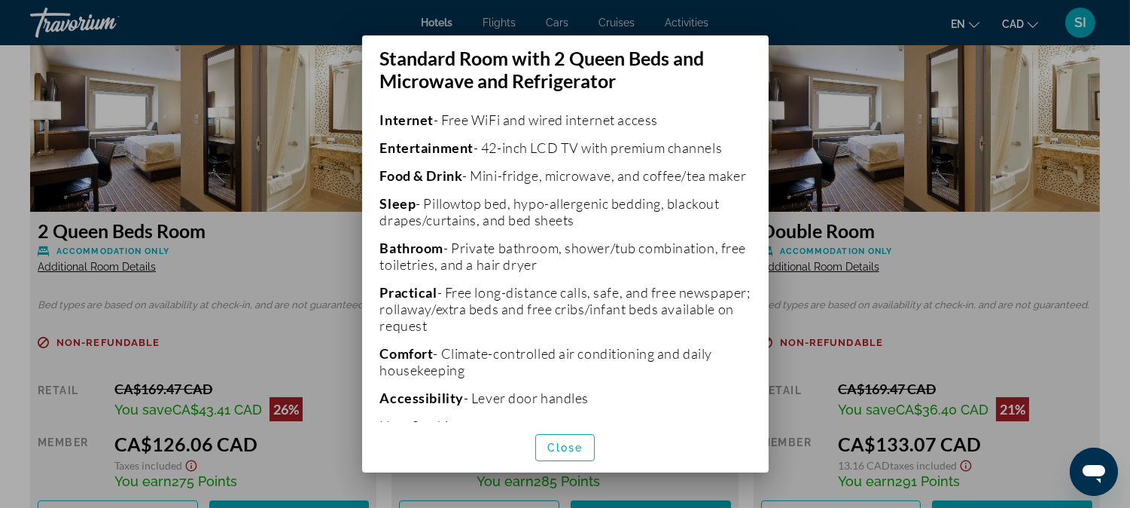
scroll to position [337, 0]
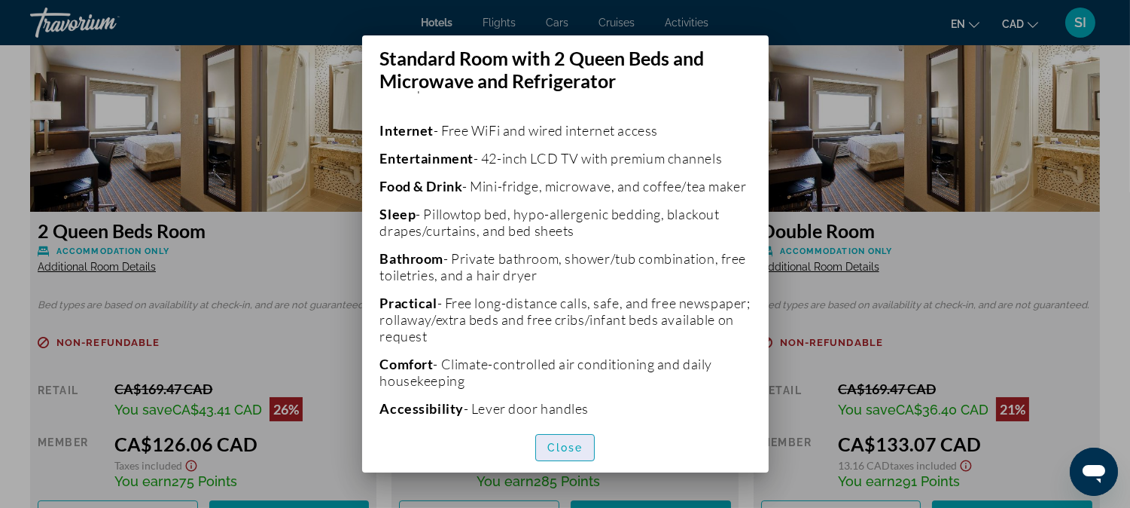
click at [566, 438] on span "button" at bounding box center [565, 447] width 59 height 36
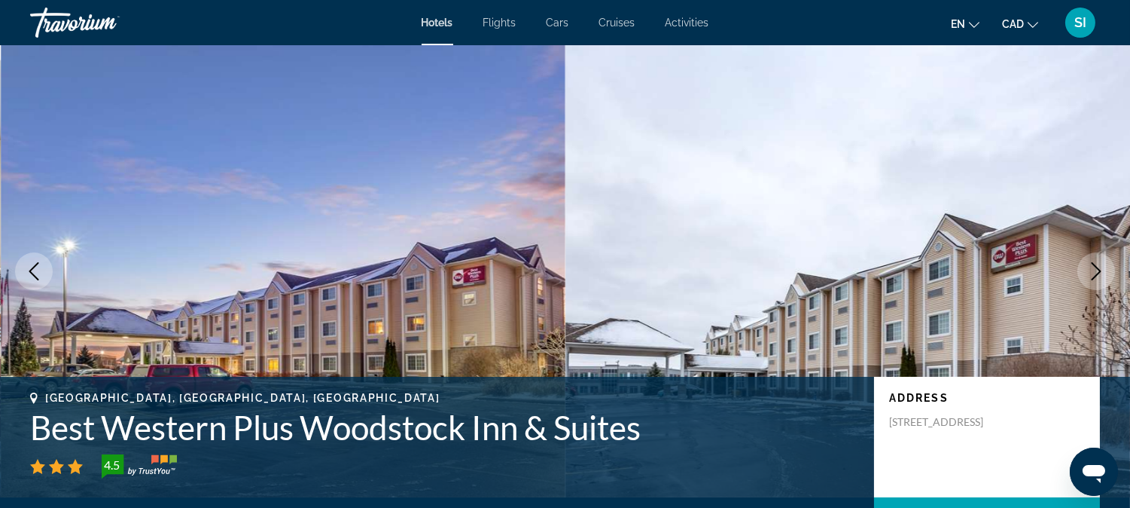
scroll to position [2108, 0]
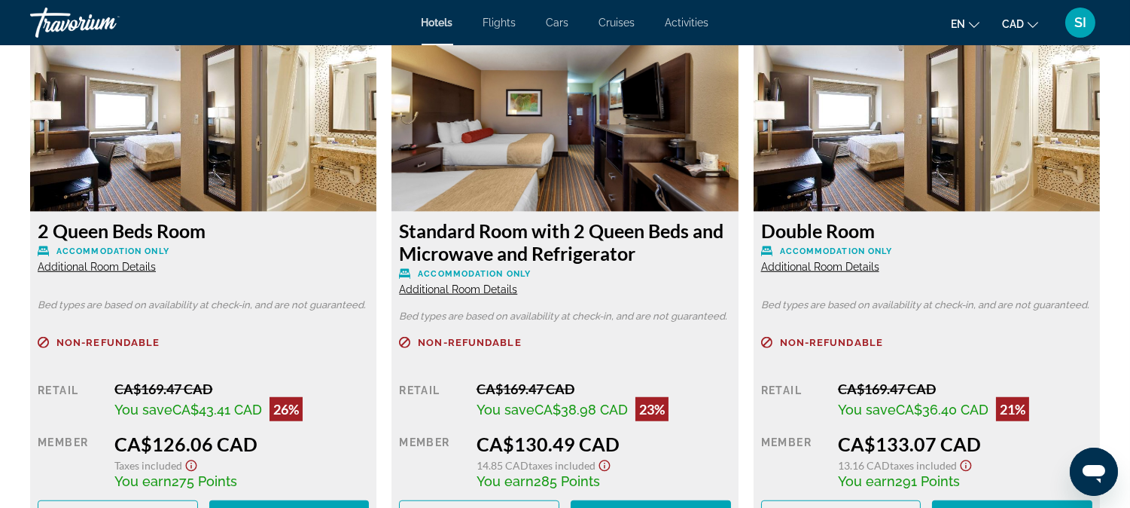
click at [619, 359] on div "Main content" at bounding box center [564, 360] width 331 height 10
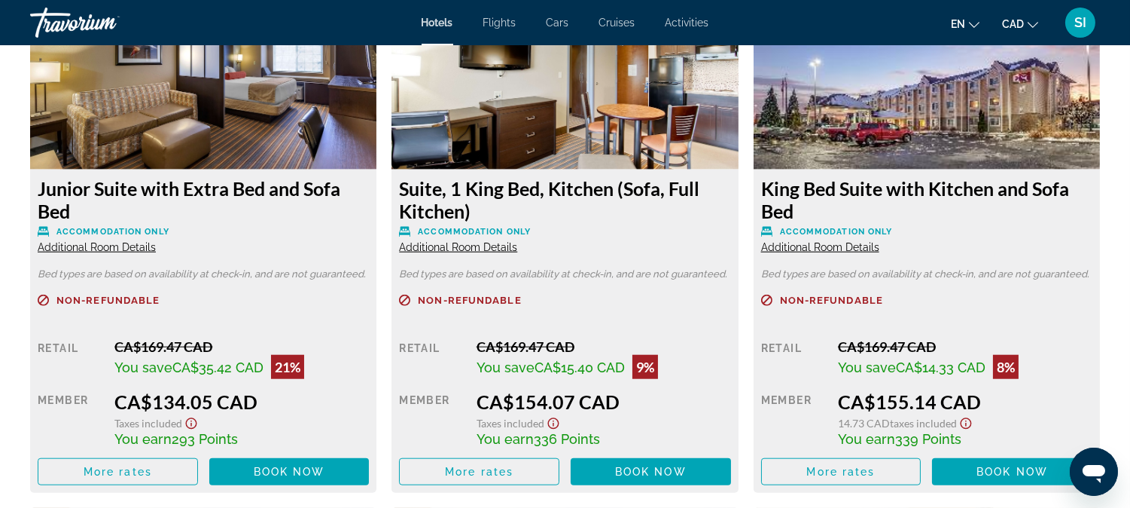
scroll to position [2744, 0]
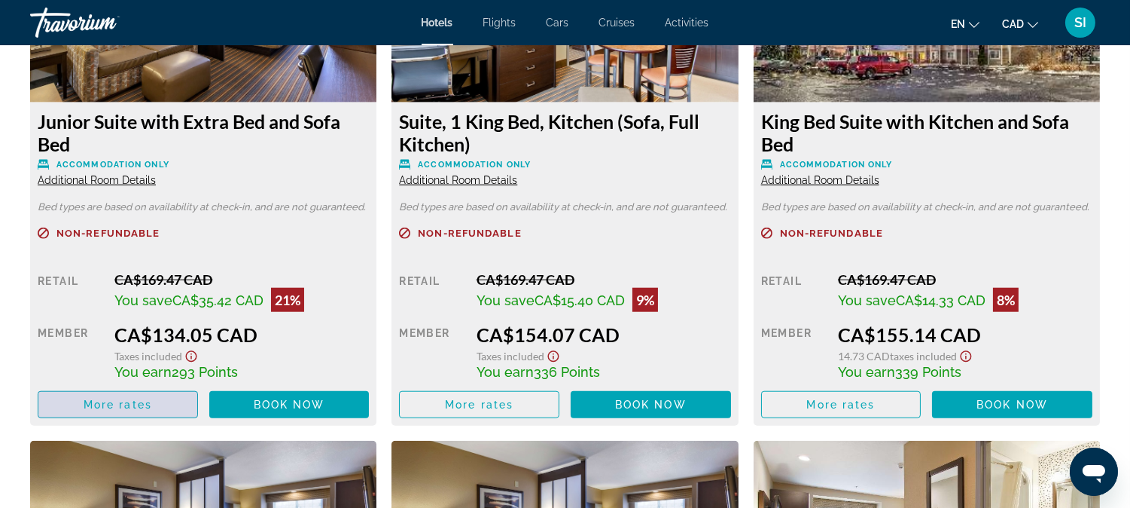
click at [127, 401] on span "More rates" at bounding box center [118, 404] width 69 height 12
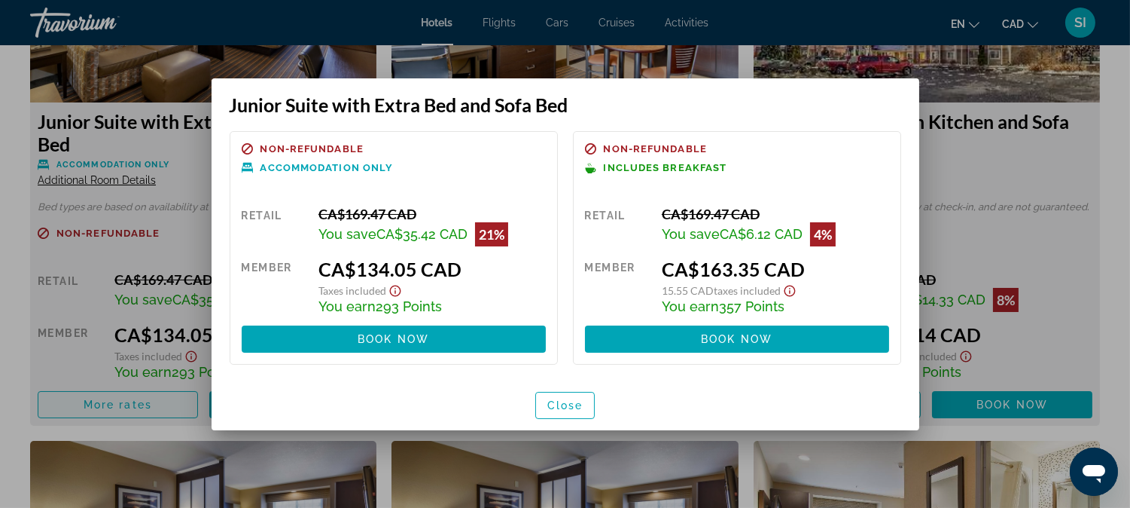
scroll to position [0, 0]
click at [127, 401] on div at bounding box center [565, 254] width 1130 height 508
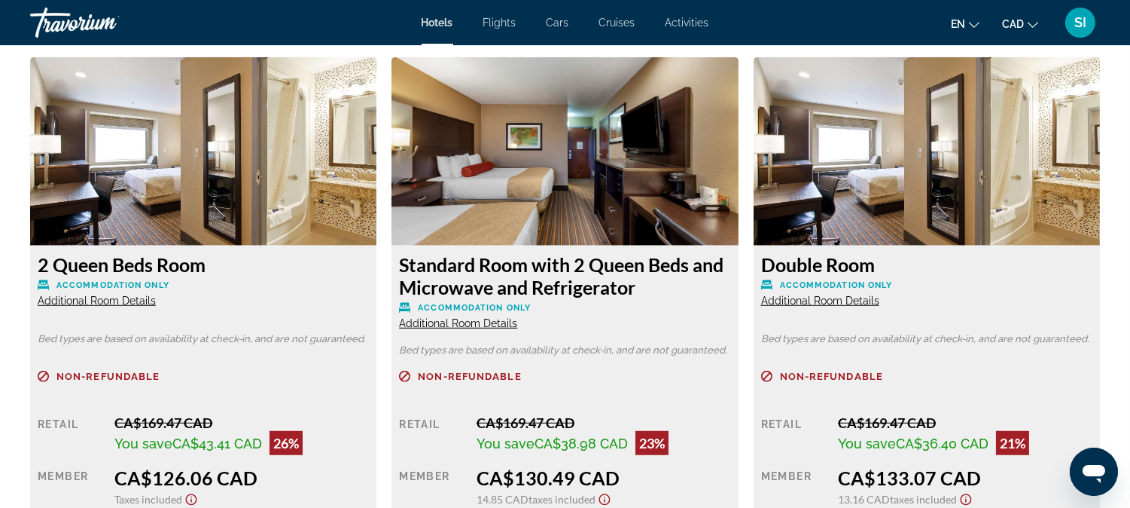
scroll to position [2519, 0]
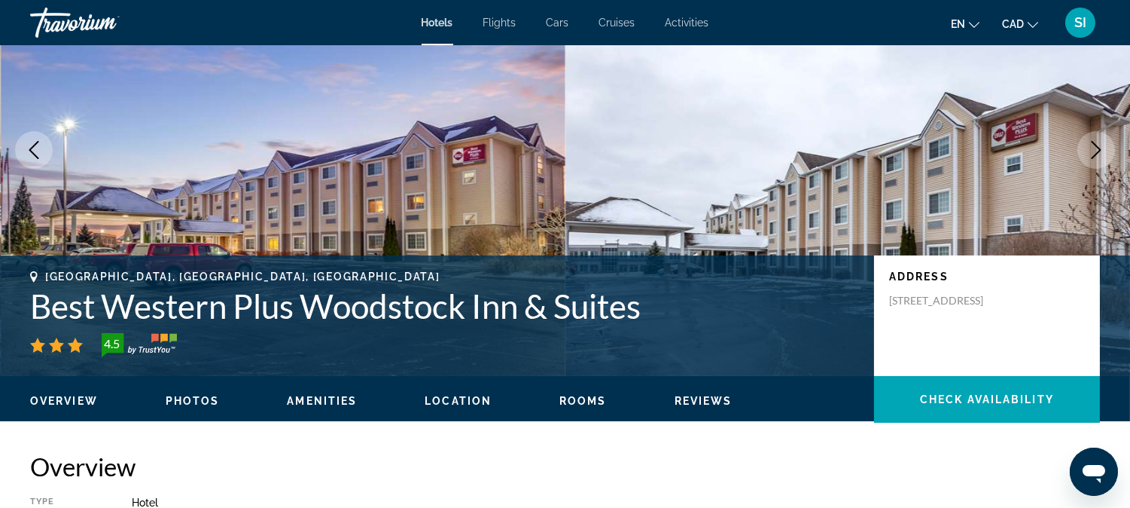
scroll to position [167, 0]
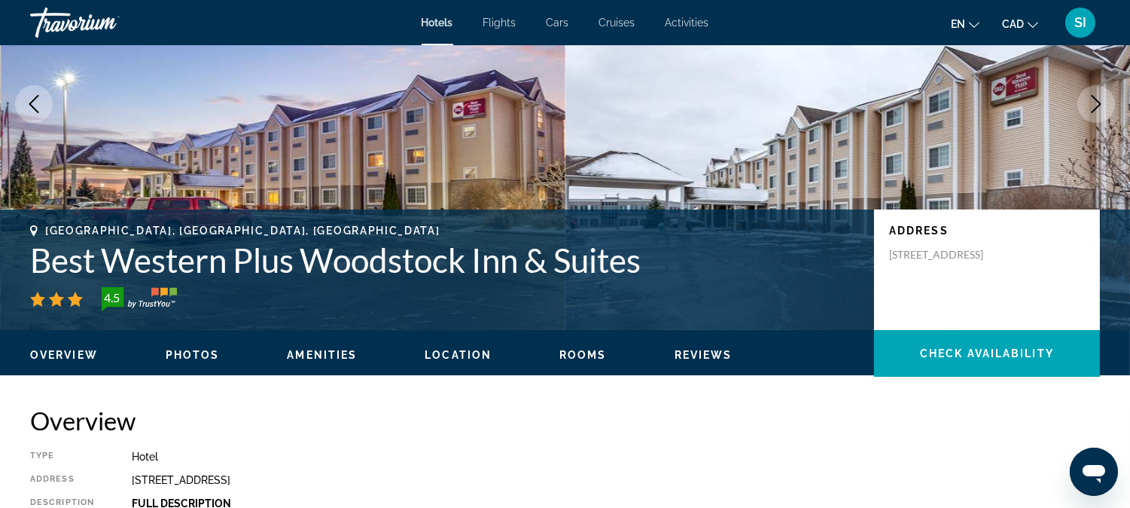
click at [188, 349] on span "Photos" at bounding box center [193, 355] width 54 height 12
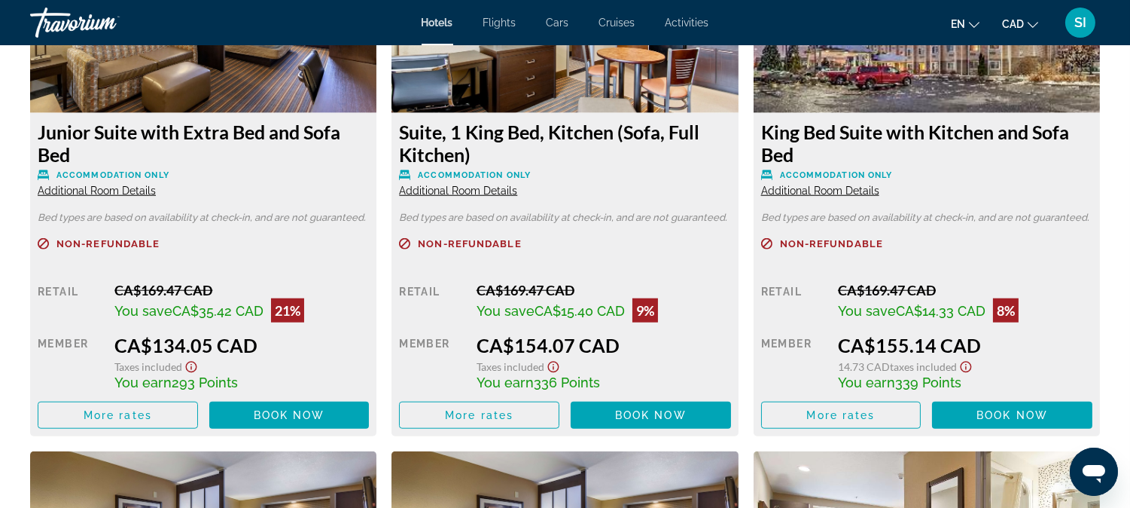
scroll to position [2811, 0]
